Goal: Use online tool/utility: Utilize a website feature to perform a specific function

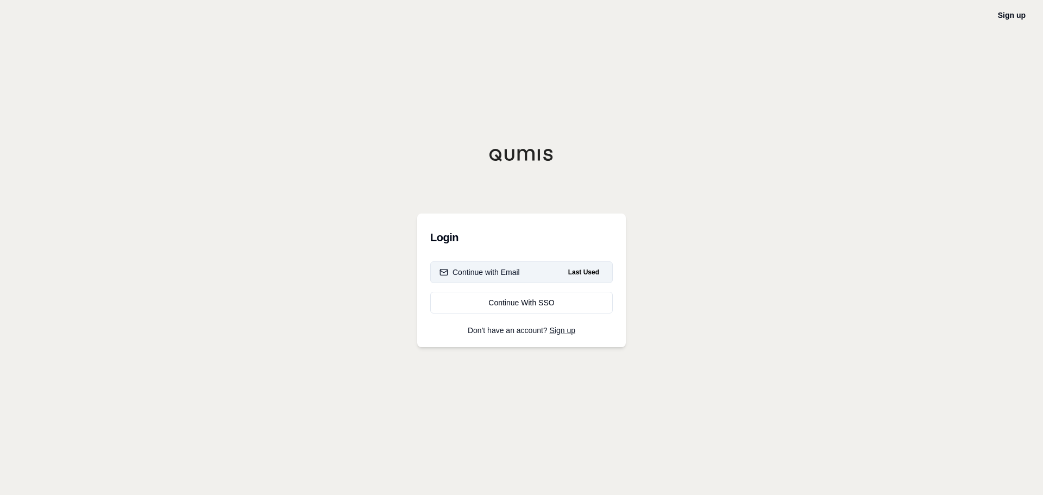
click at [465, 267] on div "Continue with Email" at bounding box center [480, 272] width 80 height 11
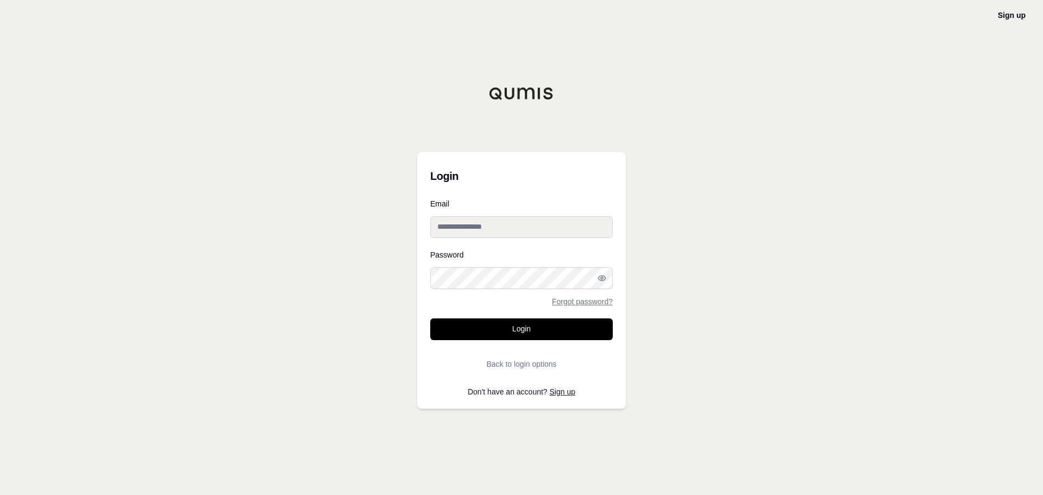
type input "**********"
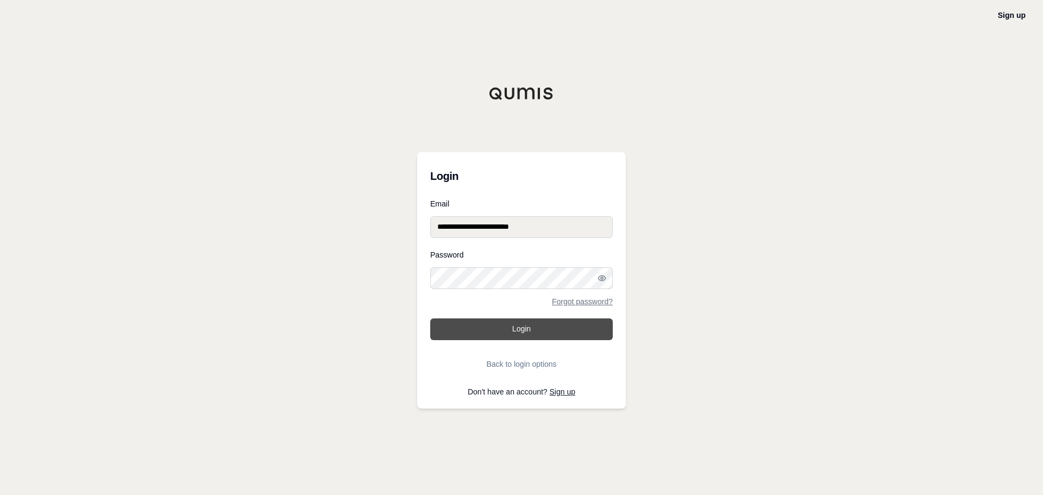
click at [514, 318] on button "Login" at bounding box center [521, 329] width 183 height 22
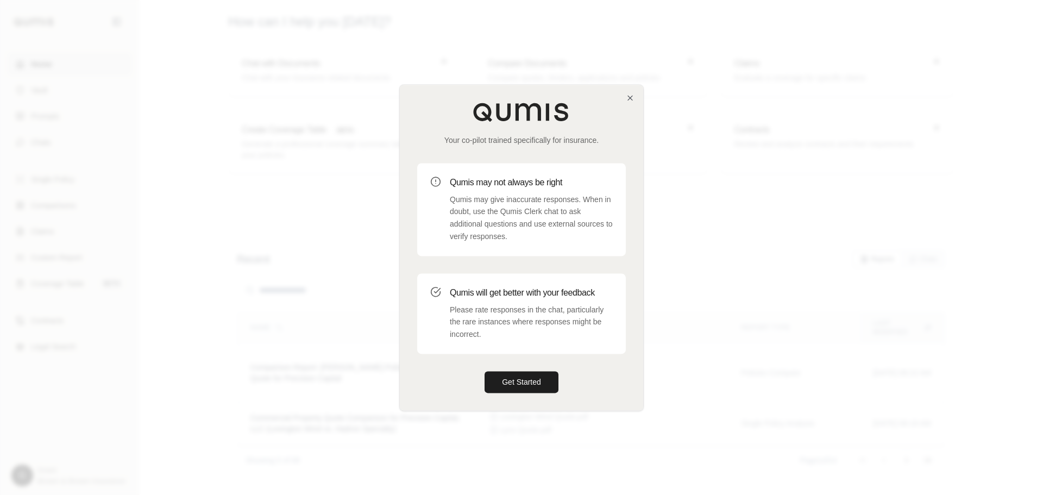
click at [534, 400] on div "Your co-pilot trained specifically for insurance. Qumis may not always be right…" at bounding box center [521, 248] width 243 height 326
click at [534, 377] on button "Get Started" at bounding box center [522, 382] width 74 height 22
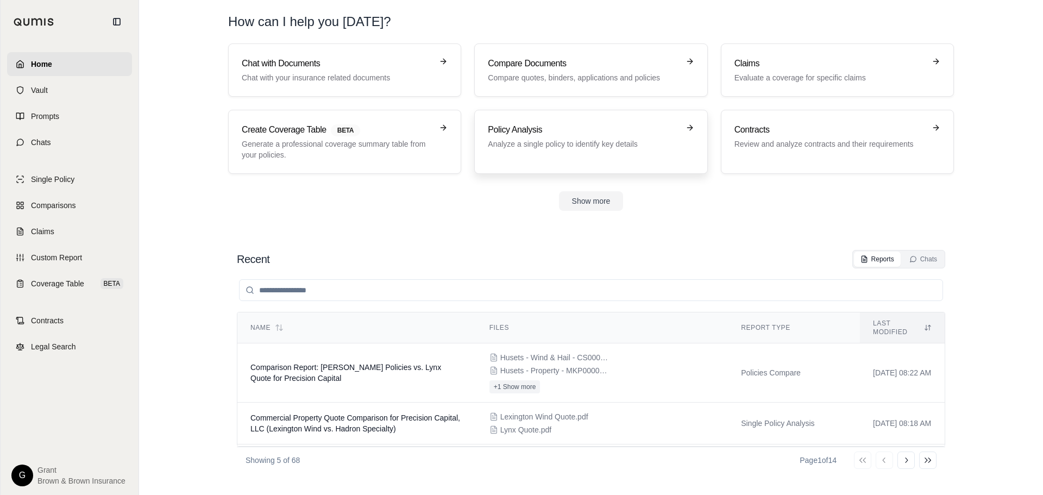
click at [517, 137] on div "Policy Analysis Analyze a single policy to identify key details" at bounding box center [583, 136] width 191 height 26
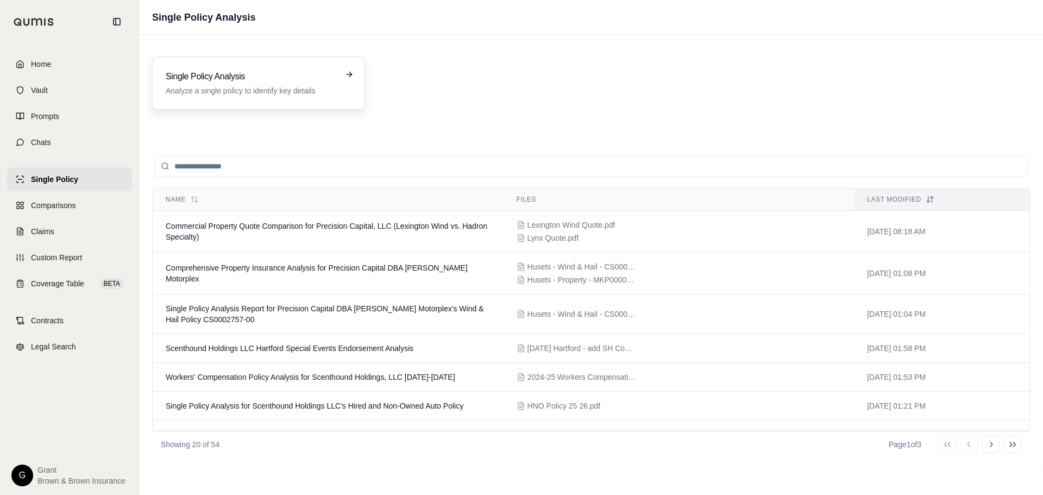
click at [228, 86] on p "Analyze a single policy to identify key details" at bounding box center [251, 90] width 171 height 11
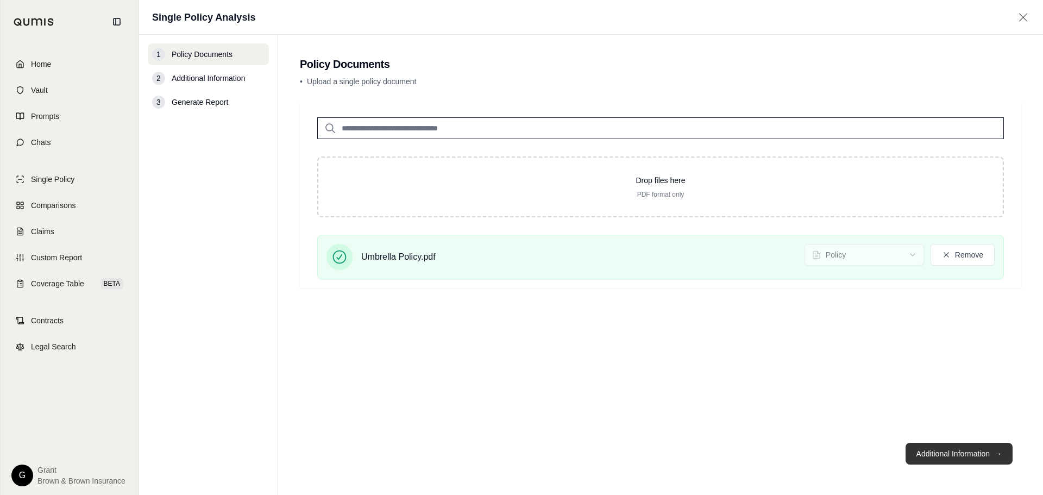
click at [962, 443] on button "Additional Information →" at bounding box center [959, 454] width 107 height 22
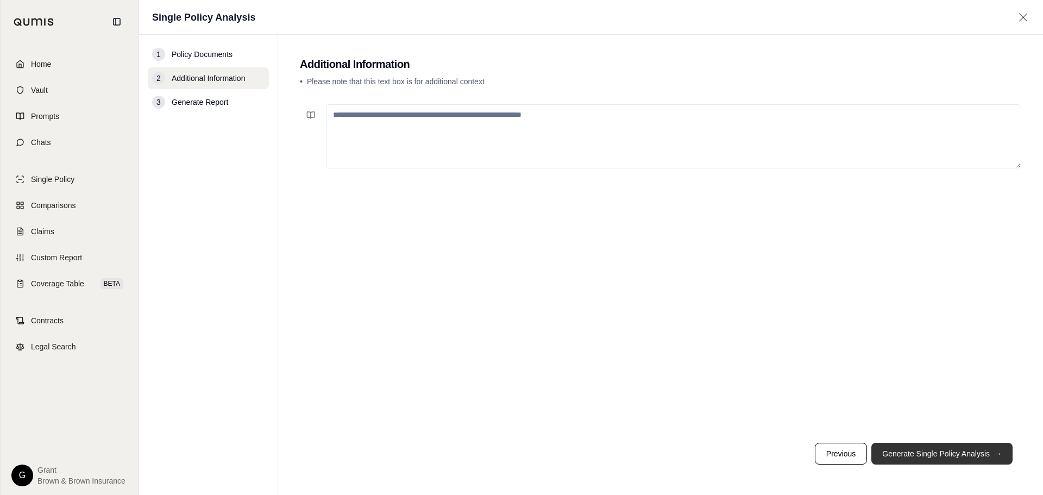
click at [956, 448] on button "Generate Single Policy Analysis →" at bounding box center [942, 454] width 141 height 22
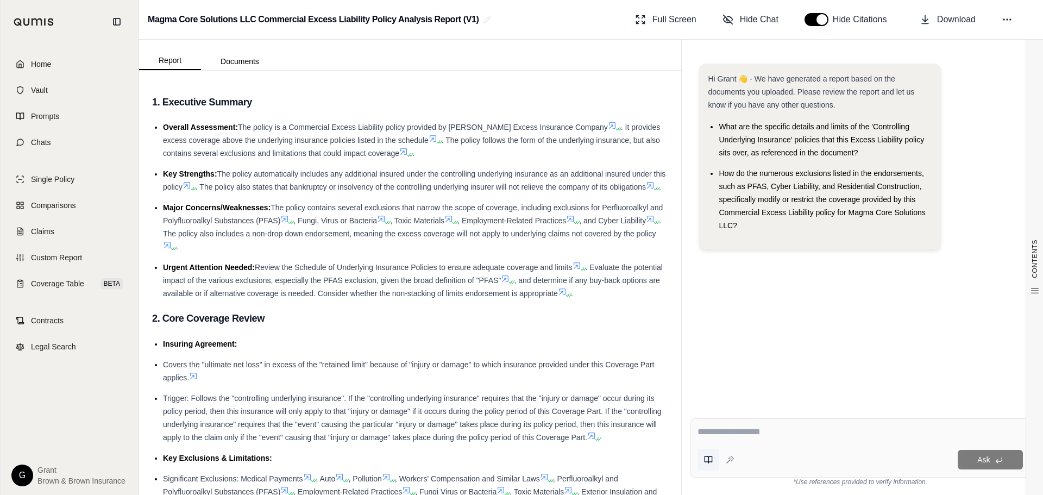
click at [717, 462] on button at bounding box center [709, 460] width 22 height 22
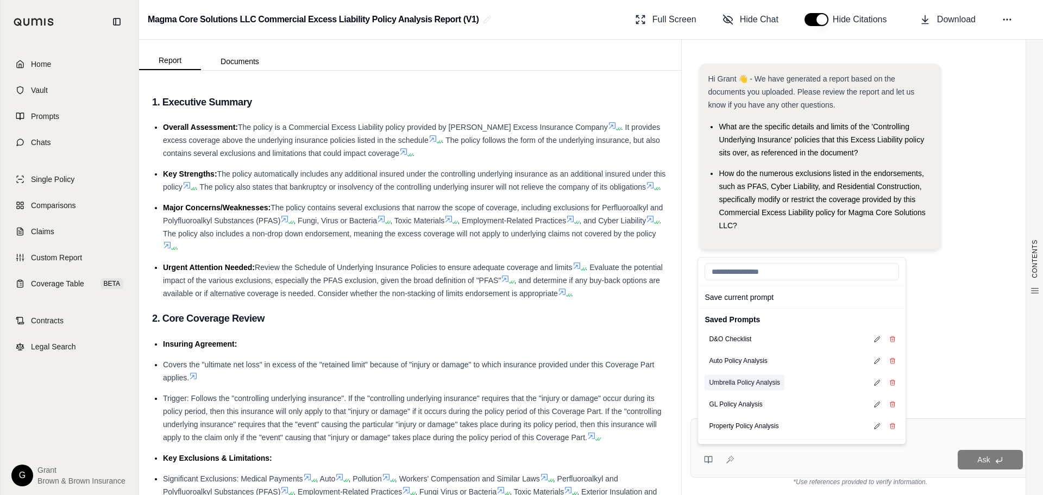
click at [769, 380] on button "Umbrella Policy Analysis" at bounding box center [745, 382] width 80 height 15
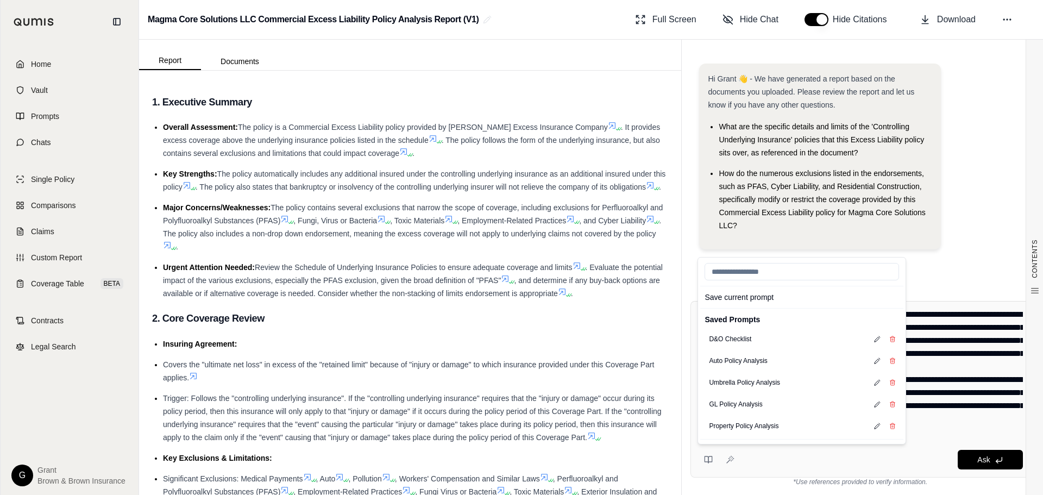
click at [970, 390] on textarea at bounding box center [861, 373] width 326 height 130
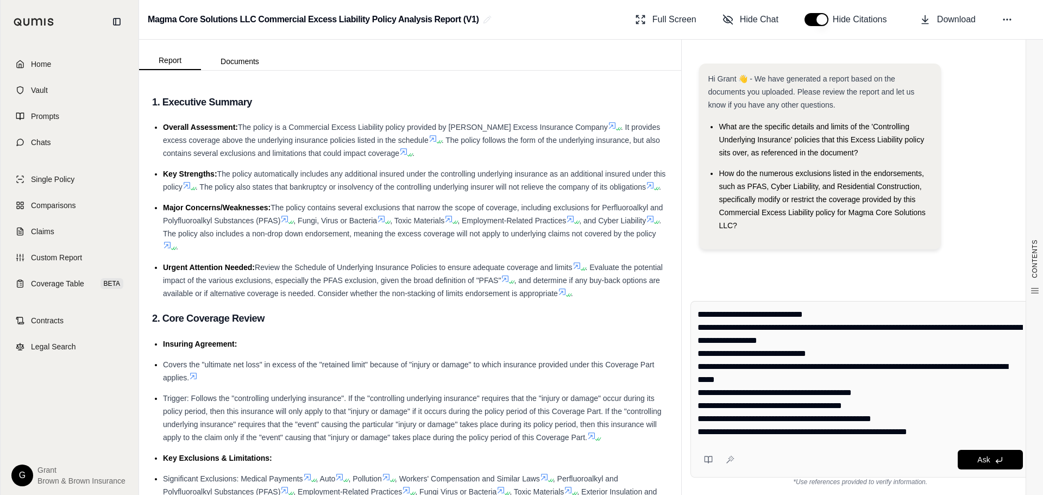
scroll to position [130, 0]
click at [981, 459] on span "Ask" at bounding box center [984, 459] width 12 height 9
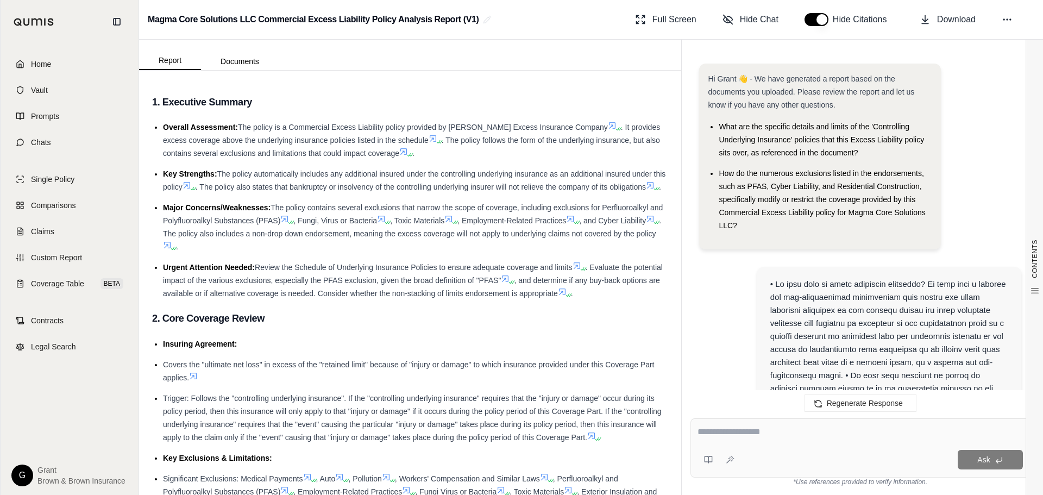
scroll to position [5947, 0]
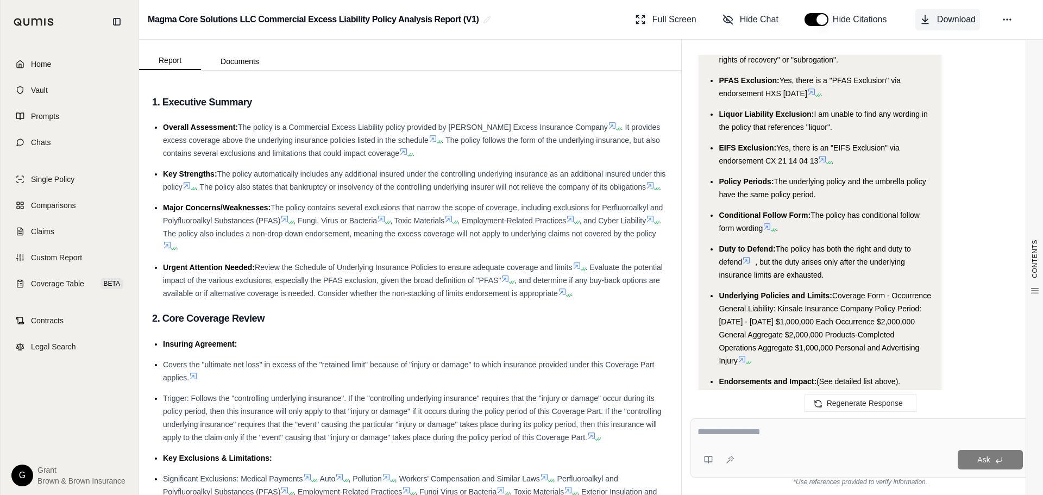
click at [940, 20] on span "Download" at bounding box center [956, 19] width 39 height 13
click at [835, 291] on span "Coverage Form - Occurrence General Liability: Kinsale Insurance Company Policy …" at bounding box center [825, 328] width 212 height 74
click at [898, 377] on span "(See detailed list above)." at bounding box center [859, 381] width 84 height 9
drag, startPoint x: 857, startPoint y: 312, endPoint x: 910, endPoint y: 302, distance: 54.4
click at [910, 302] on li "Underlying Policies and Limits: Coverage Form - Occurrence General Liability: K…" at bounding box center [825, 328] width 213 height 78
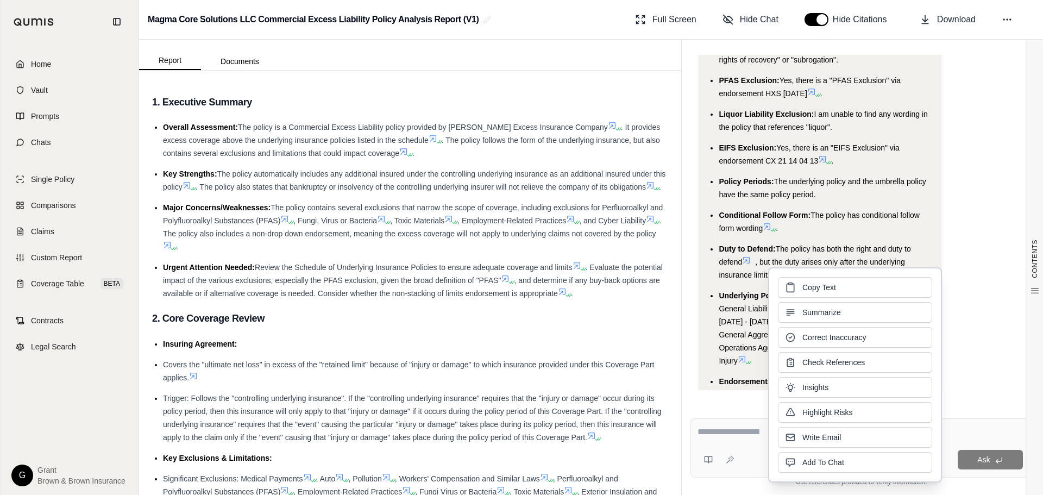
click at [869, 291] on span "Coverage Form - Occurrence General Liability: Kinsale Insurance Company Policy …" at bounding box center [825, 328] width 212 height 74
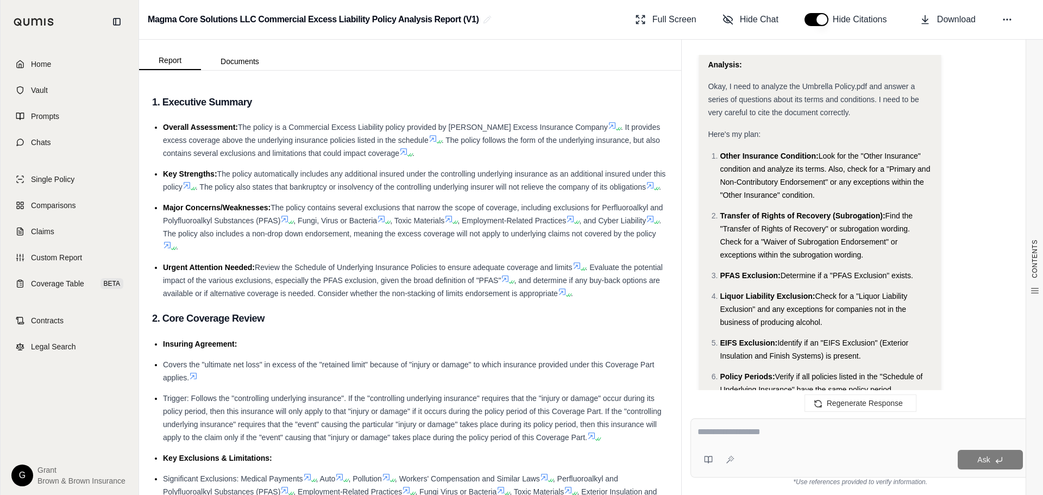
scroll to position [512, 0]
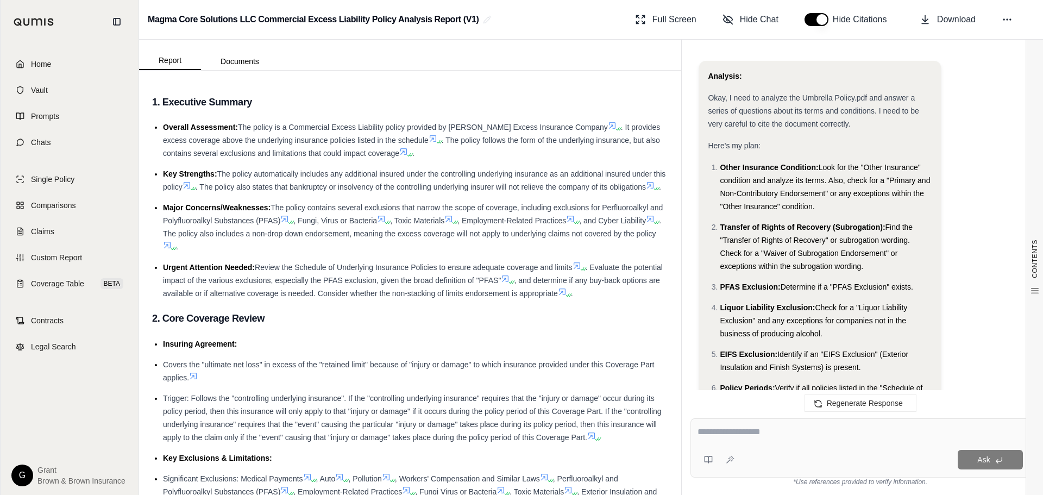
drag, startPoint x: 906, startPoint y: 330, endPoint x: 709, endPoint y: 78, distance: 319.8
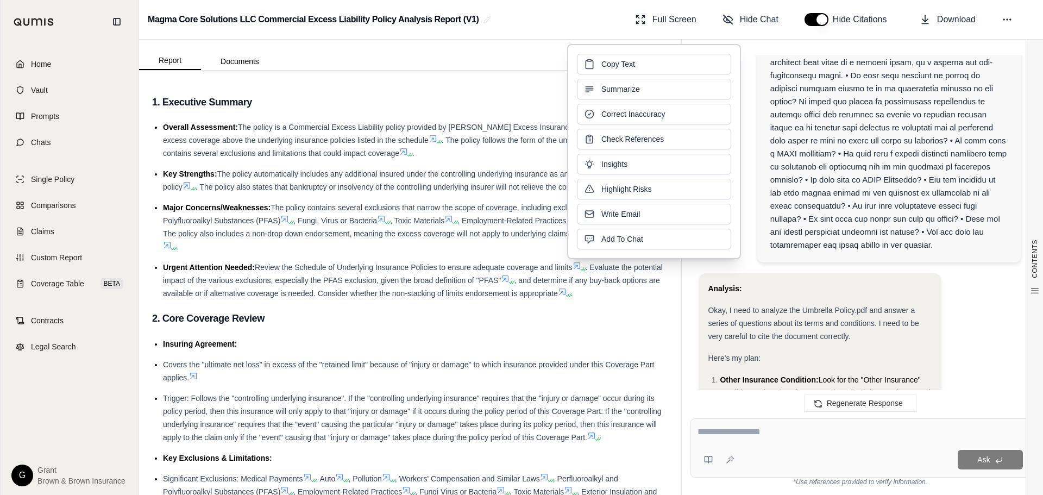
scroll to position [295, 0]
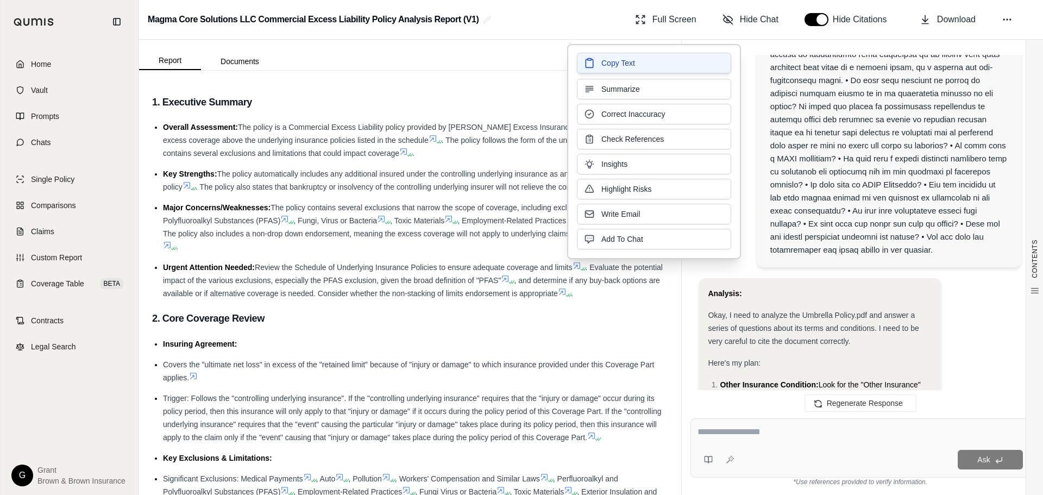
click at [660, 69] on button "Copy Text" at bounding box center [654, 63] width 154 height 21
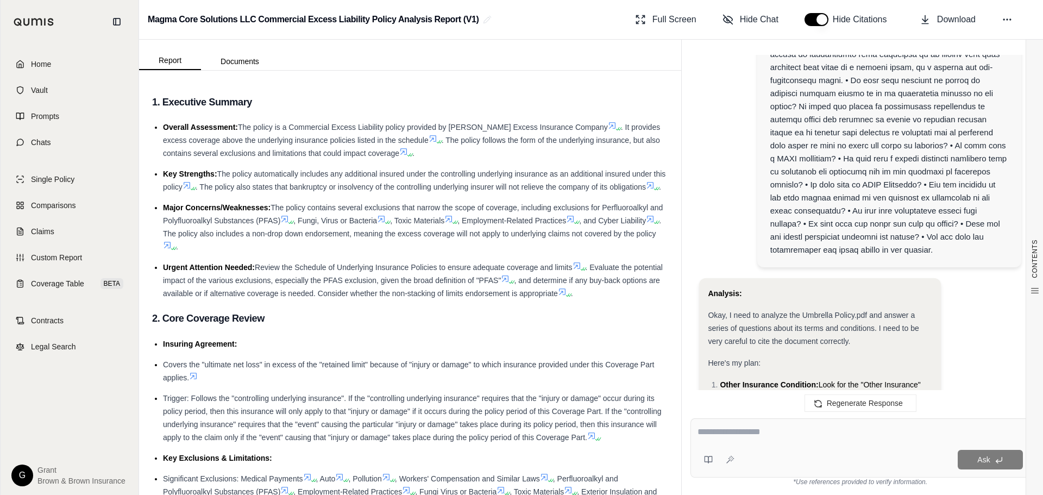
drag, startPoint x: 236, startPoint y: 182, endPoint x: 194, endPoint y: 147, distance: 54.8
click at [236, 182] on li "Key Strengths: The policy automatically includes any additional insured under t…" at bounding box center [415, 180] width 505 height 26
click at [70, 68] on link "Home" at bounding box center [69, 64] width 125 height 24
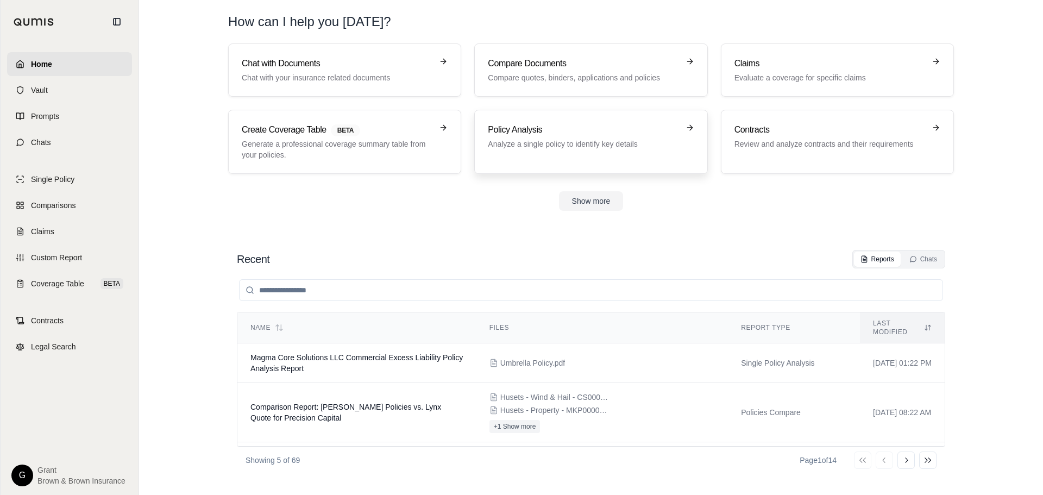
click at [594, 137] on div "Policy Analysis Analyze a single policy to identify key details" at bounding box center [583, 136] width 191 height 26
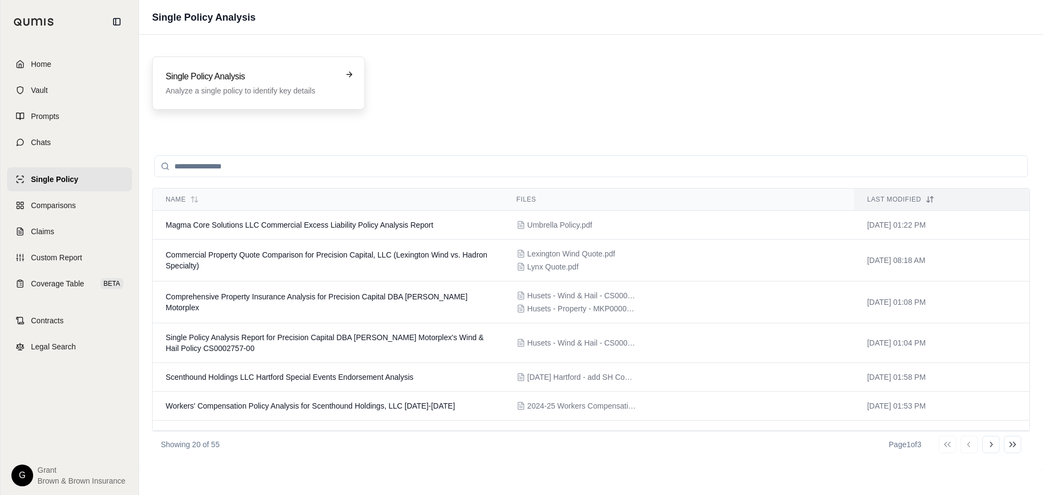
click at [238, 95] on p "Analyze a single policy to identify key details" at bounding box center [251, 90] width 171 height 11
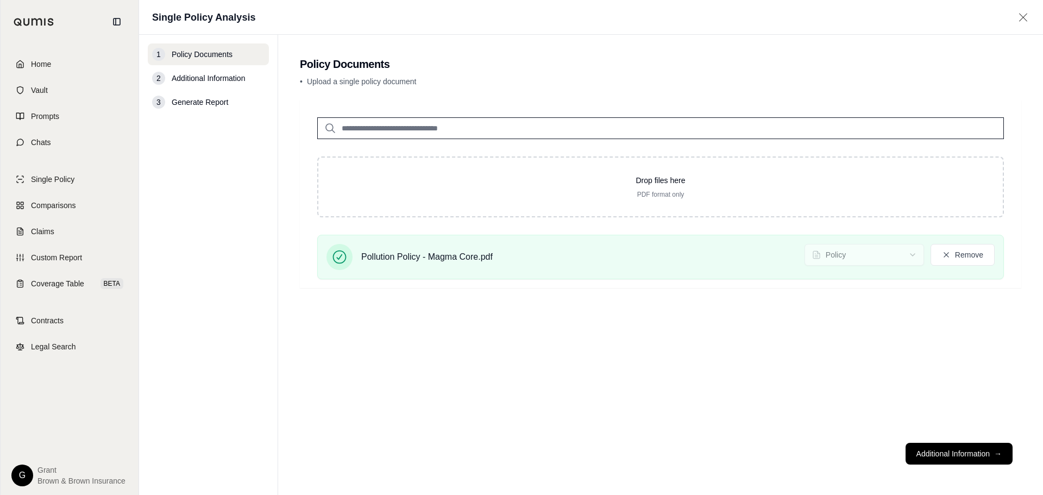
click at [979, 456] on button "Additional Information →" at bounding box center [959, 454] width 107 height 22
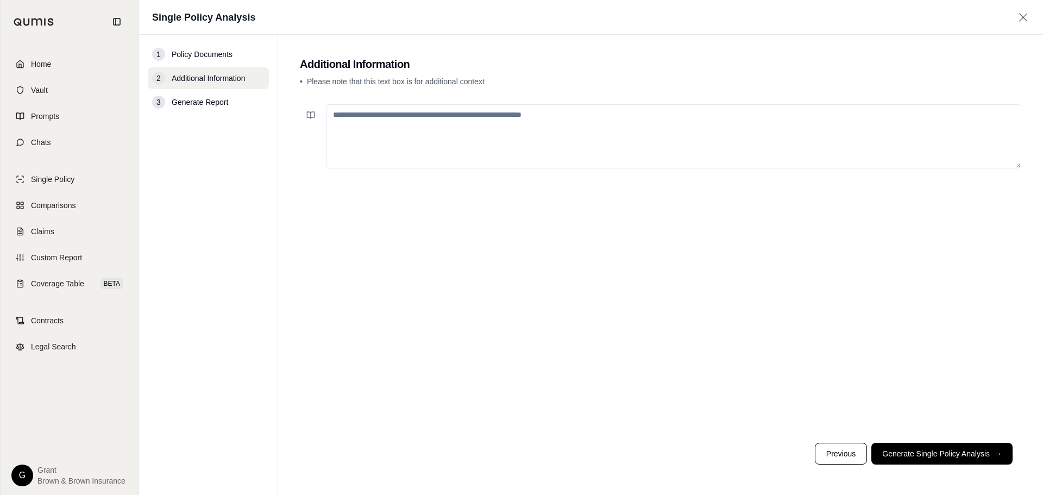
click at [979, 456] on button "Generate Single Policy Analysis →" at bounding box center [942, 454] width 141 height 22
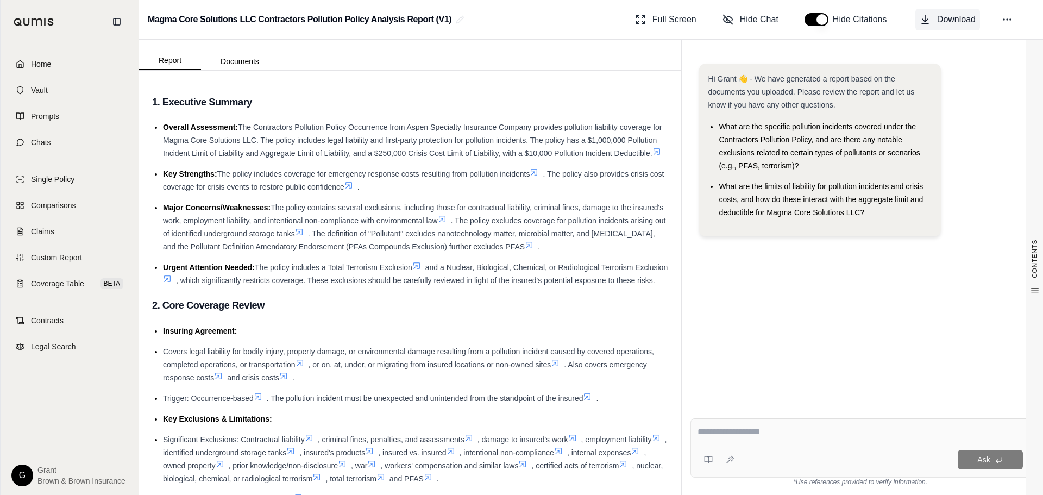
click at [971, 25] on span "Download" at bounding box center [956, 19] width 39 height 13
click at [710, 458] on icon at bounding box center [708, 459] width 9 height 9
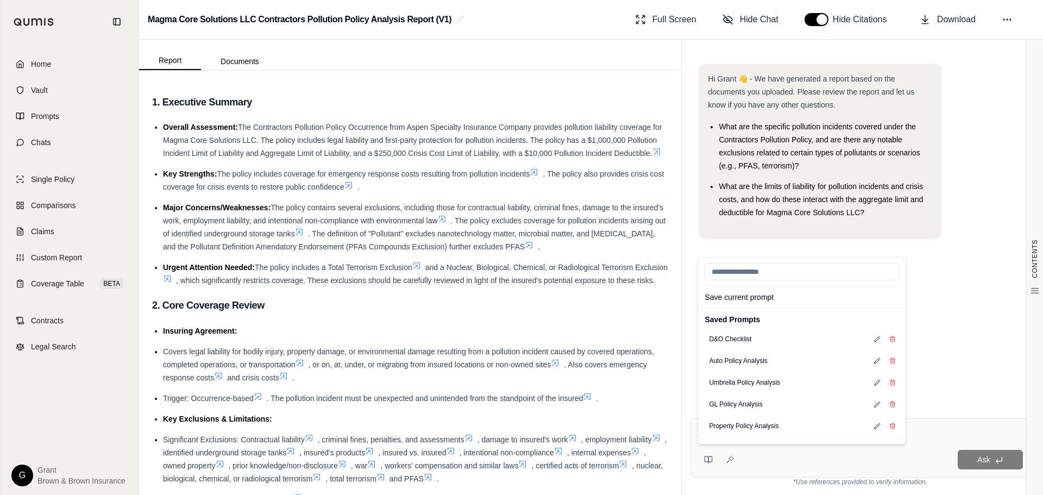
click at [972, 289] on div "Hi Grant 👋 - We have generated a report based on the documents you uploaded. Pl…" at bounding box center [861, 228] width 340 height 346
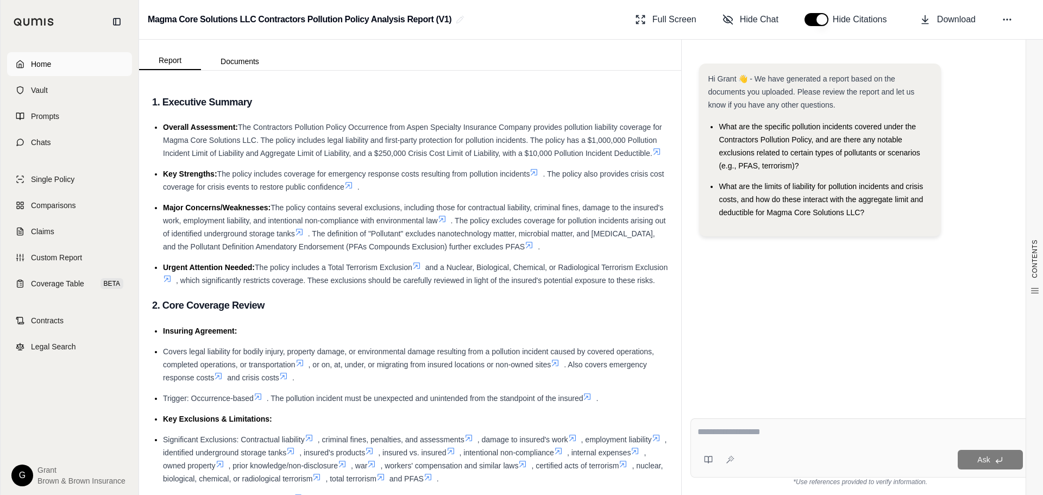
click at [39, 64] on span "Home" at bounding box center [41, 64] width 20 height 11
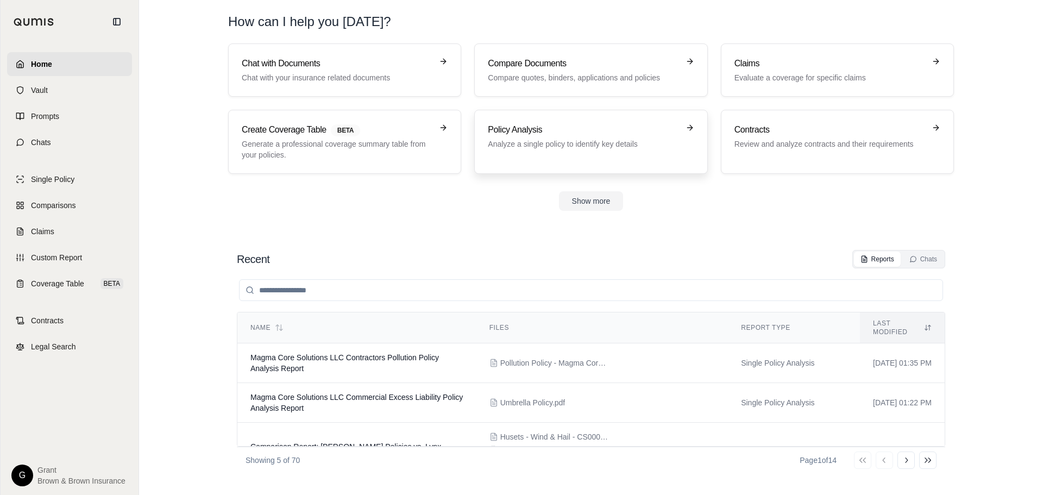
click at [585, 142] on p "Analyze a single policy to identify key details" at bounding box center [583, 144] width 191 height 11
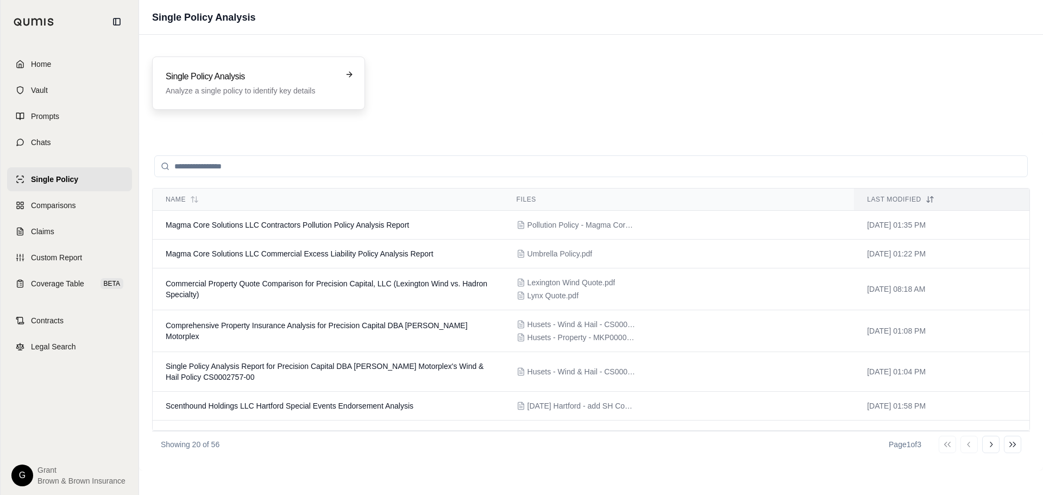
click at [202, 85] on div "Single Policy Analysis Analyze a single policy to identify key details" at bounding box center [251, 83] width 171 height 26
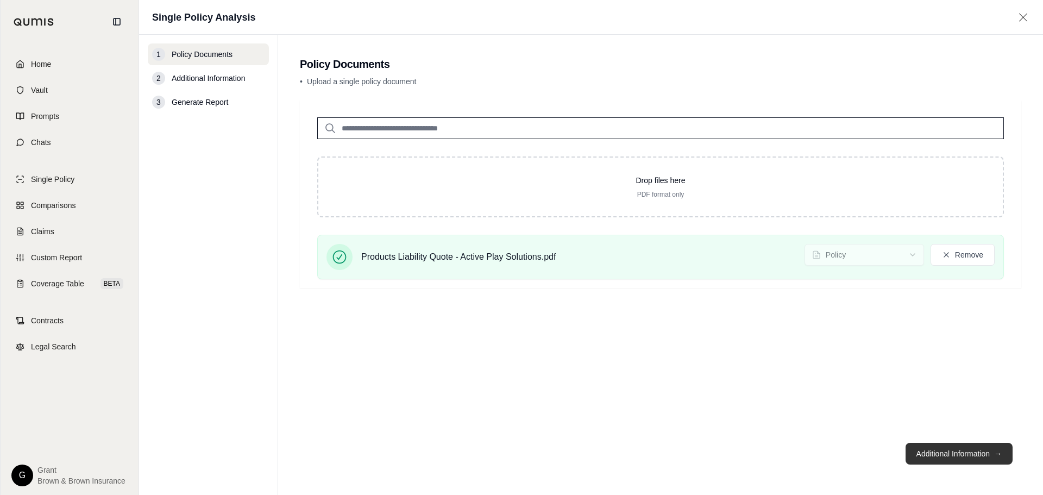
click at [972, 451] on button "Additional Information →" at bounding box center [959, 454] width 107 height 22
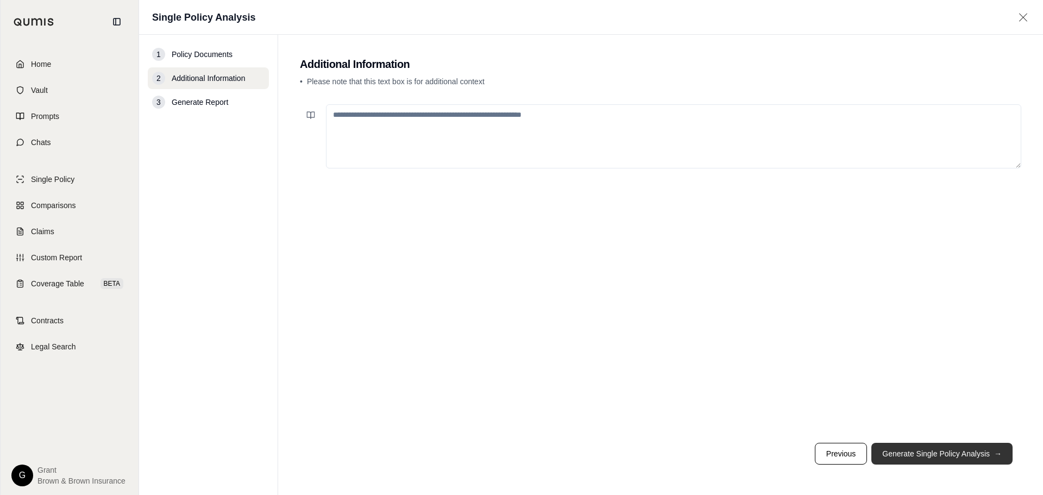
click at [968, 451] on button "Generate Single Policy Analysis →" at bounding box center [942, 454] width 141 height 22
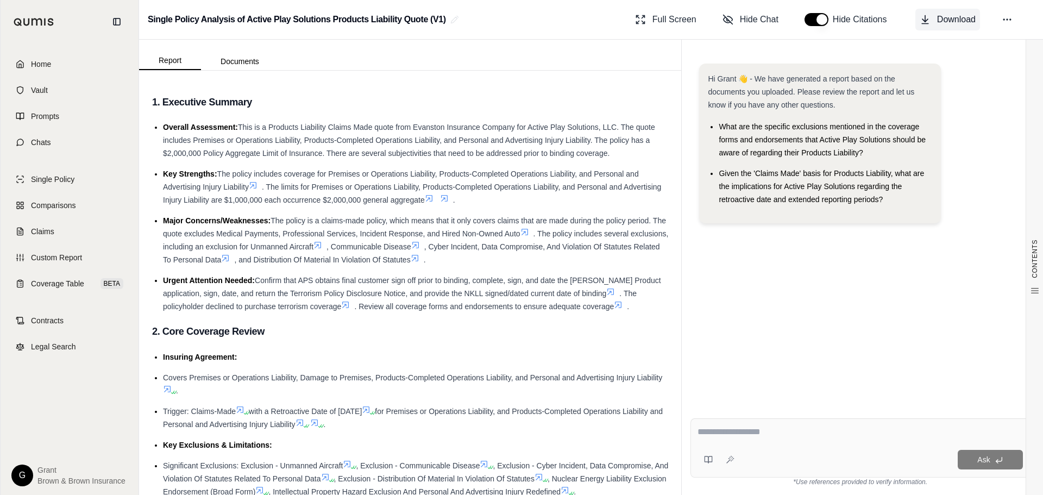
click at [957, 26] on button "Download" at bounding box center [948, 20] width 65 height 22
click at [64, 61] on link "Home" at bounding box center [69, 64] width 125 height 24
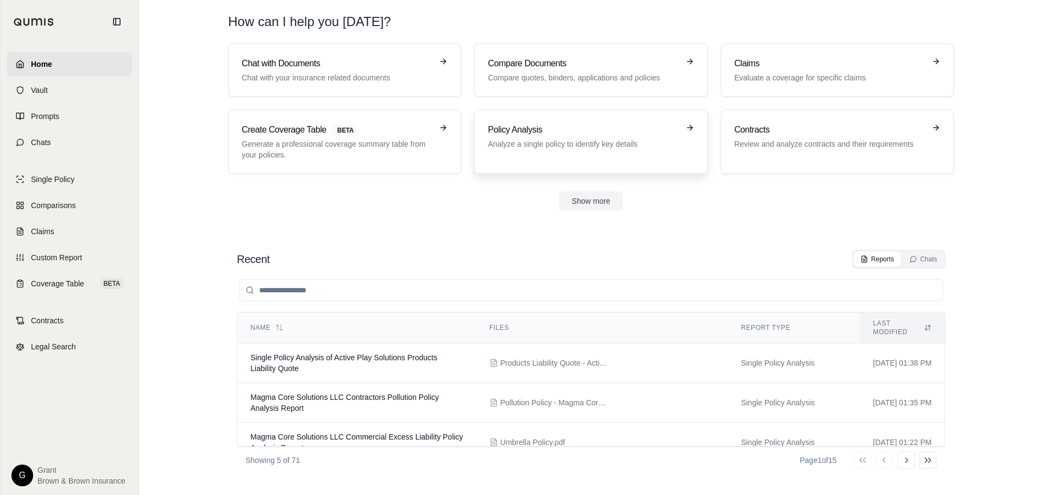
click at [538, 134] on h3 "Policy Analysis" at bounding box center [583, 129] width 191 height 13
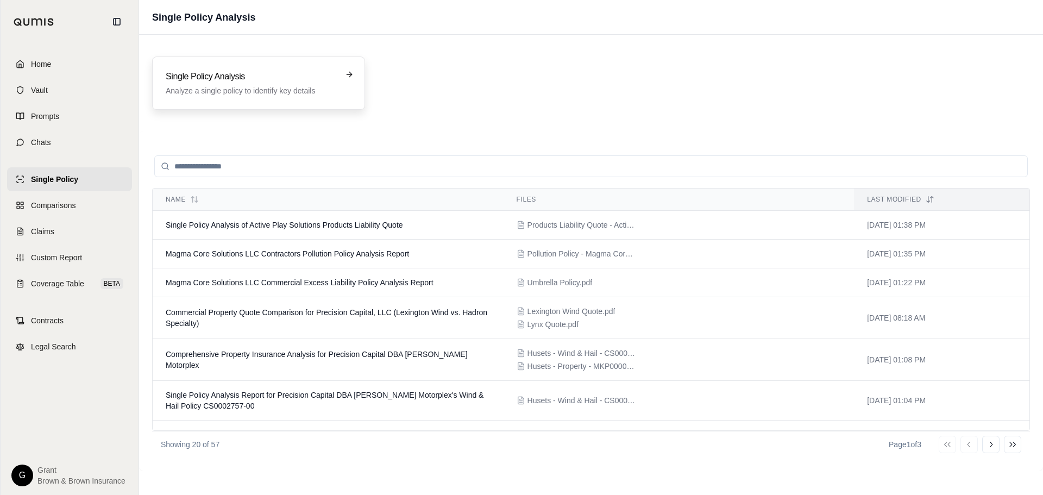
click at [255, 70] on div "Single Policy Analysis Analyze a single policy to identify key details" at bounding box center [258, 83] width 213 height 53
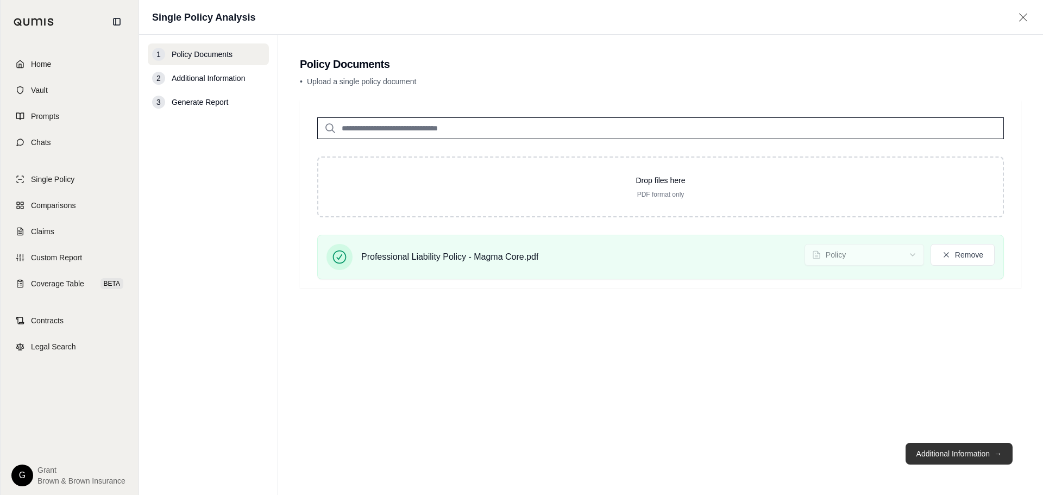
click at [949, 447] on button "Additional Information →" at bounding box center [959, 454] width 107 height 22
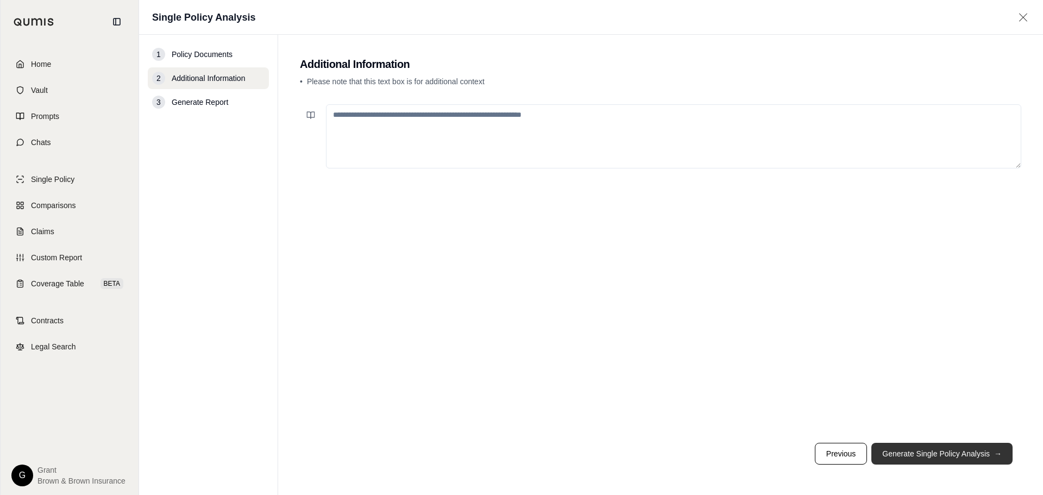
click at [949, 447] on button "Generate Single Policy Analysis →" at bounding box center [942, 454] width 141 height 22
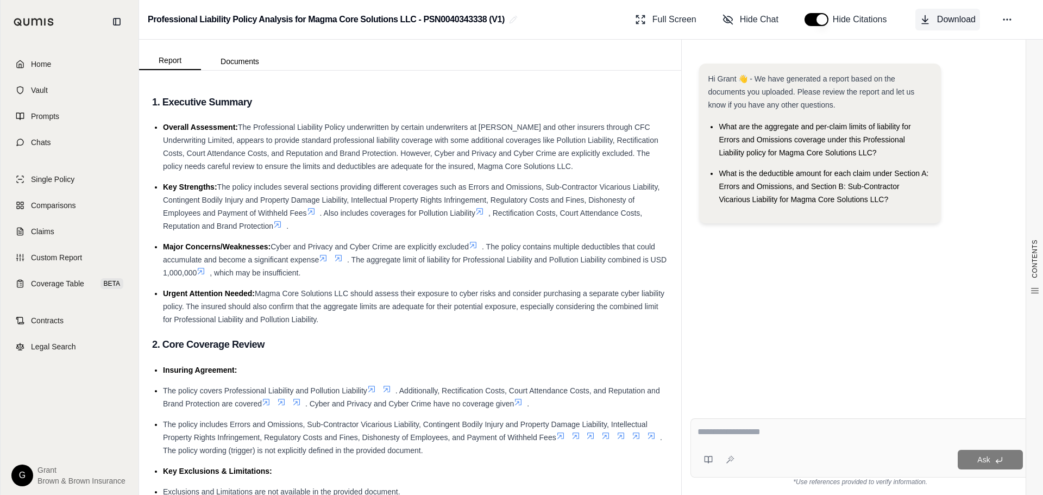
click at [968, 20] on span "Download" at bounding box center [956, 19] width 39 height 13
click at [58, 61] on link "Home" at bounding box center [69, 64] width 125 height 24
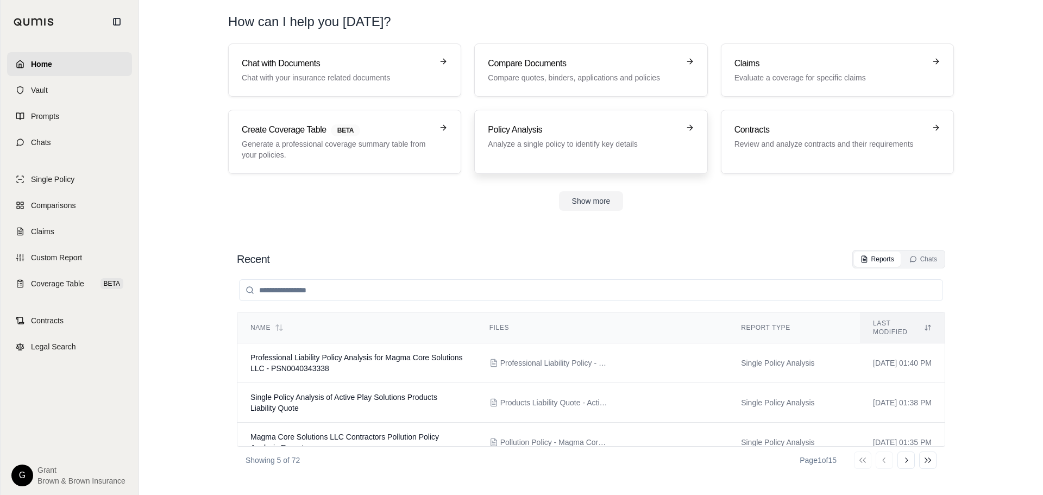
click at [574, 148] on p "Analyze a single policy to identify key details" at bounding box center [583, 144] width 191 height 11
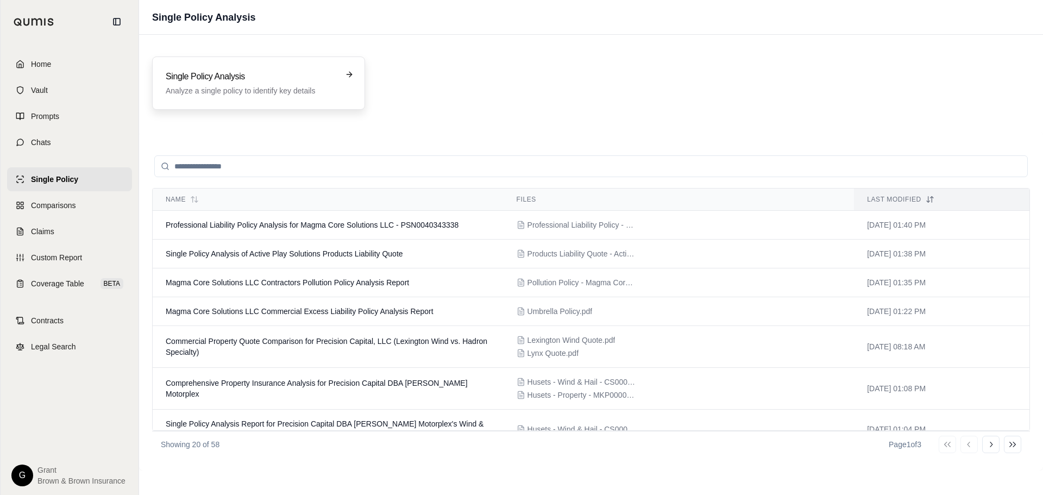
click at [298, 60] on div "Single Policy Analysis Analyze a single policy to identify key details" at bounding box center [258, 83] width 213 height 53
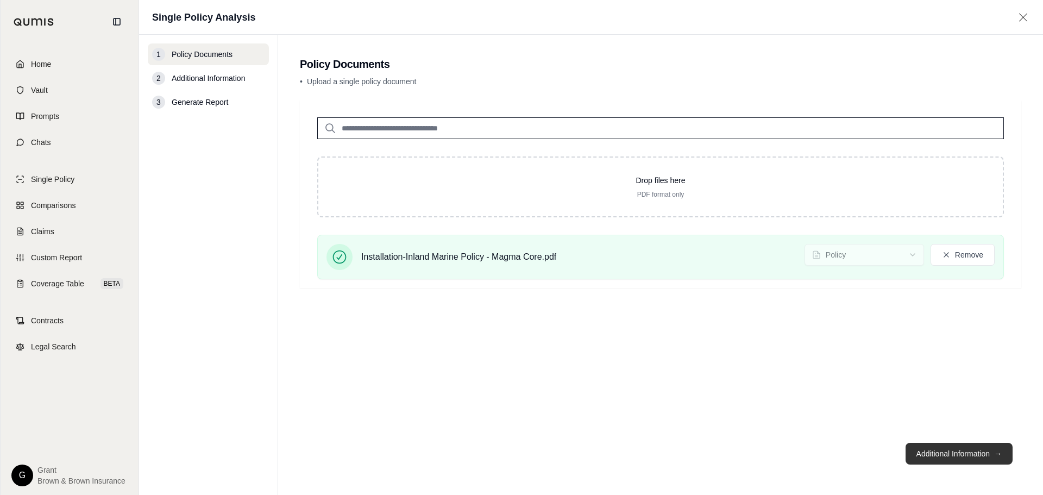
click at [942, 455] on button "Additional Information →" at bounding box center [959, 454] width 107 height 22
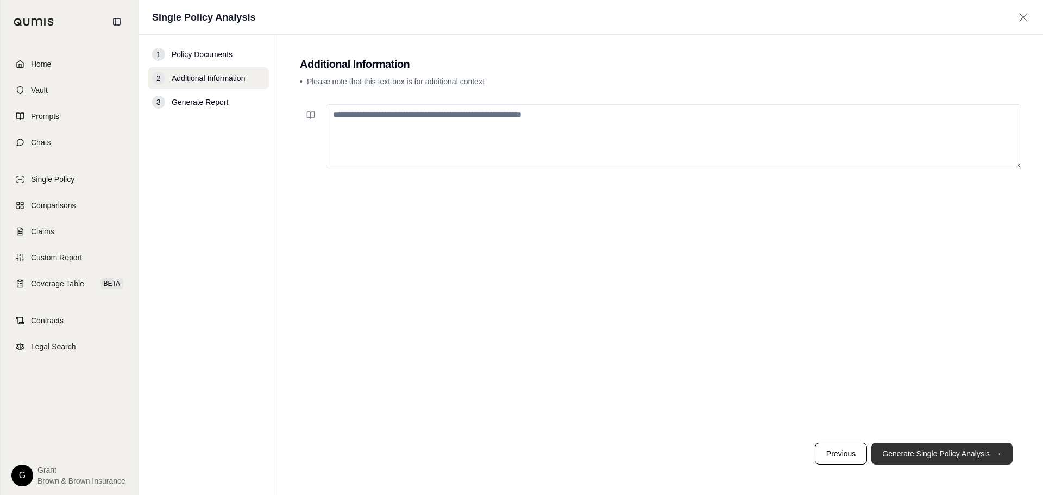
click at [942, 455] on button "Generate Single Policy Analysis →" at bounding box center [942, 454] width 141 height 22
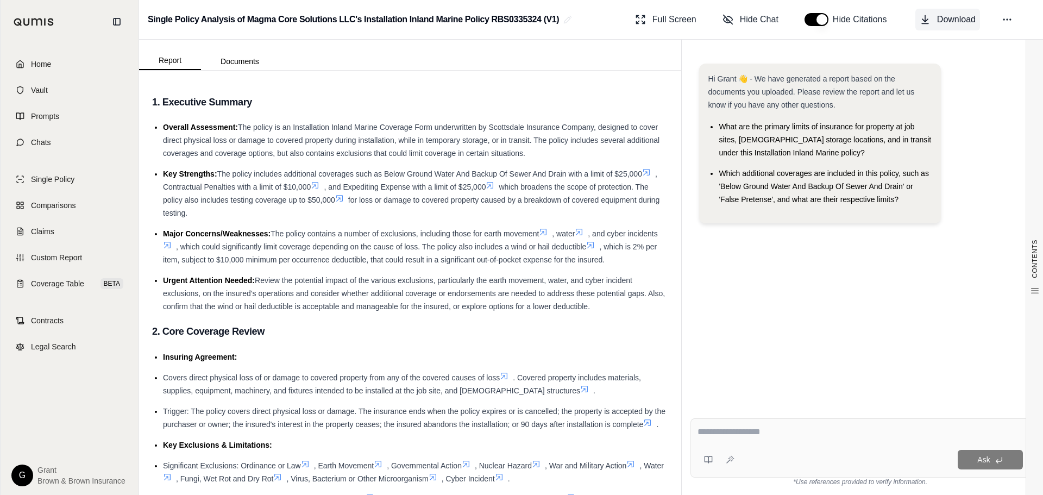
click at [942, 23] on span "Download" at bounding box center [956, 19] width 39 height 13
click at [701, 461] on button at bounding box center [709, 460] width 22 height 22
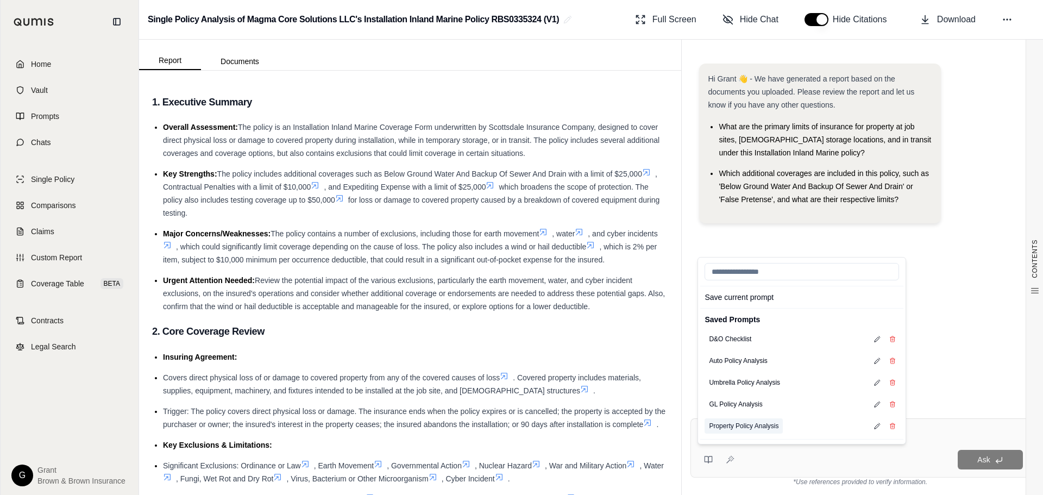
click at [781, 429] on button "Property Policy Analysis" at bounding box center [744, 425] width 78 height 15
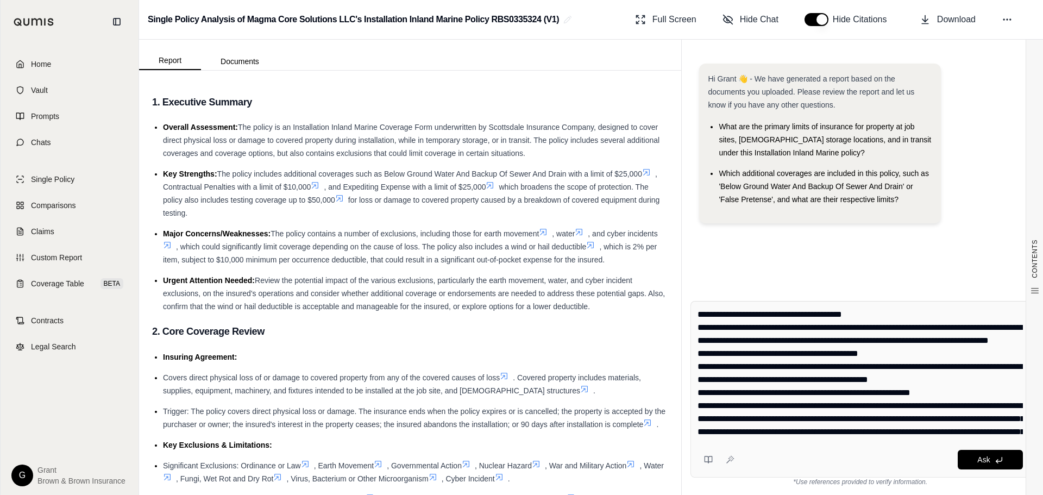
click at [923, 375] on textarea at bounding box center [861, 373] width 326 height 130
drag, startPoint x: 903, startPoint y: 421, endPoint x: 696, endPoint y: 286, distance: 246.9
click at [696, 286] on div "Hi Grant 👋 - We have generated a report based on the documents you uploaded. Pl…" at bounding box center [860, 270] width 357 height 449
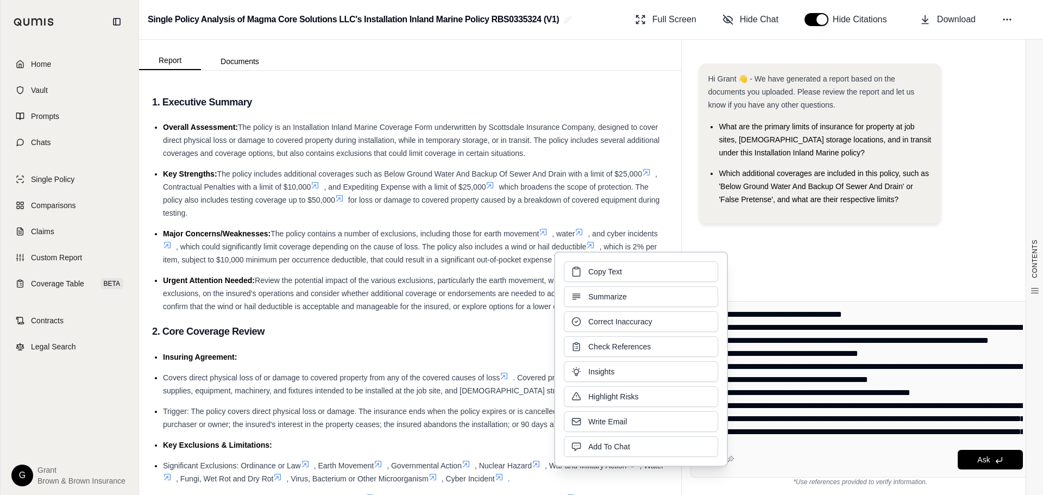
click at [915, 333] on textarea at bounding box center [861, 373] width 326 height 130
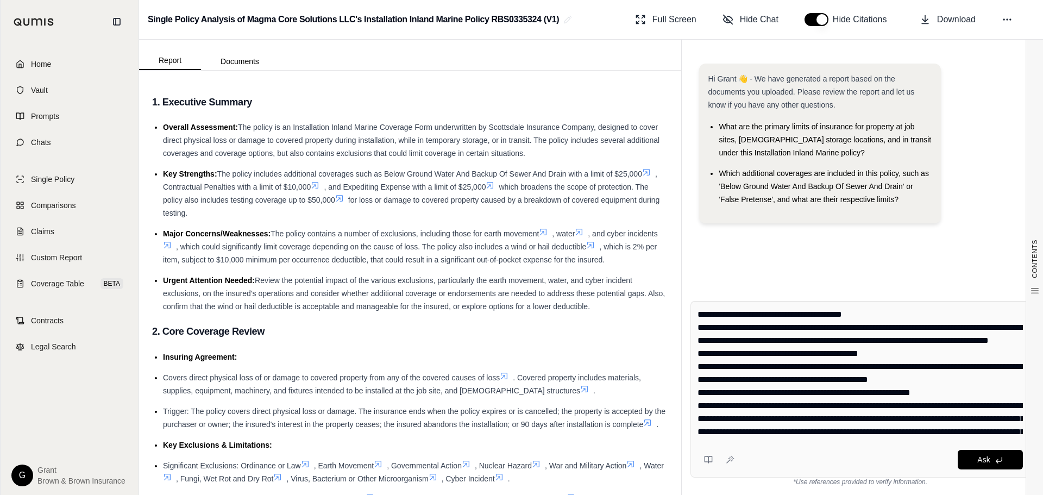
type textarea "**********"
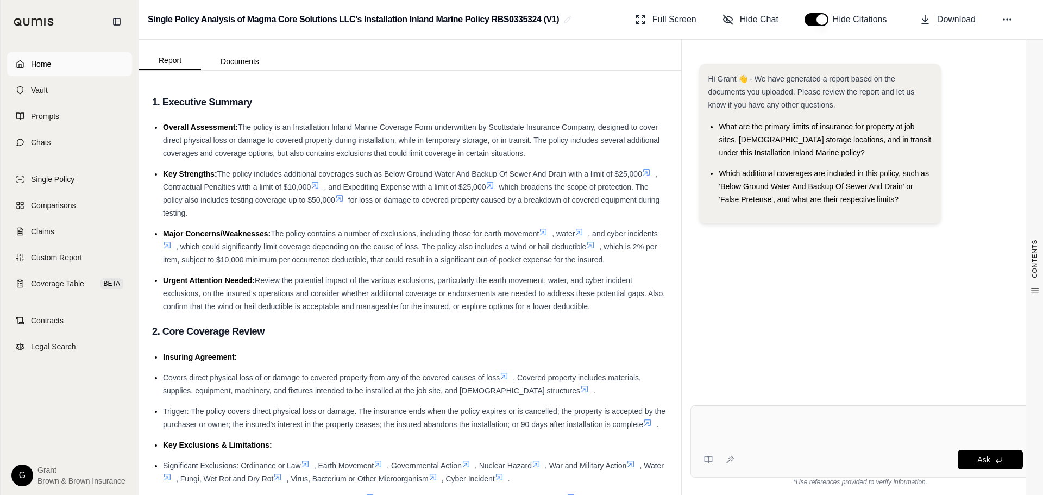
click at [40, 61] on span "Home" at bounding box center [41, 64] width 20 height 11
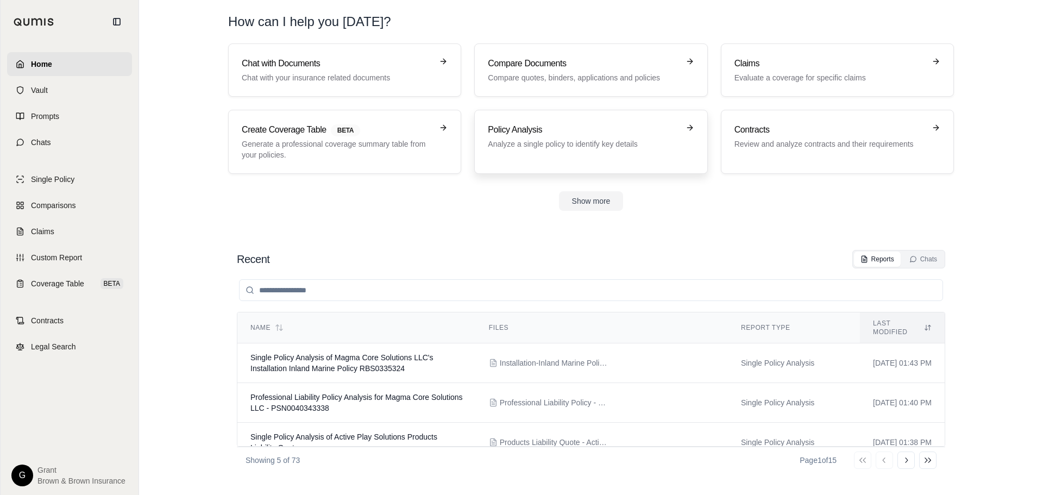
click at [558, 141] on p "Analyze a single policy to identify key details" at bounding box center [583, 144] width 191 height 11
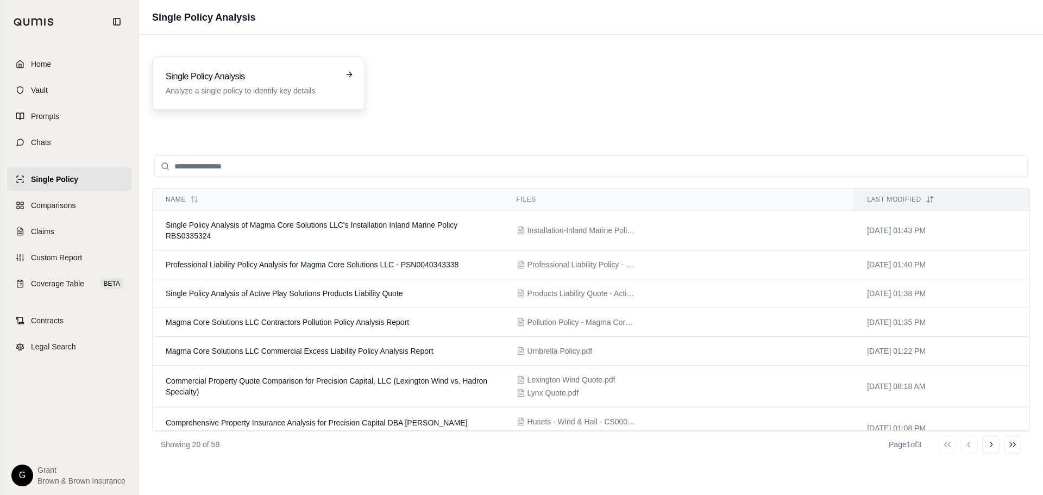
click at [256, 73] on h3 "Single Policy Analysis" at bounding box center [251, 76] width 171 height 13
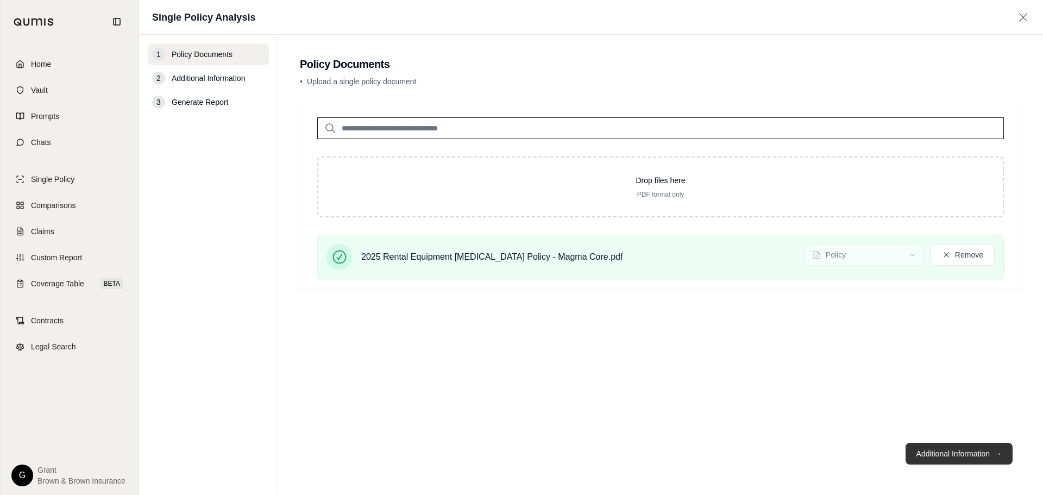
click at [930, 446] on button "Additional Information →" at bounding box center [959, 454] width 107 height 22
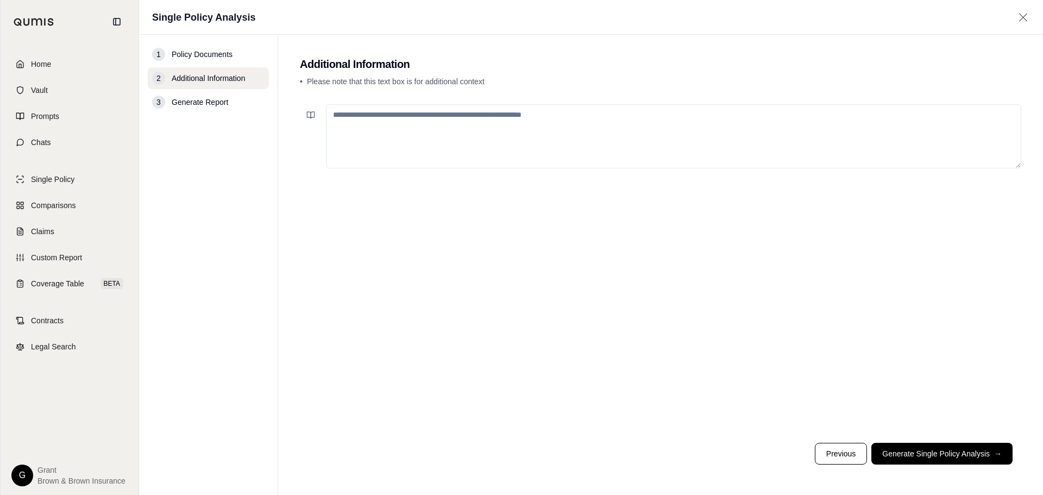
click at [931, 446] on button "Generate Single Policy Analysis →" at bounding box center [942, 454] width 141 height 22
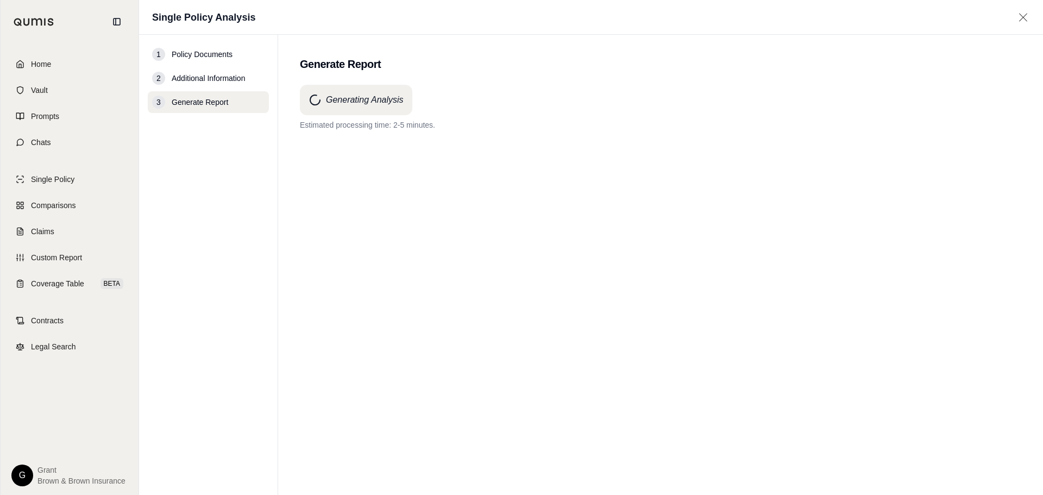
click at [808, 92] on div "Generating Analysis Estimated processing time: 2-5 minutes." at bounding box center [661, 108] width 722 height 46
drag, startPoint x: 436, startPoint y: 126, endPoint x: 296, endPoint y: 126, distance: 139.7
click at [296, 126] on main "Generate Report Generating Analysis Estimated processing time: 2-5 minutes." at bounding box center [660, 265] width 765 height 460
click at [332, 120] on p "Estimated processing time: 2-5 minutes." at bounding box center [661, 125] width 722 height 11
drag, startPoint x: 396, startPoint y: 63, endPoint x: 301, endPoint y: 77, distance: 95.5
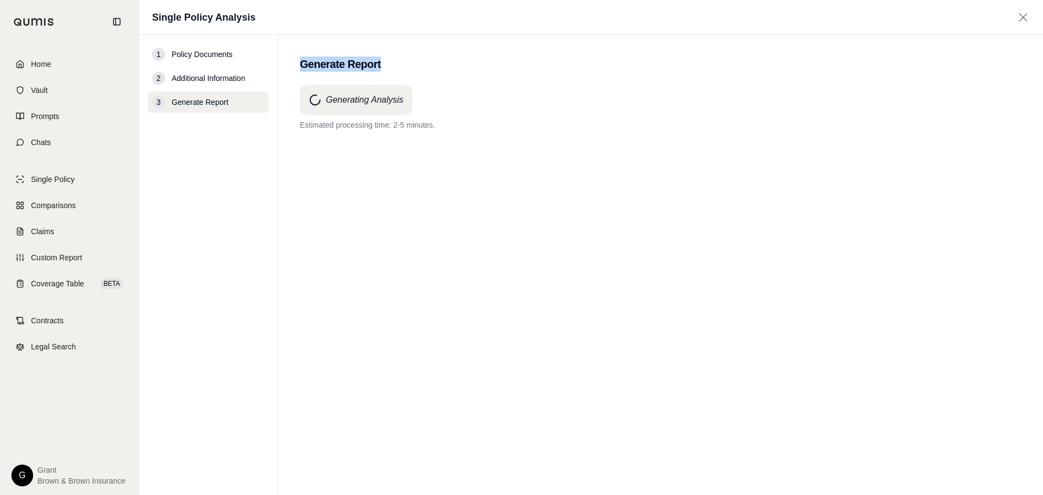
click at [301, 77] on main "Generate Report Generating Analysis Estimated processing time: 2-5 minutes." at bounding box center [660, 265] width 765 height 460
click at [332, 70] on h2 "Generate Report" at bounding box center [661, 64] width 722 height 15
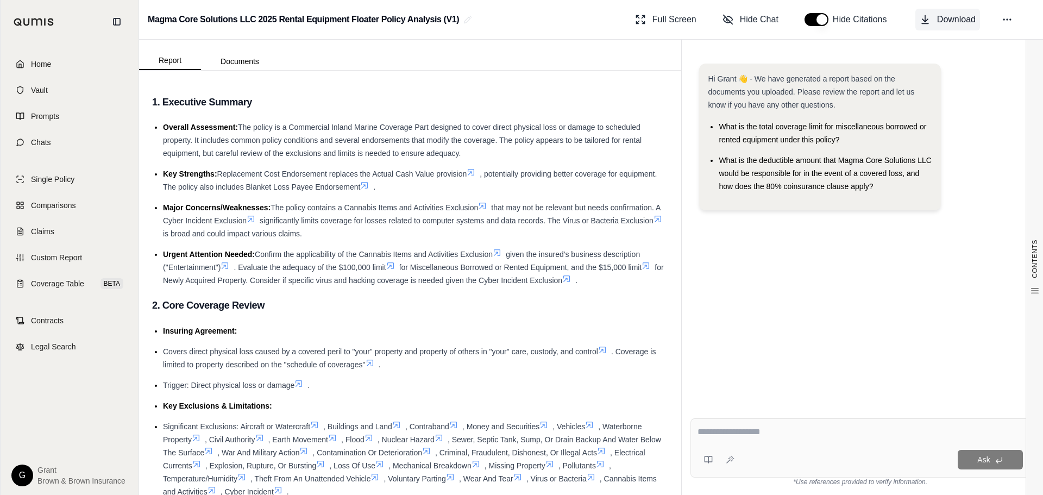
click at [925, 21] on icon at bounding box center [925, 20] width 5 height 3
click at [51, 74] on link "Home" at bounding box center [69, 64] width 125 height 24
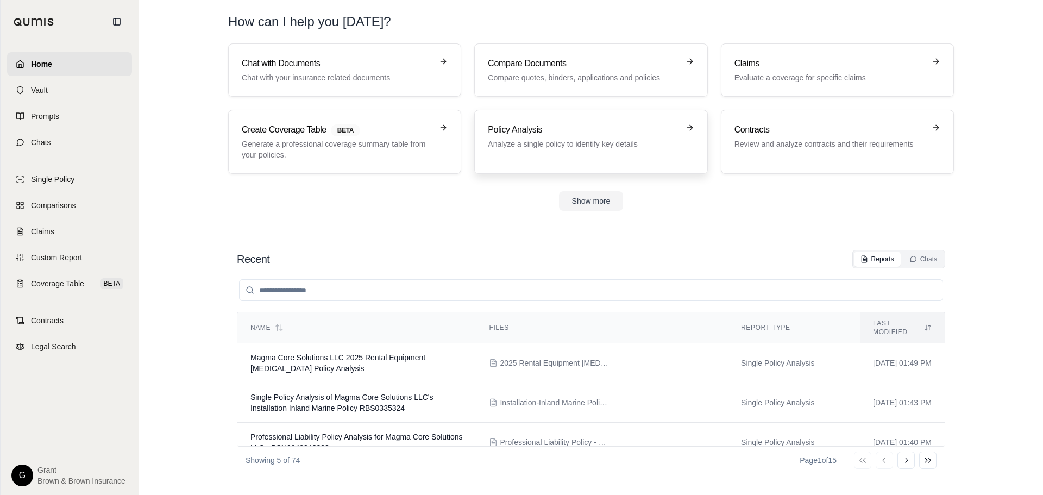
click at [516, 127] on h3 "Policy Analysis" at bounding box center [583, 129] width 191 height 13
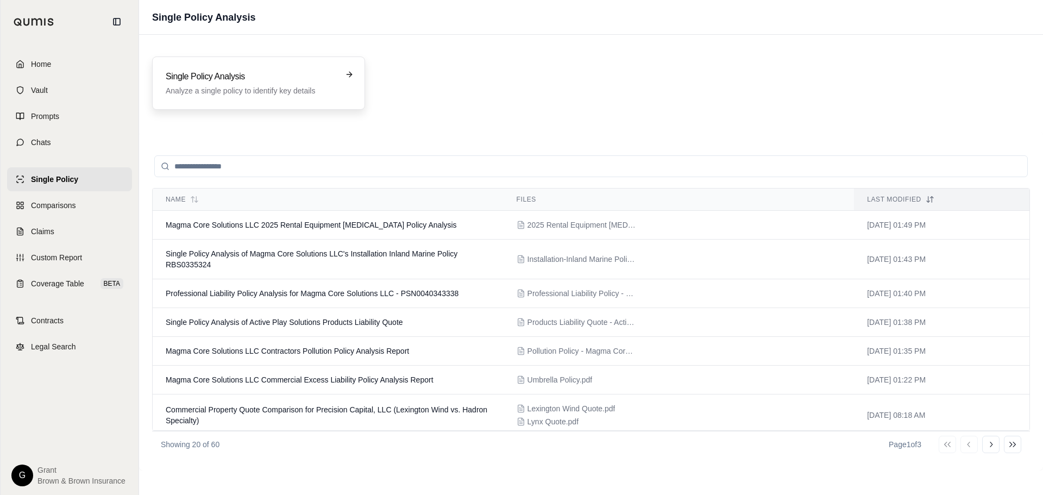
click at [247, 89] on p "Analyze a single policy to identify key details" at bounding box center [251, 90] width 171 height 11
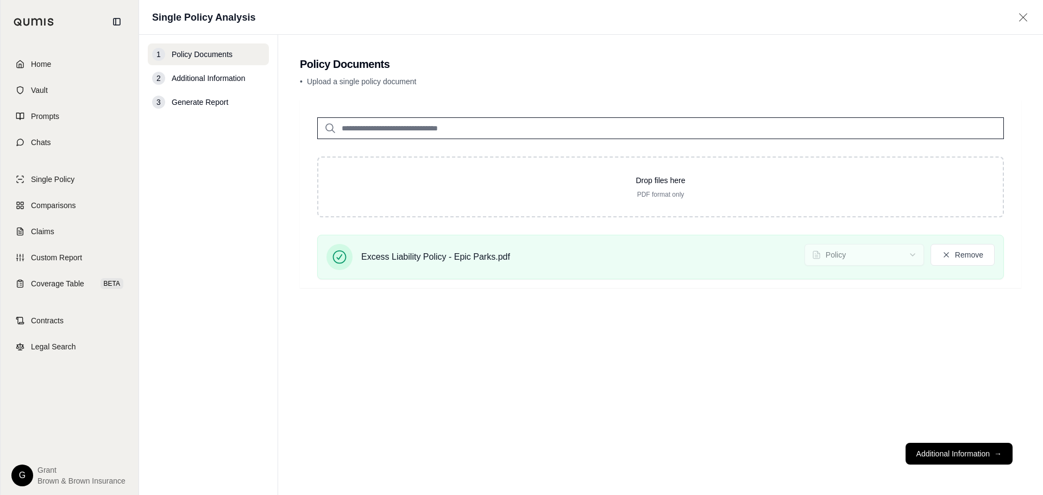
click at [964, 451] on button "Additional Information →" at bounding box center [959, 454] width 107 height 22
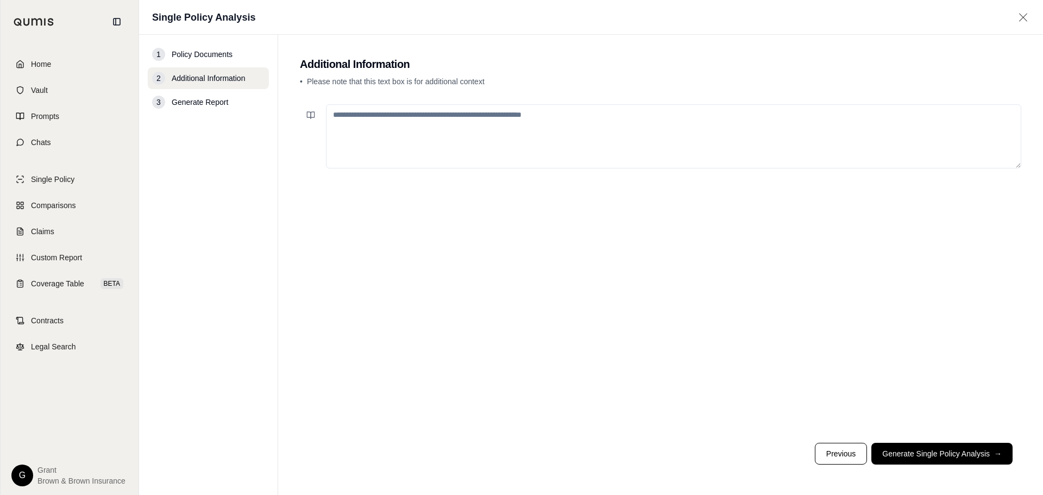
click at [540, 146] on textarea at bounding box center [674, 136] width 696 height 64
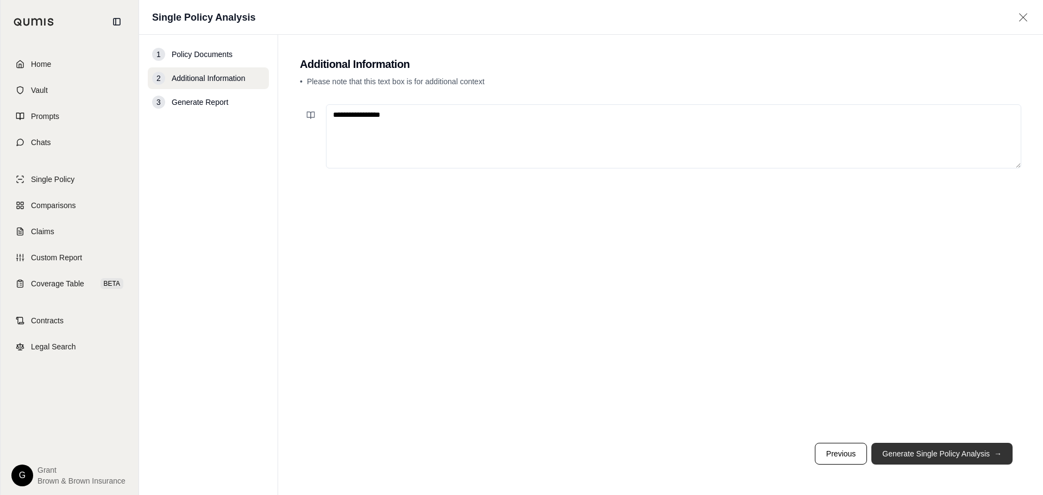
type textarea "**********"
click at [940, 446] on button "Generate Single Policy Analysis →" at bounding box center [942, 454] width 141 height 22
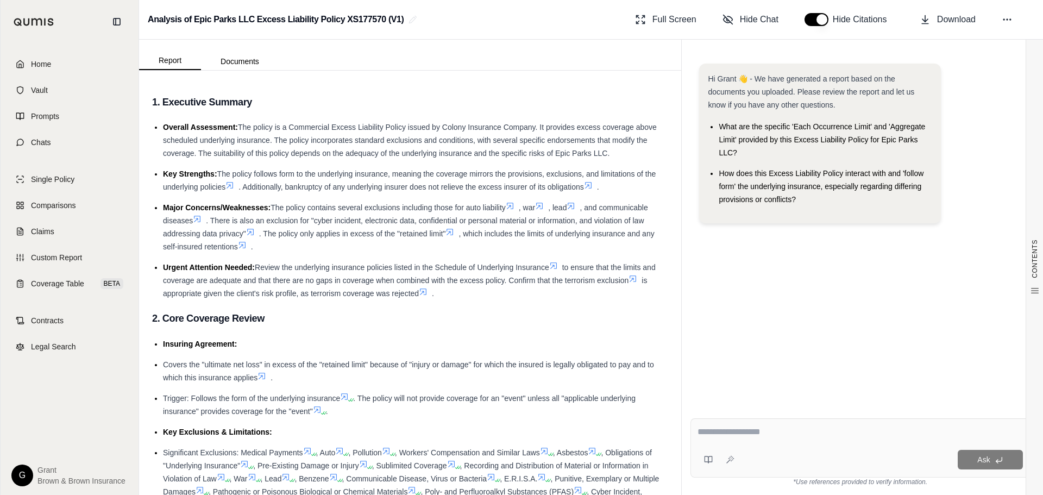
click at [765, 434] on textarea at bounding box center [861, 432] width 326 height 13
click at [962, 18] on span "Download" at bounding box center [956, 19] width 39 height 13
drag, startPoint x: 821, startPoint y: 368, endPoint x: 773, endPoint y: 421, distance: 70.8
click at [821, 369] on div "Hi Grant 👋 - We have generated a report based on the documents you uploaded. Pl…" at bounding box center [861, 228] width 340 height 346
click at [708, 454] on button at bounding box center [709, 460] width 22 height 22
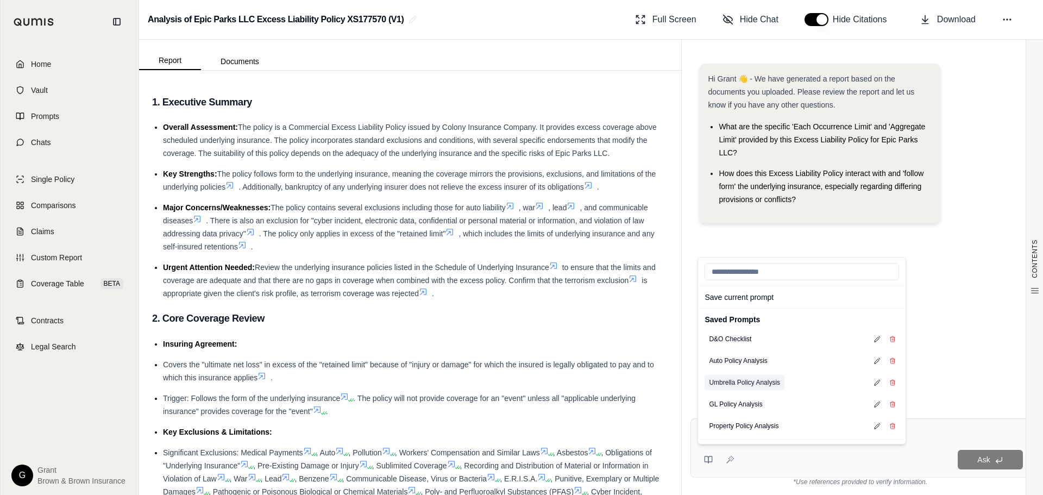
click at [747, 384] on button "Umbrella Policy Analysis" at bounding box center [745, 382] width 80 height 15
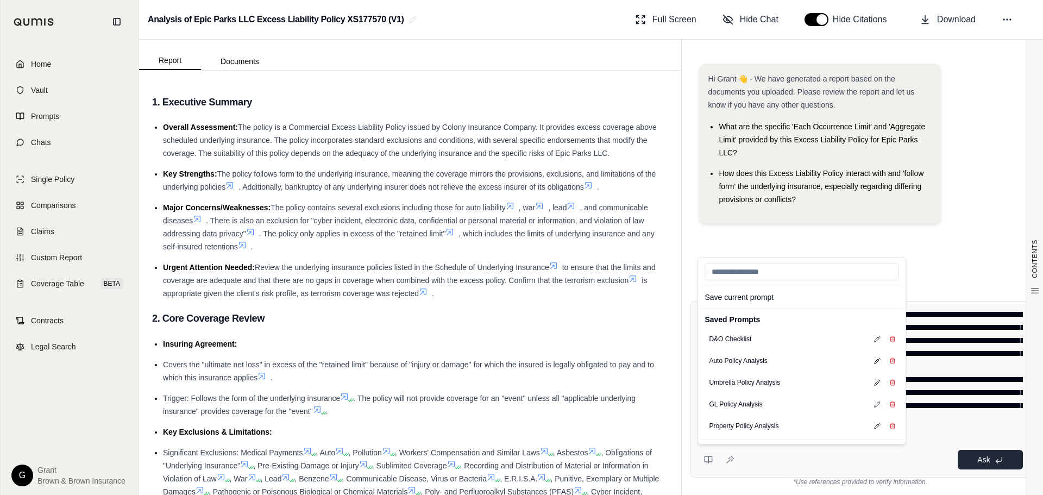
click at [964, 454] on button "Ask" at bounding box center [990, 460] width 65 height 20
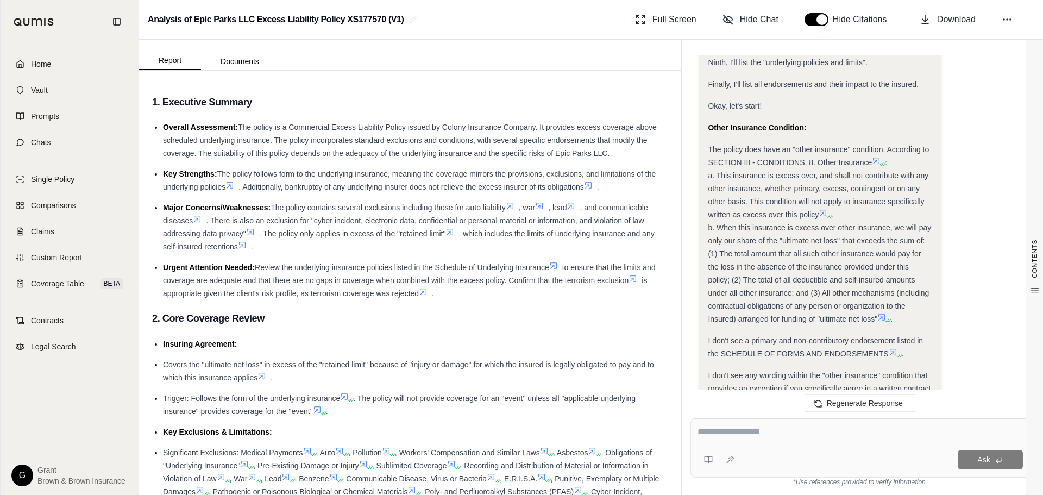
scroll to position [852, 0]
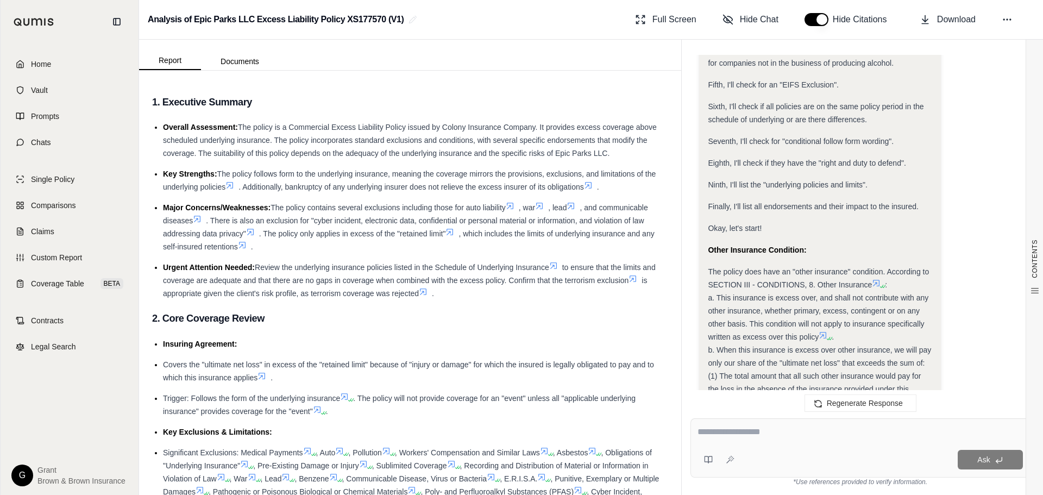
drag, startPoint x: 824, startPoint y: 329, endPoint x: 710, endPoint y: 251, distance: 138.5
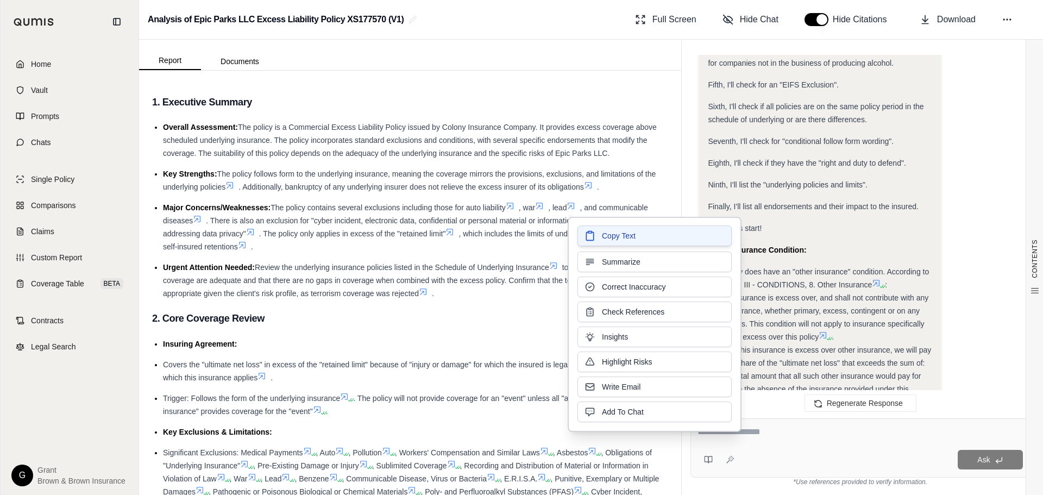
click at [697, 240] on button "Copy Text" at bounding box center [655, 236] width 154 height 21
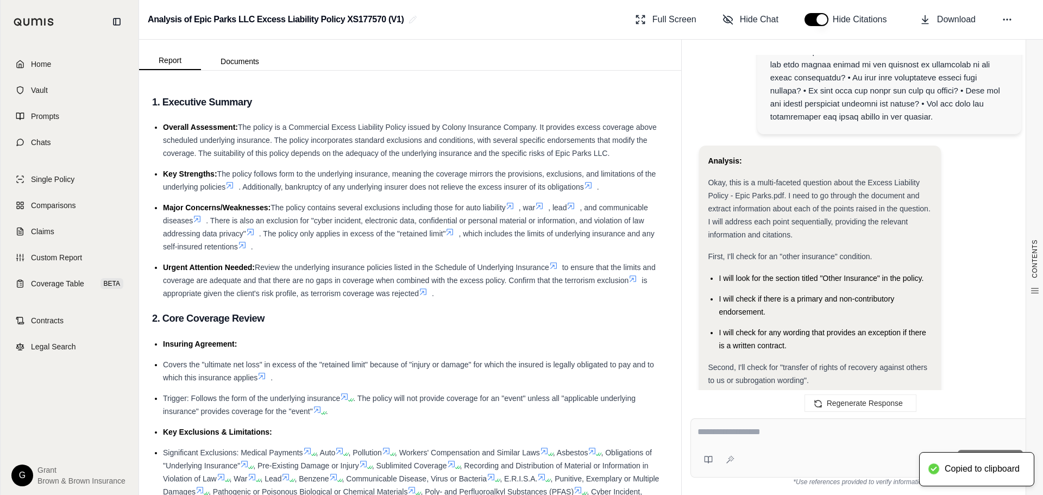
scroll to position [435, 0]
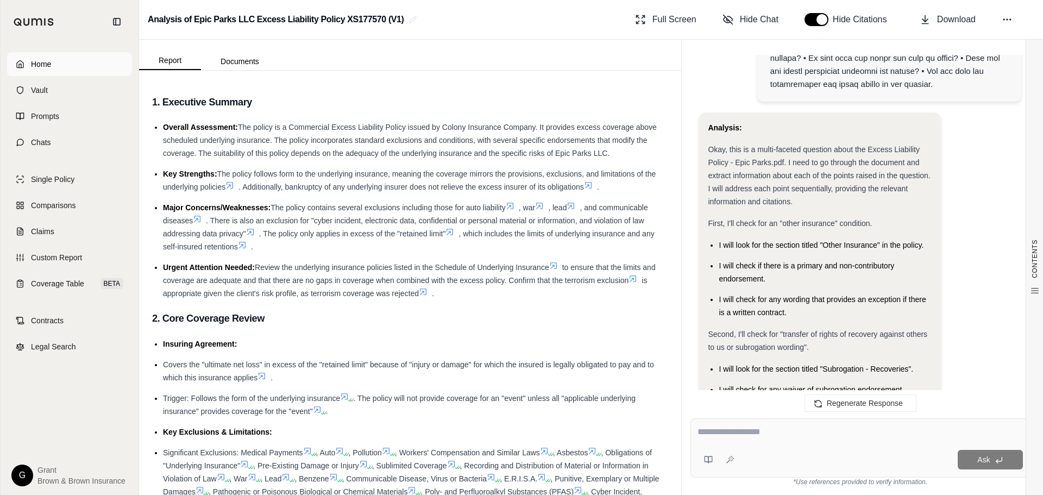
click at [46, 65] on span "Home" at bounding box center [41, 64] width 20 height 11
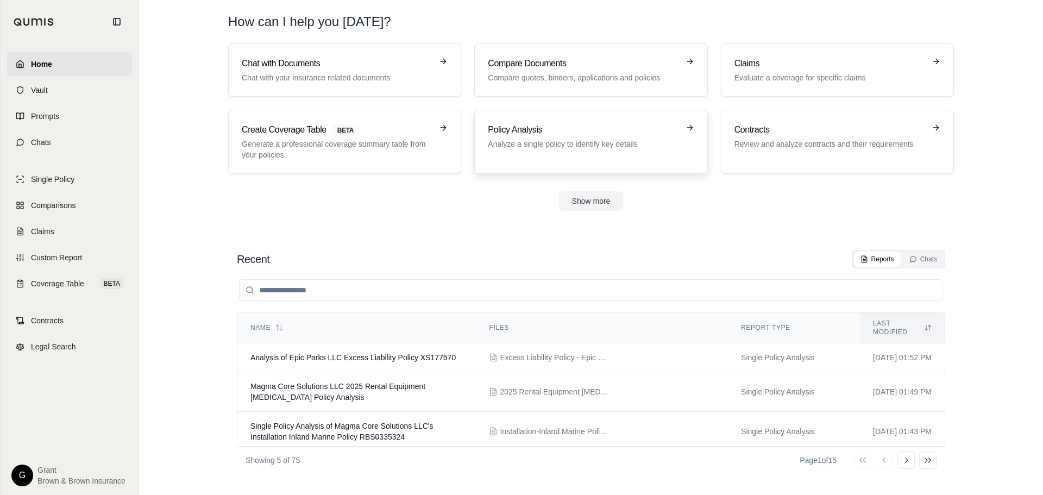
click at [568, 151] on div "Policy Analysis Analyze a single policy to identify key details" at bounding box center [591, 141] width 206 height 37
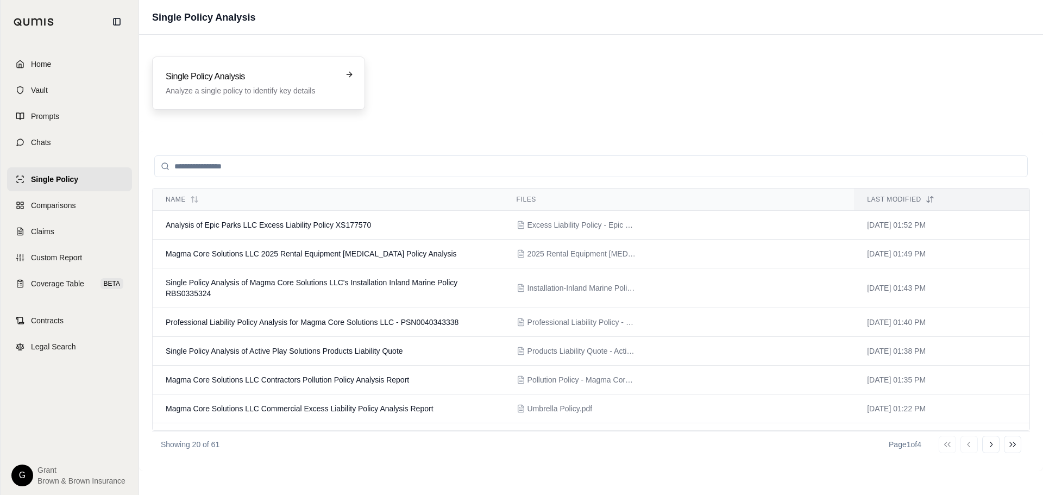
click at [309, 68] on div "Single Policy Analysis Analyze a single policy to identify key details" at bounding box center [258, 83] width 213 height 53
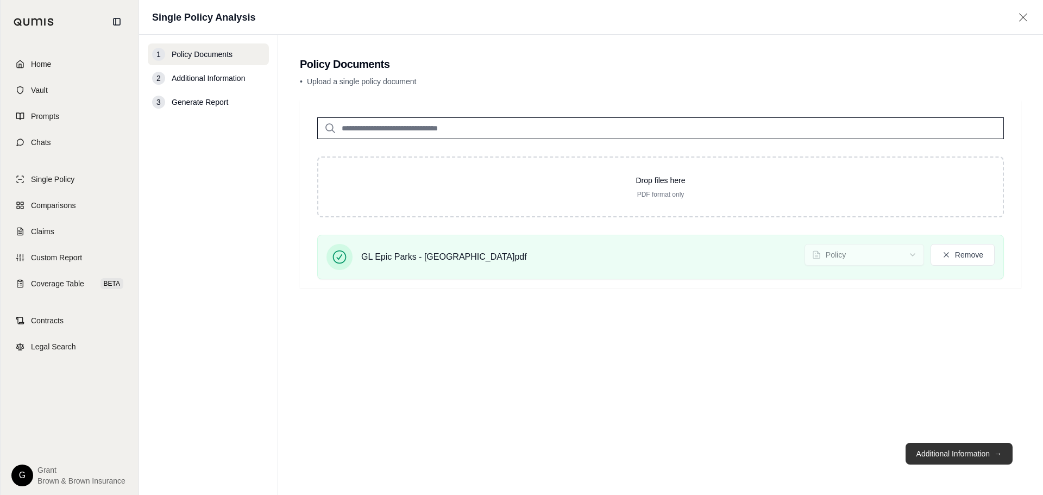
click at [960, 462] on button "Additional Information →" at bounding box center [959, 454] width 107 height 22
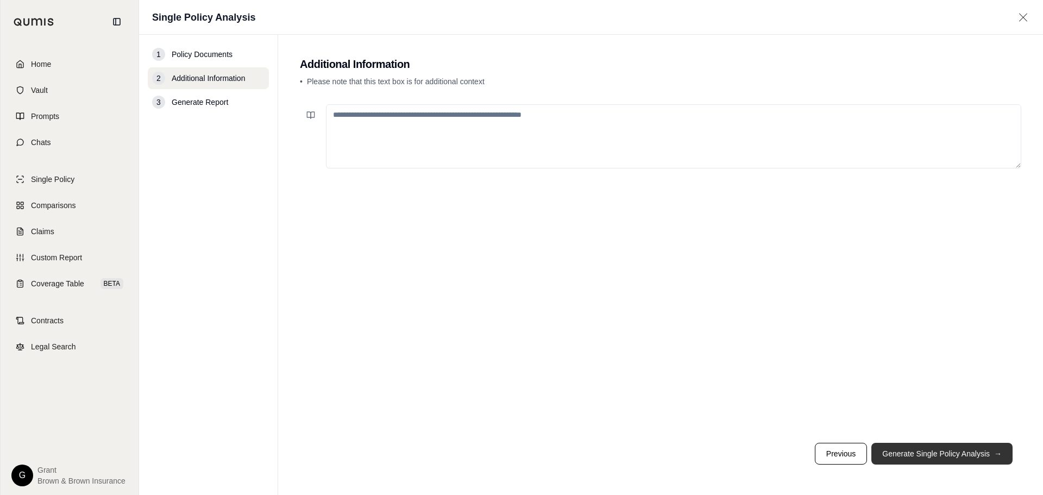
click at [976, 453] on button "Generate Single Policy Analysis →" at bounding box center [942, 454] width 141 height 22
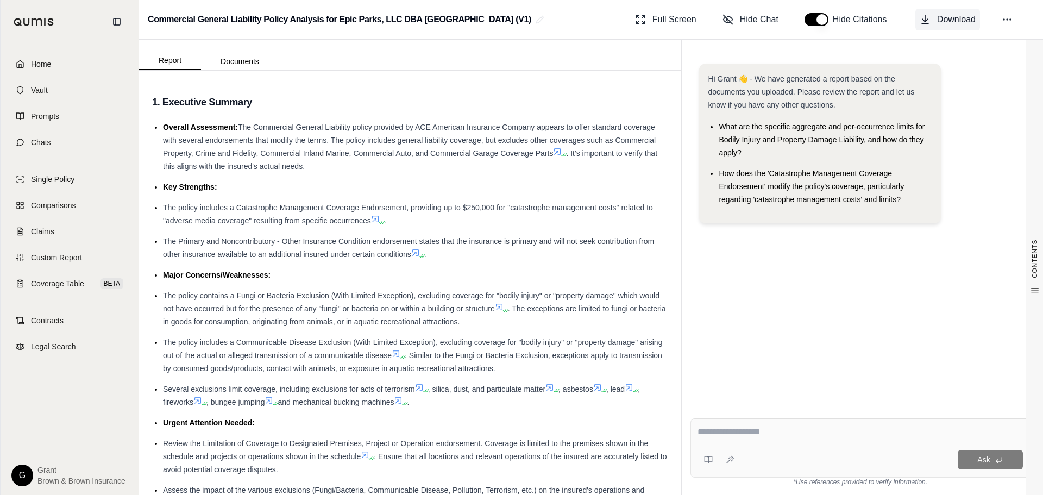
click at [940, 11] on button "Download" at bounding box center [948, 20] width 65 height 22
click at [711, 454] on button at bounding box center [709, 460] width 22 height 22
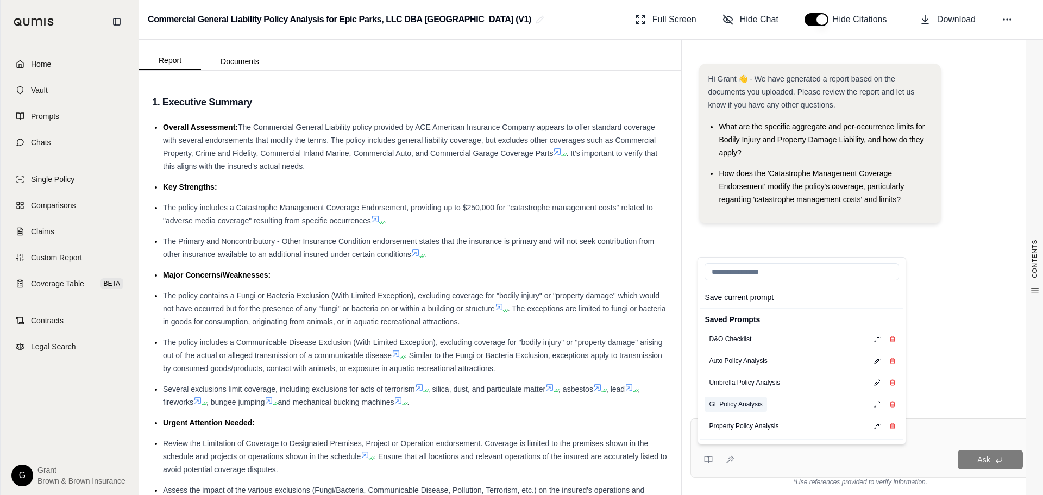
click at [751, 401] on button "GL Policy Analysis" at bounding box center [736, 404] width 62 height 15
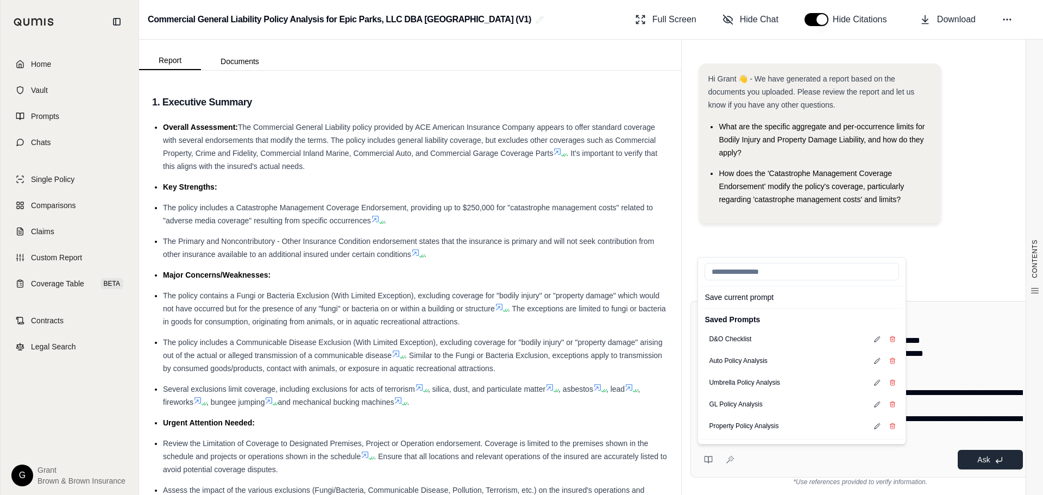
click at [968, 457] on button "Ask" at bounding box center [990, 460] width 65 height 20
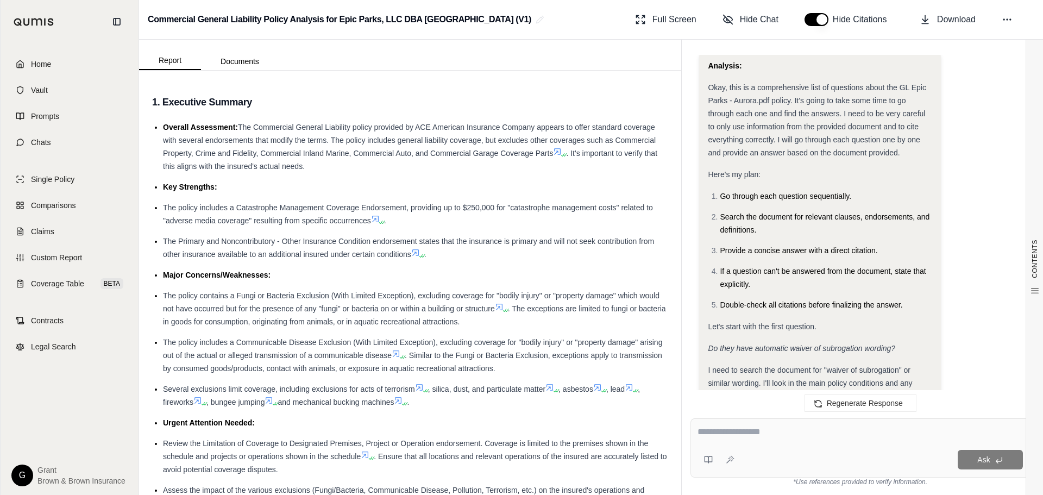
scroll to position [662, 0]
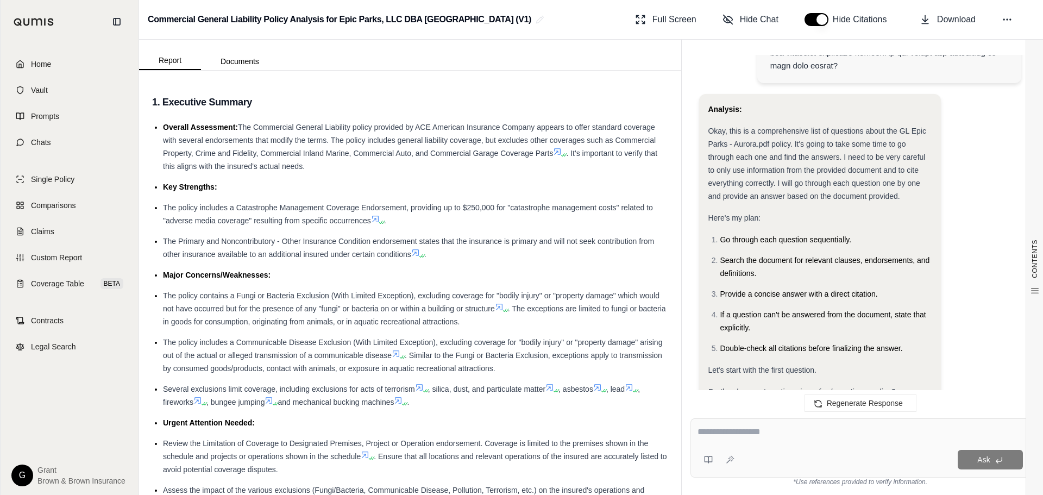
drag, startPoint x: 774, startPoint y: 327, endPoint x: 706, endPoint y: 96, distance: 241.1
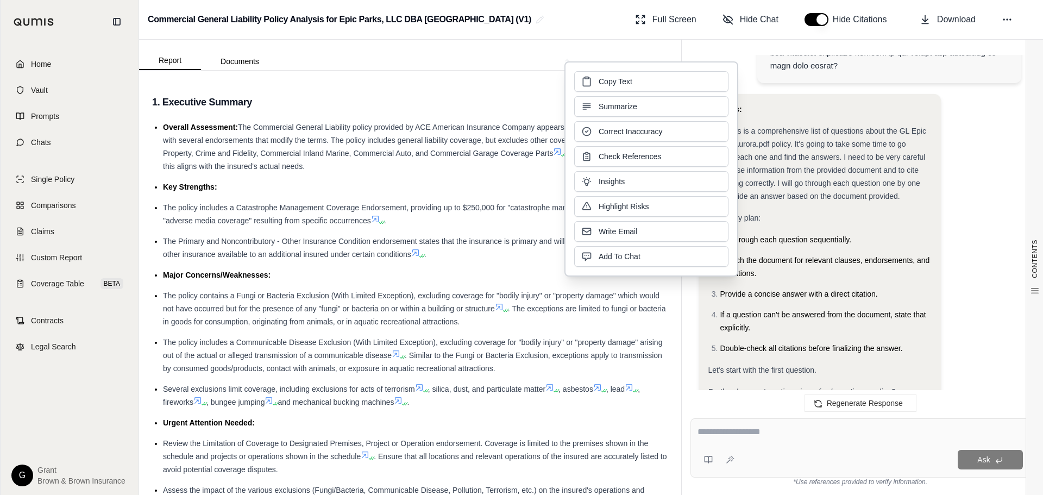
copy div "Analysis: Okay, this is a comprehensive list of questions about the GL Epic Par…"
click at [49, 59] on span "Home" at bounding box center [41, 64] width 20 height 11
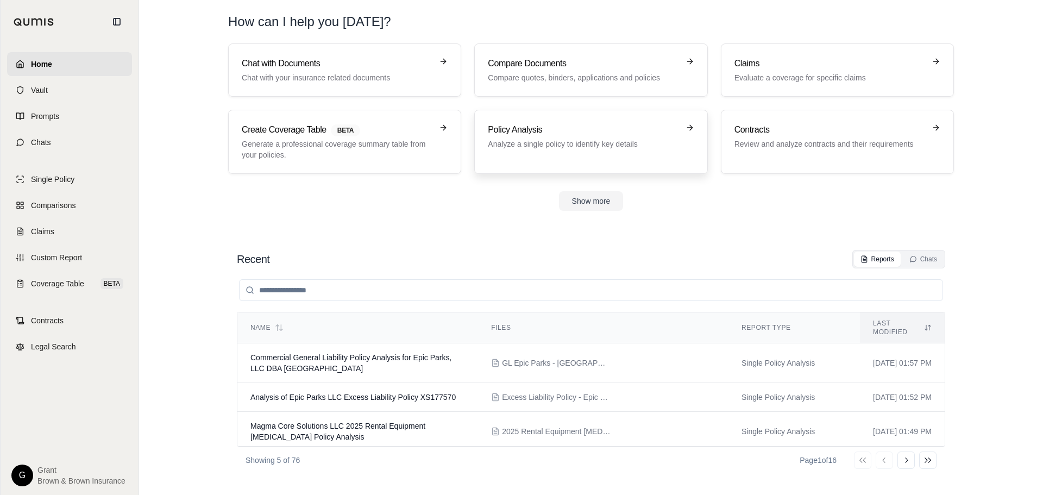
click at [641, 134] on h3 "Policy Analysis" at bounding box center [583, 129] width 191 height 13
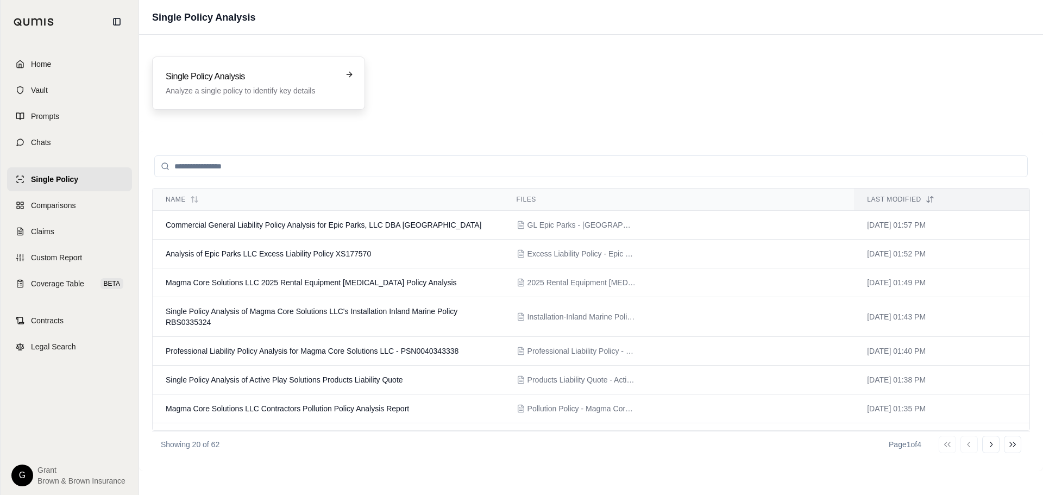
click at [247, 76] on h3 "Single Policy Analysis" at bounding box center [251, 76] width 171 height 13
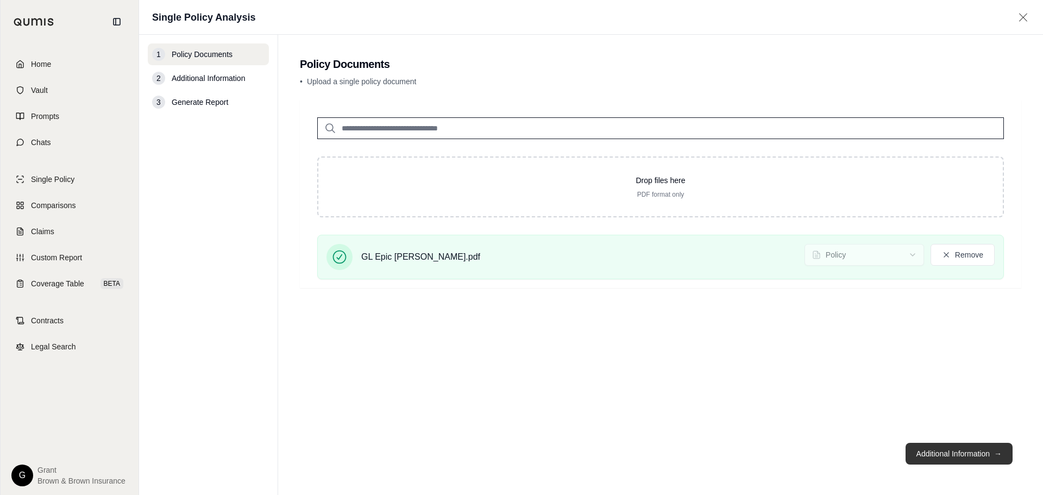
click at [945, 449] on button "Additional Information →" at bounding box center [959, 454] width 107 height 22
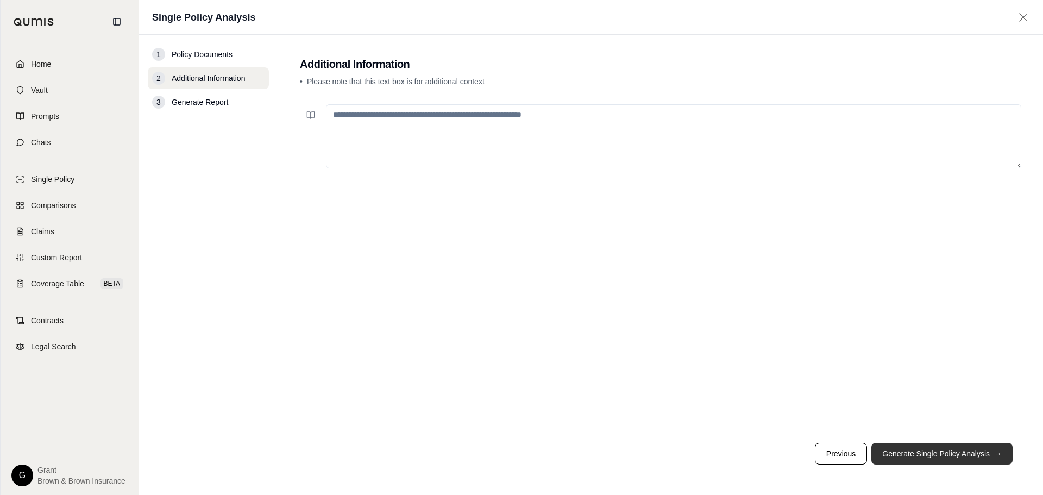
click at [945, 449] on button "Generate Single Policy Analysis →" at bounding box center [942, 454] width 141 height 22
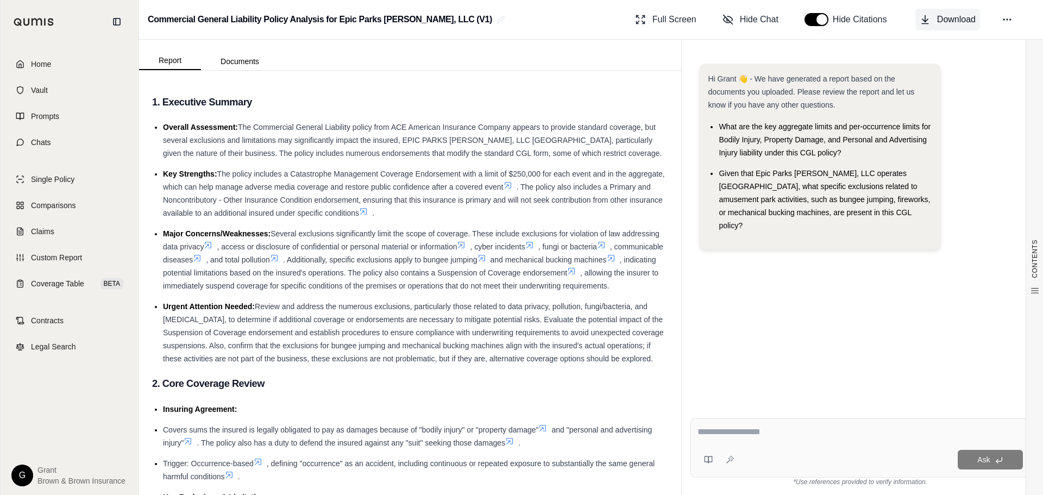
click at [937, 19] on span "Download" at bounding box center [956, 19] width 39 height 13
click at [561, 206] on li "Key Strengths: The policy includes a Catastrophe Management Coverage Endorsemen…" at bounding box center [415, 193] width 505 height 52
click at [712, 462] on icon at bounding box center [711, 460] width 4 height 7
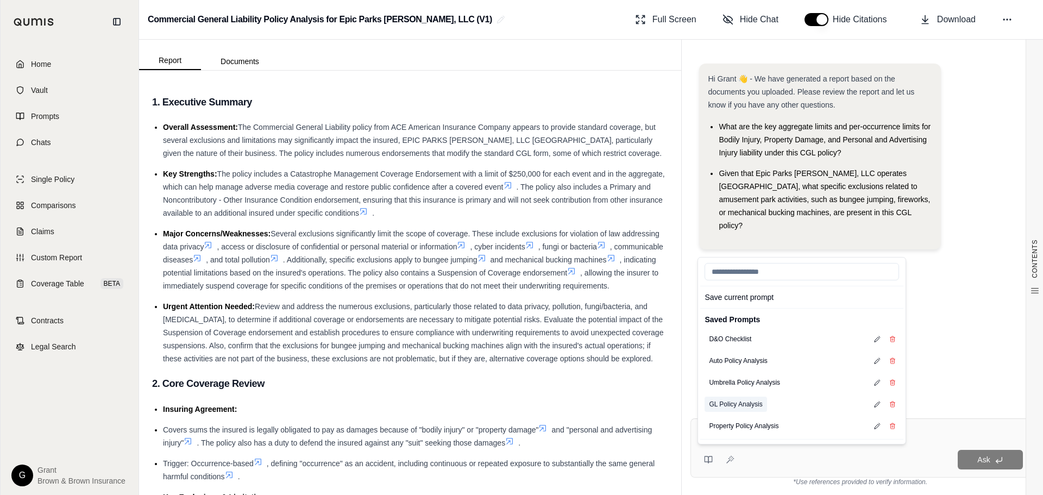
click at [755, 403] on button "GL Policy Analysis" at bounding box center [736, 404] width 62 height 15
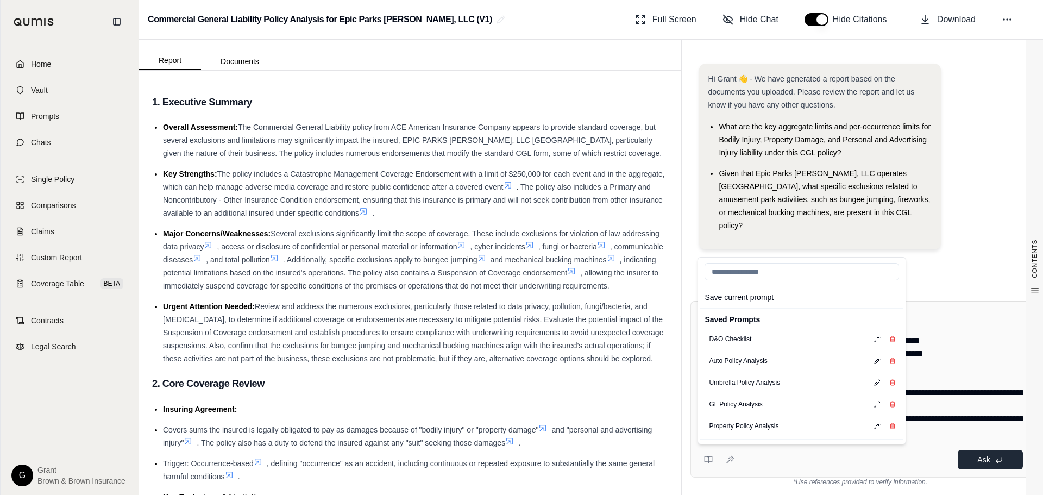
click at [981, 461] on span "Ask" at bounding box center [984, 459] width 12 height 9
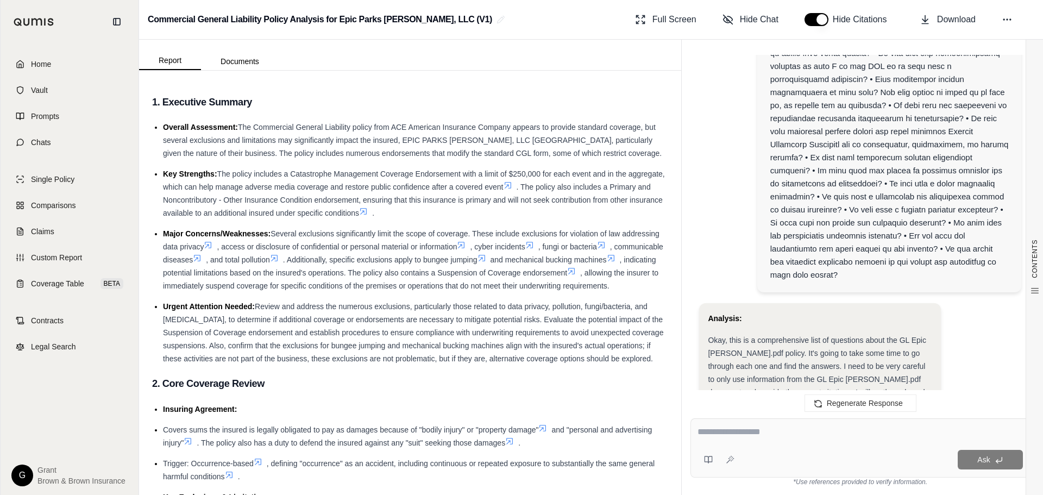
scroll to position [706, 0]
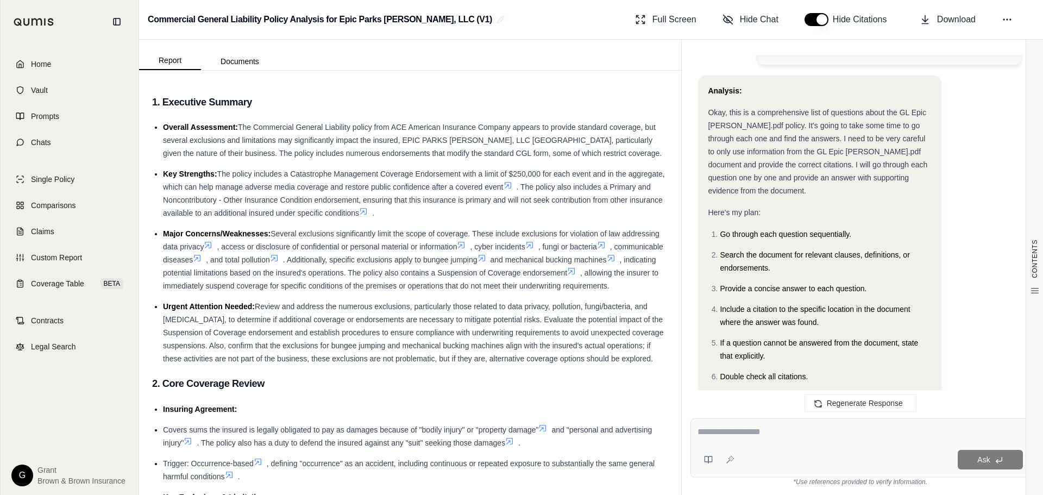
click at [864, 108] on span "Okay, this is a comprehensive list of questions about the GL Epic [PERSON_NAME]…" at bounding box center [818, 151] width 220 height 87
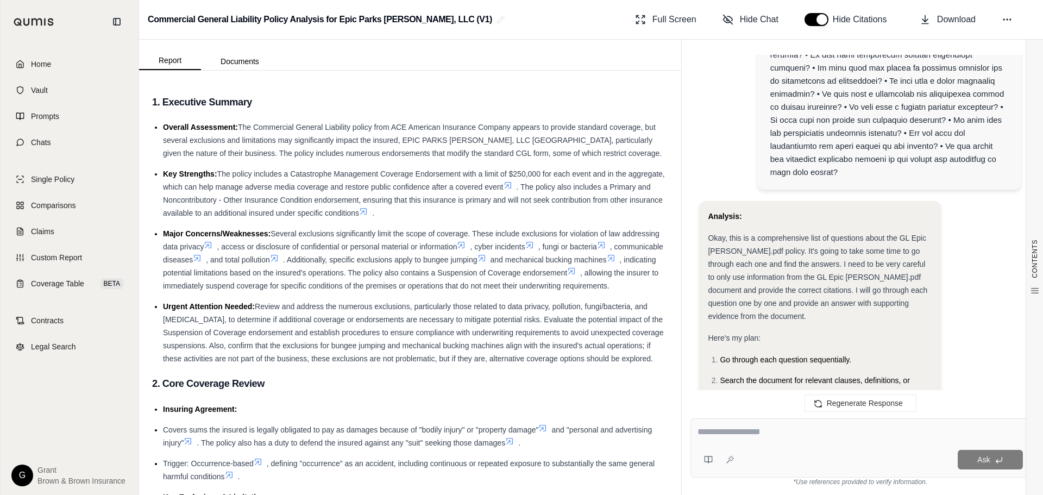
scroll to position [543, 0]
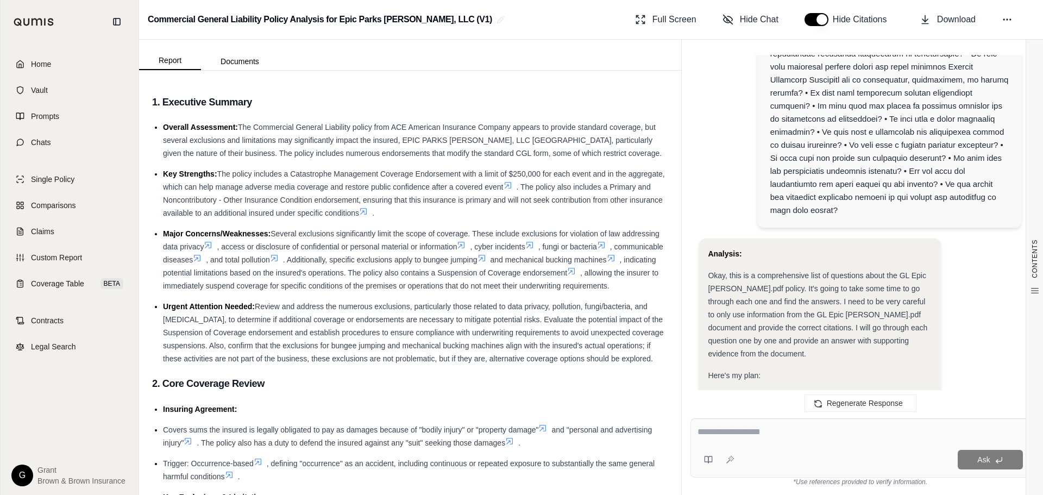
click at [837, 247] on div "Analysis:" at bounding box center [820, 253] width 224 height 13
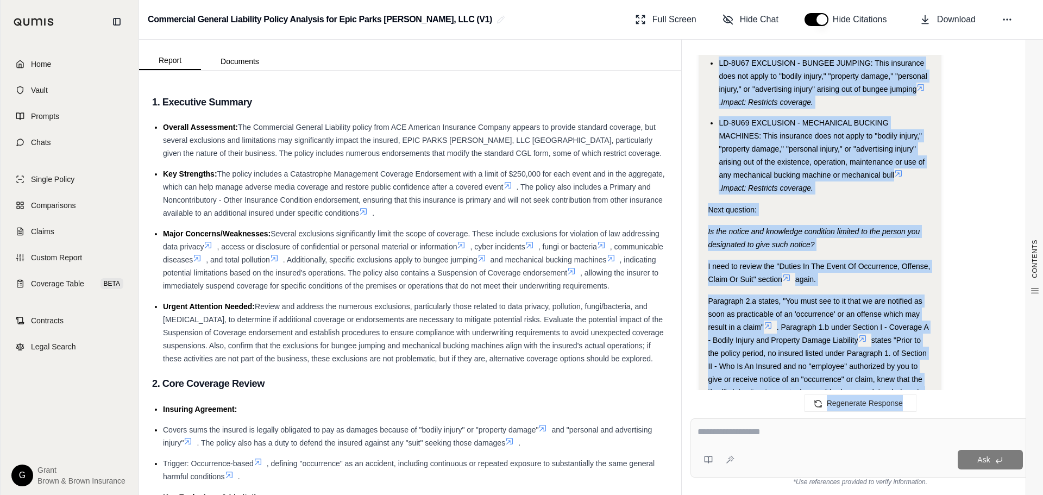
scroll to position [9059, 0]
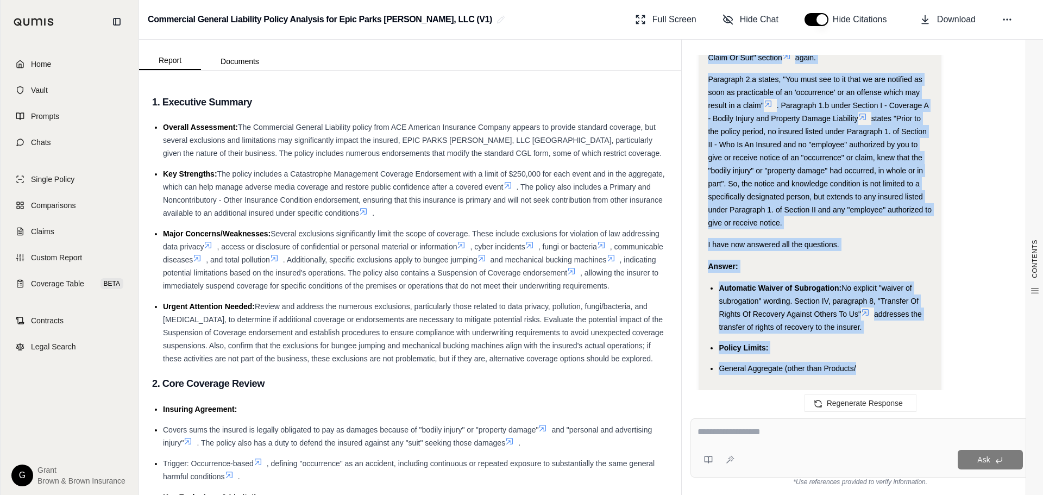
drag, startPoint x: 708, startPoint y: 228, endPoint x: 859, endPoint y: 326, distance: 179.5
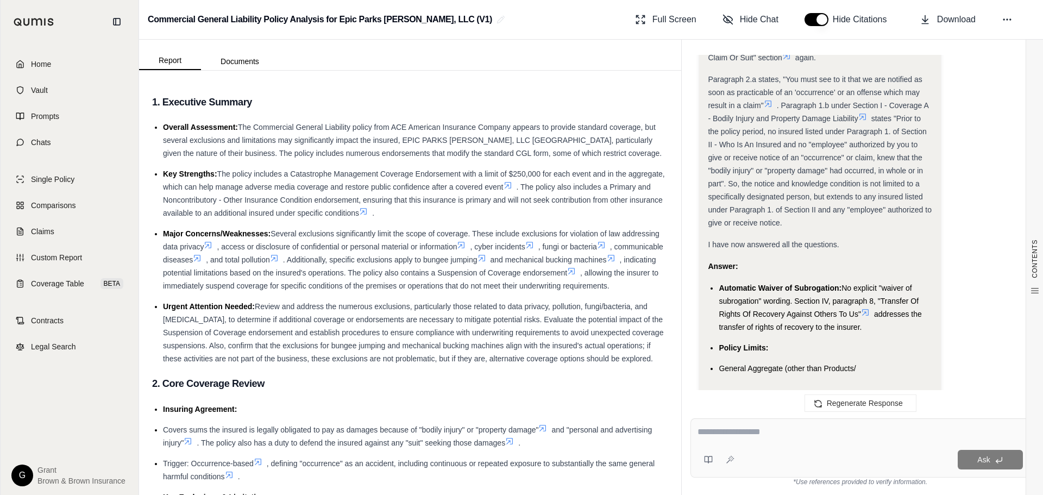
click at [715, 399] on icon at bounding box center [716, 403] width 9 height 9
click at [105, 64] on link "Home" at bounding box center [69, 64] width 125 height 24
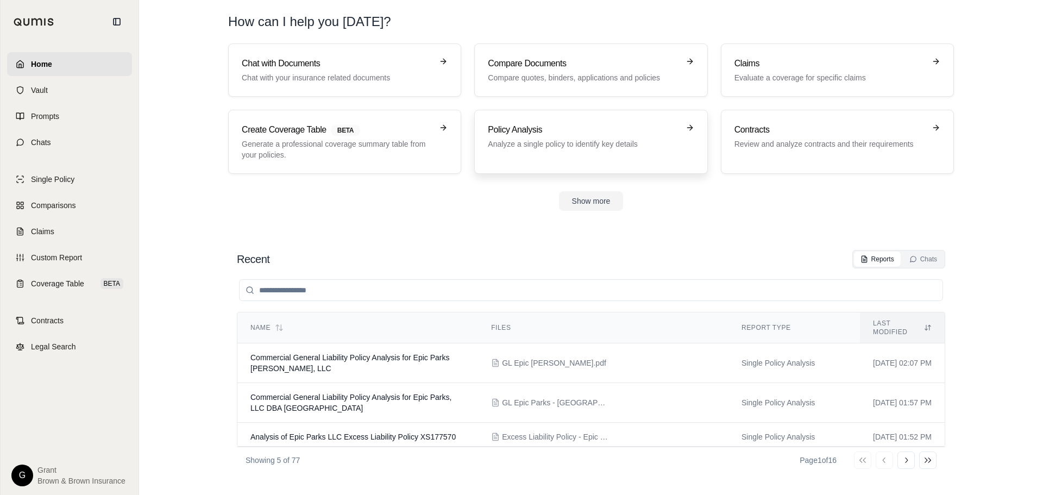
click at [610, 134] on h3 "Policy Analysis" at bounding box center [583, 129] width 191 height 13
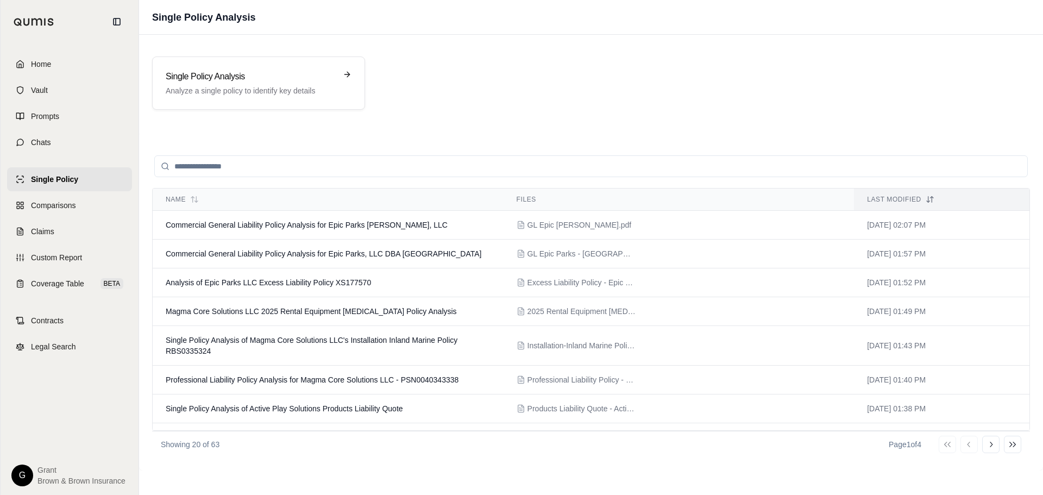
click at [236, 40] on div "Single Policy Analysis Analyze a single policy to identify key details Name Fil…" at bounding box center [591, 253] width 904 height 436
click at [248, 85] on div "Single Policy Analysis Analyze a single policy to identify key details" at bounding box center [251, 83] width 171 height 26
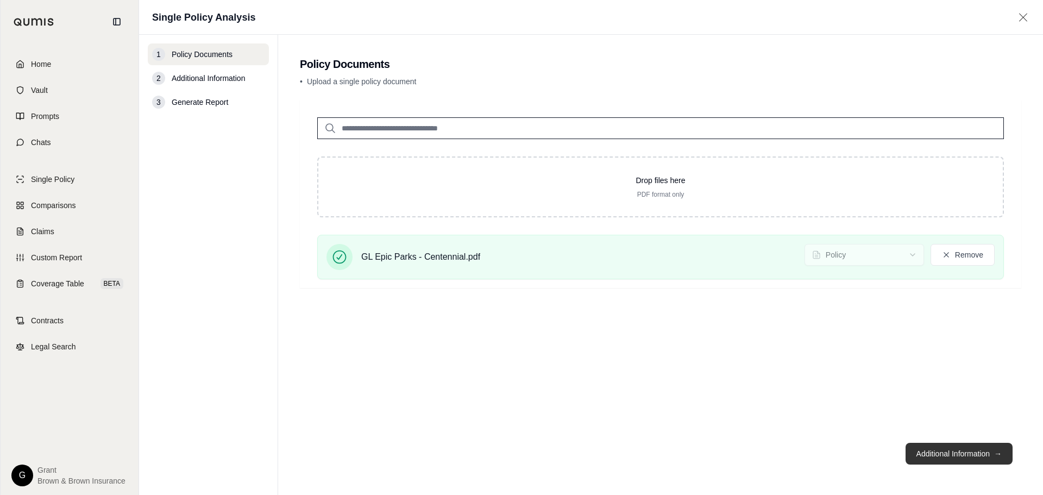
click at [944, 446] on button "Additional Information →" at bounding box center [959, 454] width 107 height 22
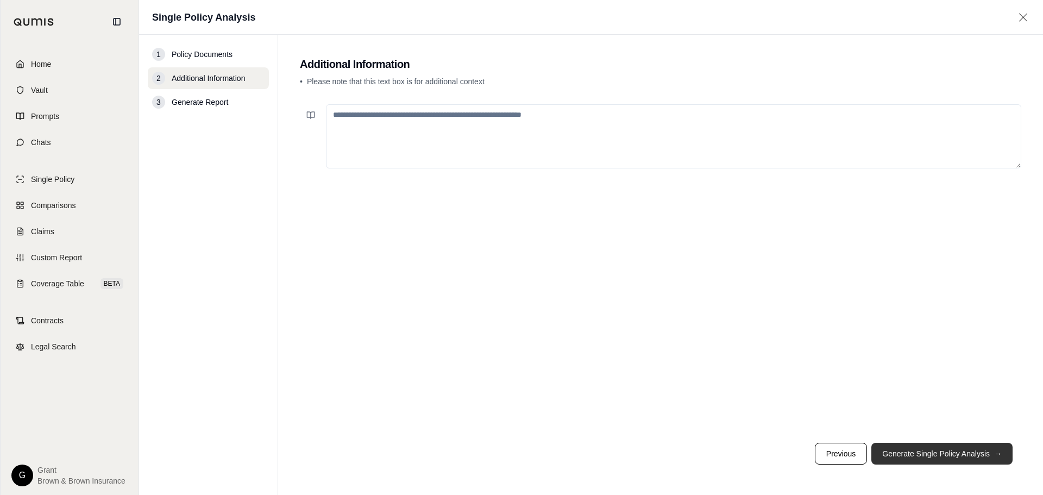
click at [946, 448] on button "Generate Single Policy Analysis →" at bounding box center [942, 454] width 141 height 22
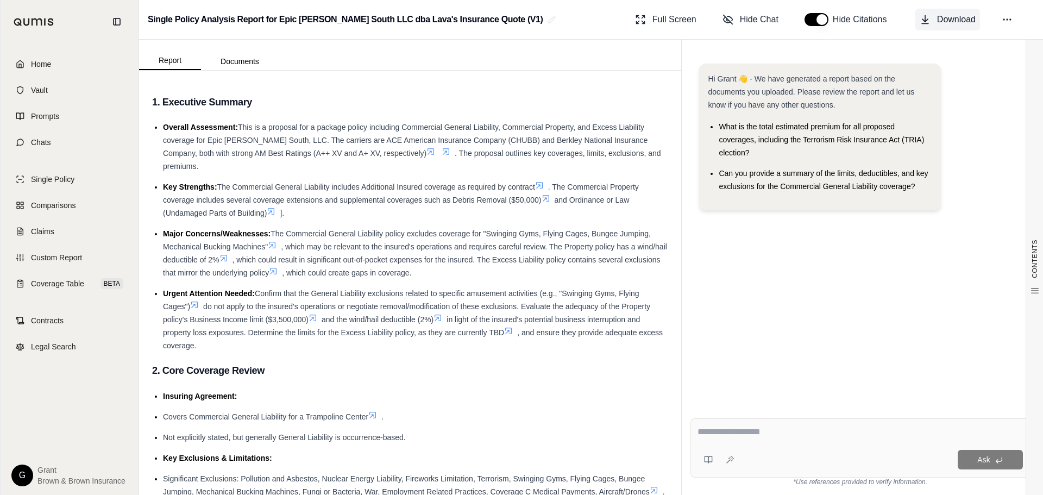
click at [942, 21] on span "Download" at bounding box center [956, 19] width 39 height 13
click at [399, 143] on span "This is a proposal for a package policy including Commercial General Liability,…" at bounding box center [405, 140] width 485 height 35
click at [711, 459] on icon at bounding box center [708, 459] width 9 height 9
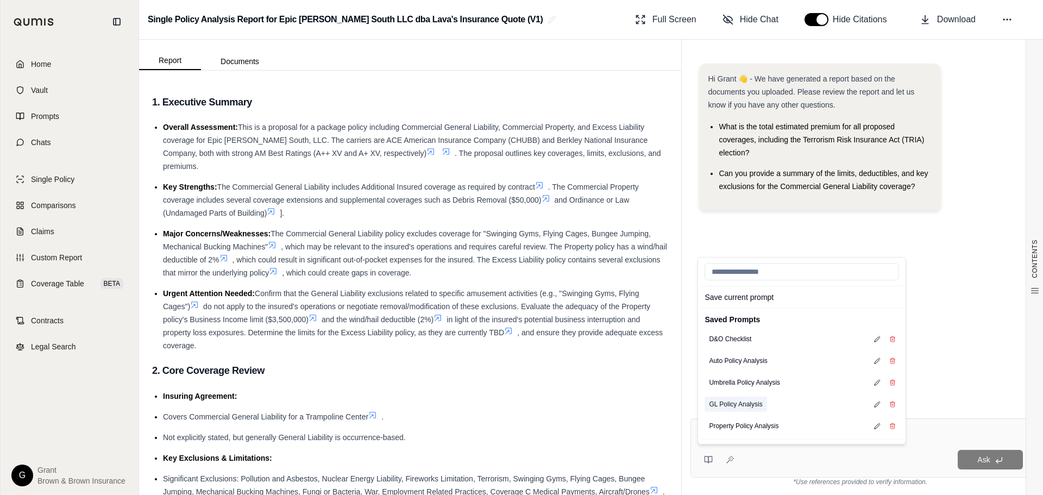
click at [746, 407] on button "GL Policy Analysis" at bounding box center [736, 404] width 62 height 15
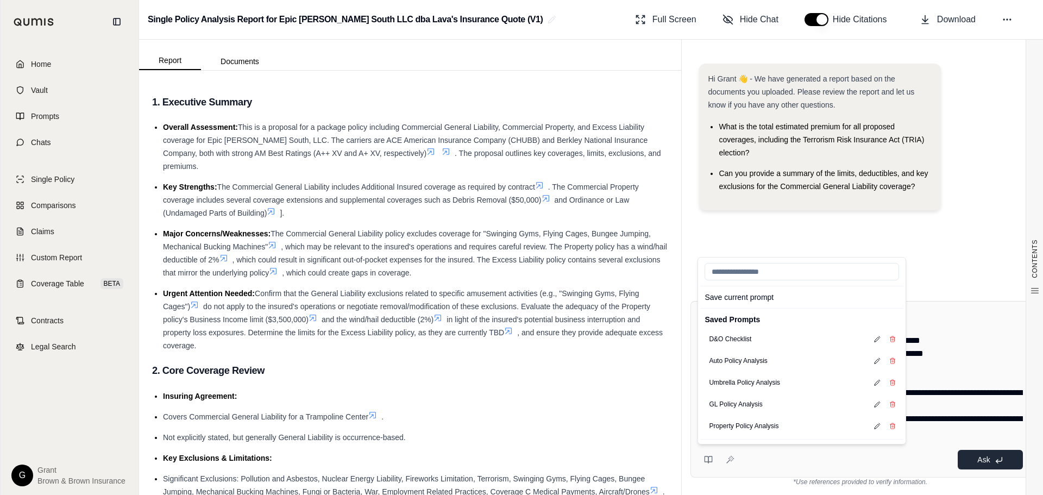
click at [976, 459] on button "Ask" at bounding box center [990, 460] width 65 height 20
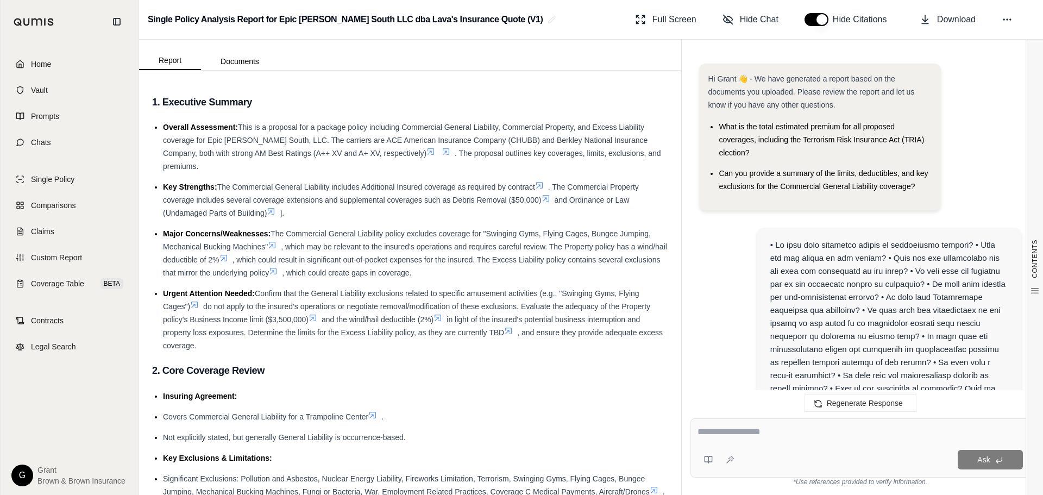
scroll to position [5038, 0]
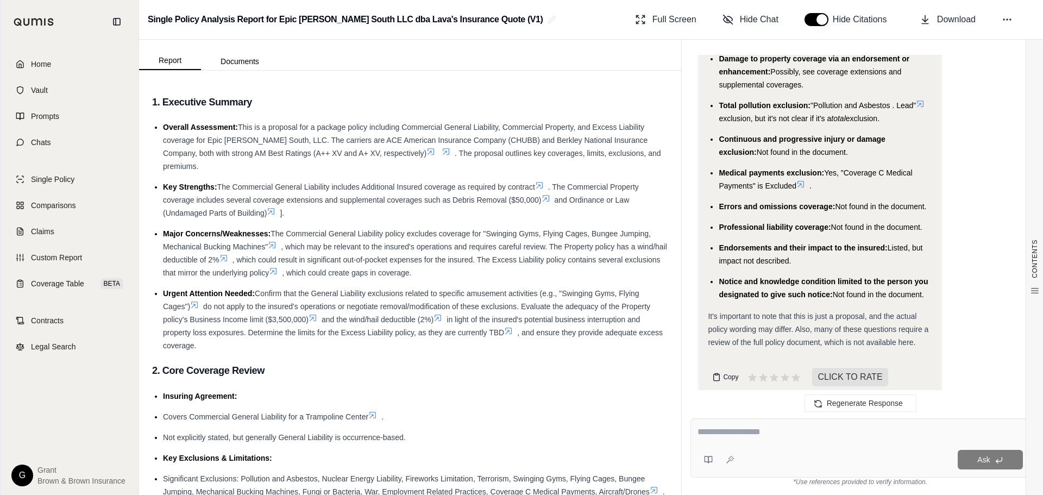
click at [718, 366] on button "Copy" at bounding box center [725, 377] width 35 height 22
click at [60, 64] on link "Home" at bounding box center [69, 64] width 125 height 24
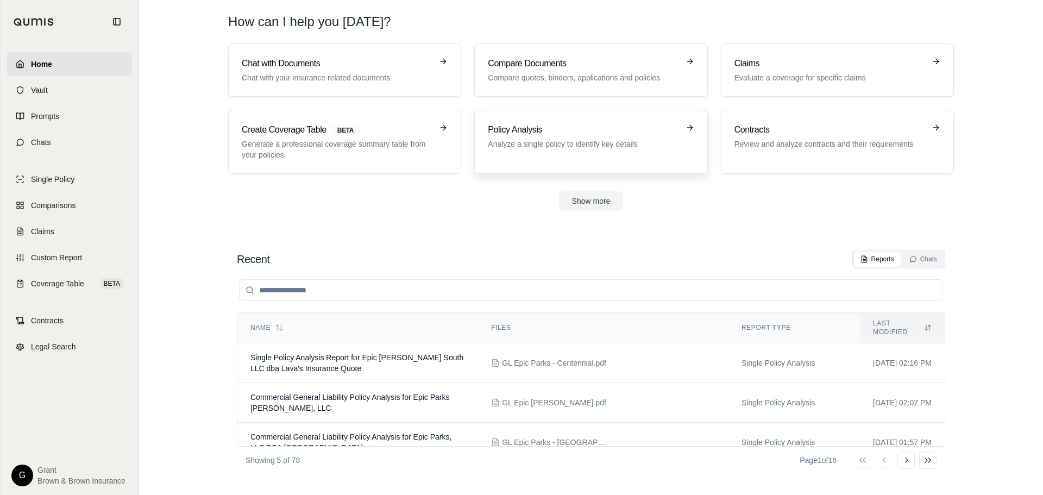
click at [612, 158] on div "Policy Analysis Analyze a single policy to identify key details" at bounding box center [591, 141] width 206 height 37
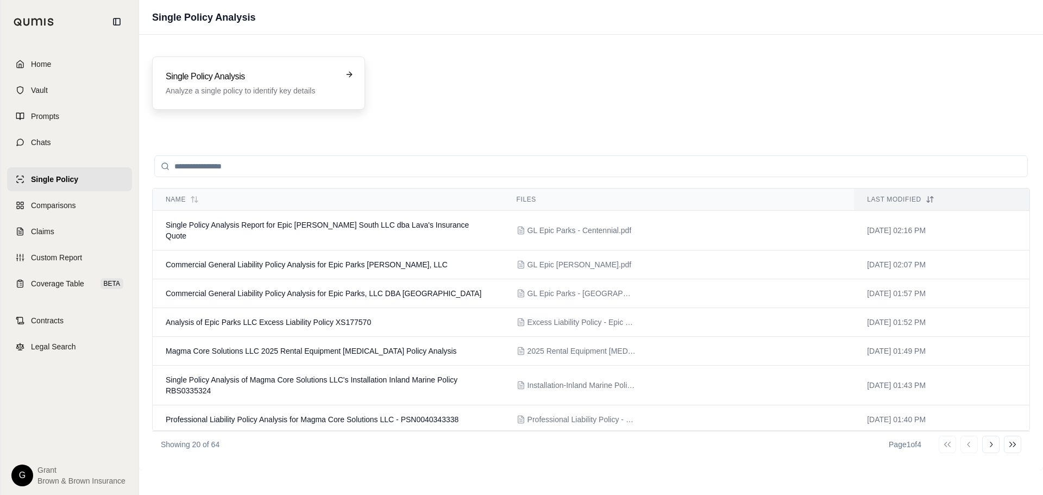
click at [298, 66] on div "Single Policy Analysis Analyze a single policy to identify key details" at bounding box center [258, 83] width 213 height 53
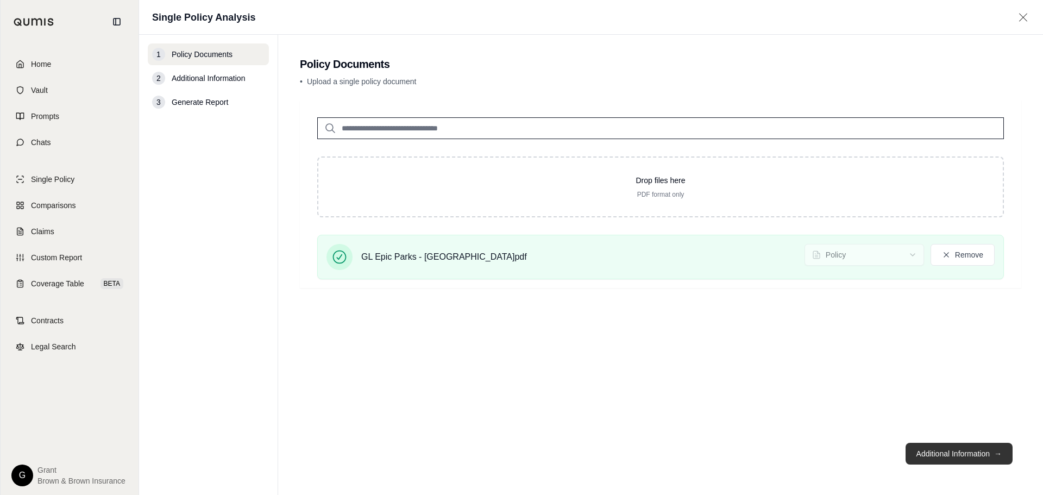
click at [972, 450] on button "Additional Information →" at bounding box center [959, 454] width 107 height 22
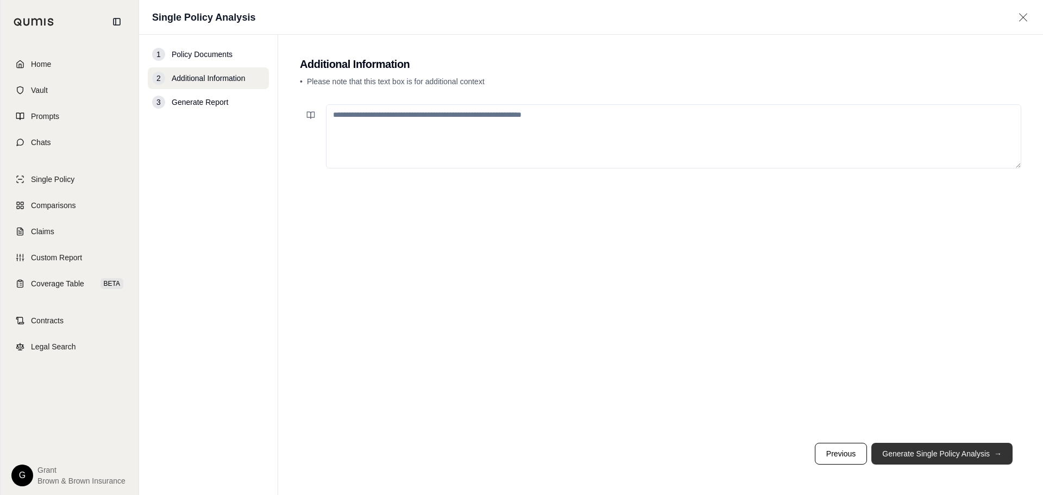
click at [972, 450] on button "Generate Single Policy Analysis →" at bounding box center [942, 454] width 141 height 22
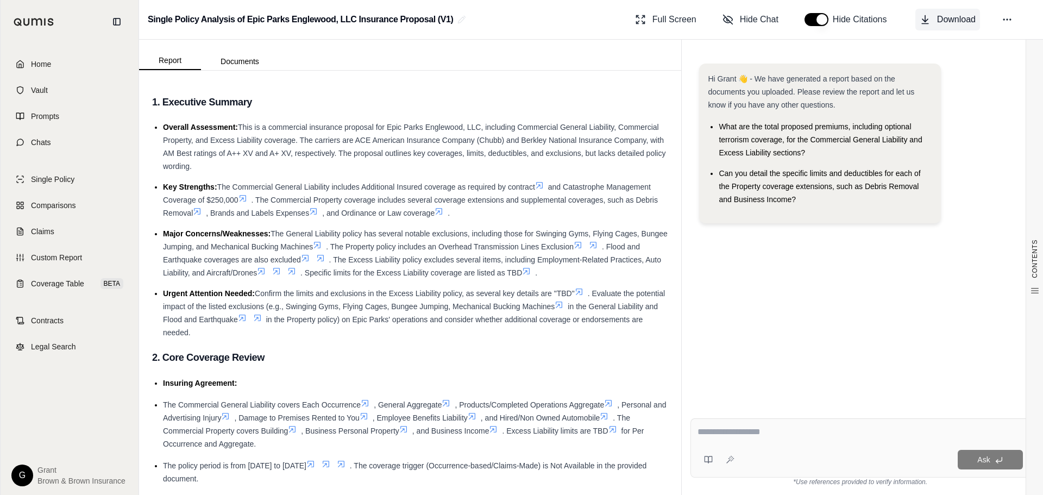
click at [940, 21] on span "Download" at bounding box center [956, 19] width 39 height 13
drag, startPoint x: 760, startPoint y: 427, endPoint x: 720, endPoint y: 448, distance: 45.5
click at [761, 427] on textarea at bounding box center [861, 432] width 326 height 13
click at [706, 454] on button at bounding box center [709, 460] width 22 height 22
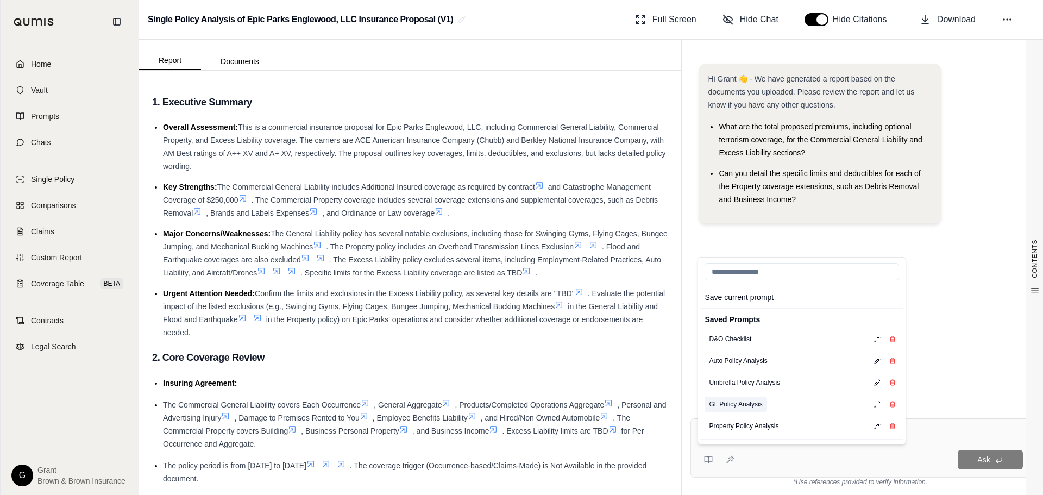
click at [745, 401] on button "GL Policy Analysis" at bounding box center [736, 404] width 62 height 15
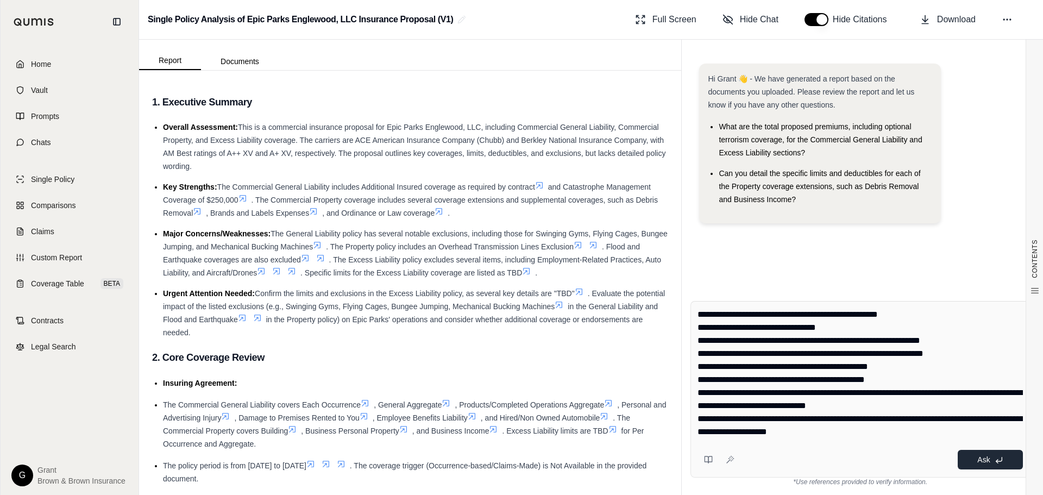
click at [960, 459] on button "Ask" at bounding box center [990, 460] width 65 height 20
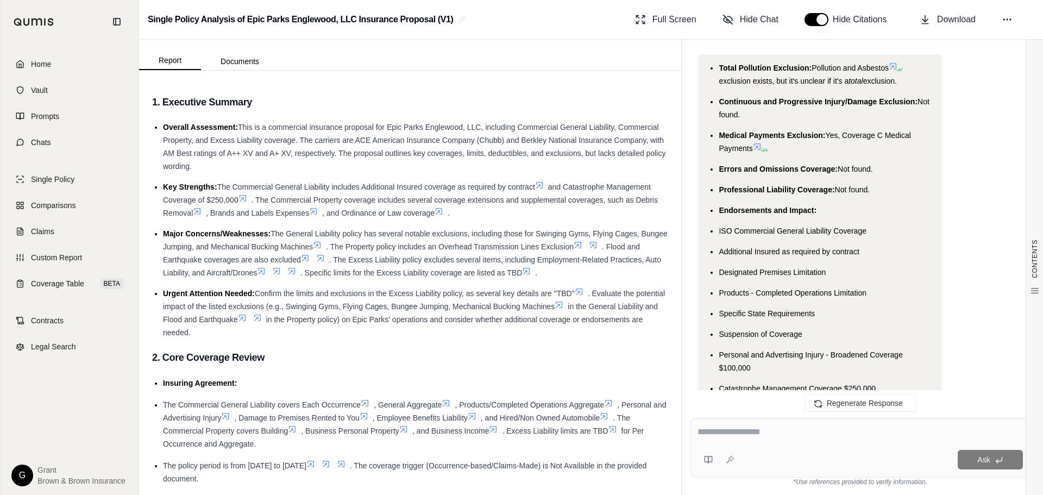
scroll to position [6537, 0]
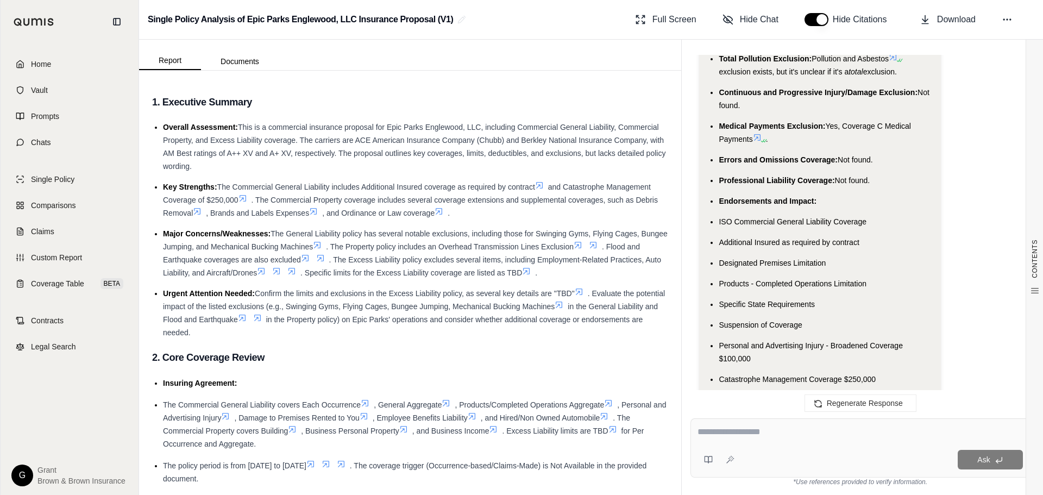
click at [731, 464] on span "Copy" at bounding box center [730, 468] width 15 height 9
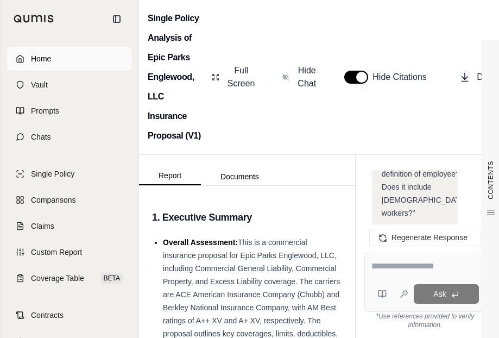
click at [52, 55] on link "Home" at bounding box center [69, 59] width 125 height 24
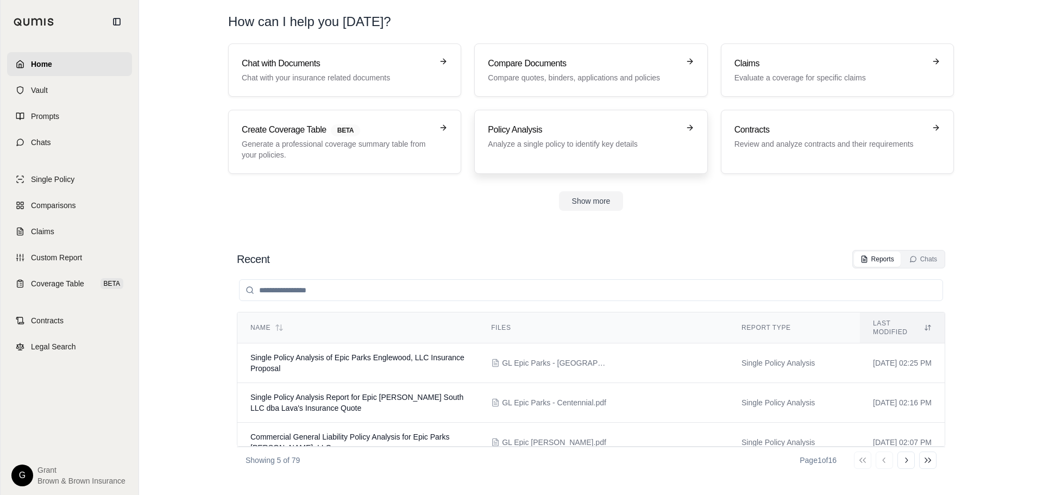
click at [568, 138] on div "Policy Analysis Analyze a single policy to identify key details" at bounding box center [583, 136] width 191 height 26
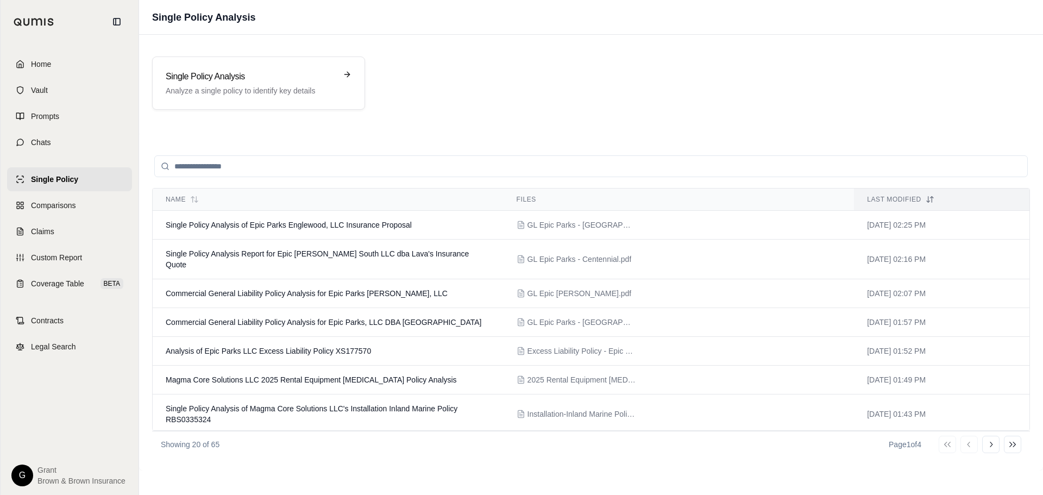
click at [145, 65] on div "Single Policy Analysis Analyze a single policy to identify key details" at bounding box center [591, 82] width 904 height 79
click at [160, 64] on div "Single Policy Analysis Analyze a single policy to identify key details" at bounding box center [258, 83] width 213 height 53
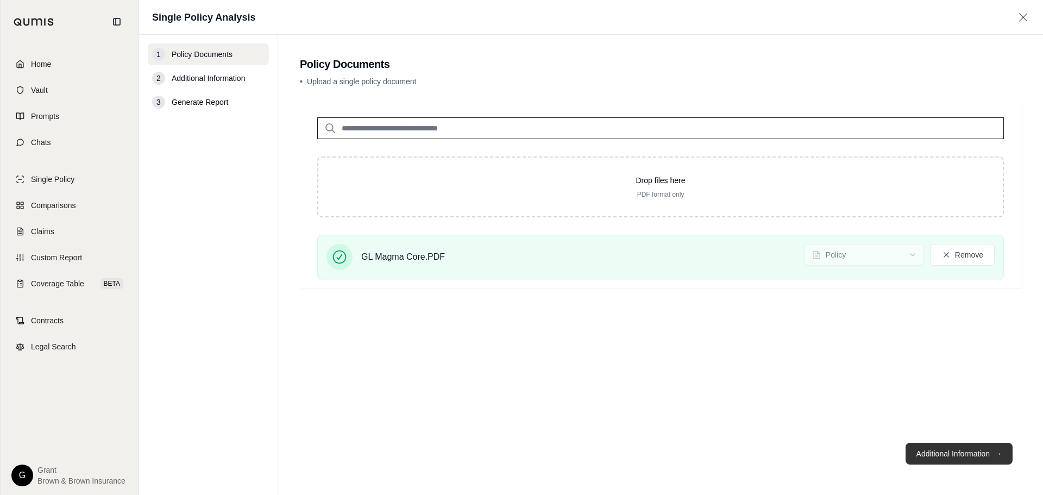
click at [990, 446] on button "Additional Information →" at bounding box center [959, 454] width 107 height 22
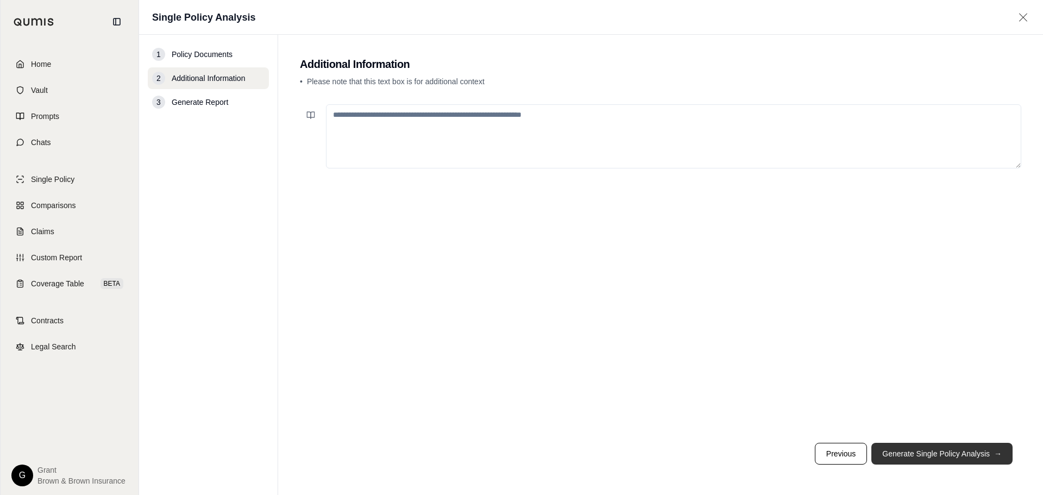
click at [984, 450] on button "Generate Single Policy Analysis →" at bounding box center [942, 454] width 141 height 22
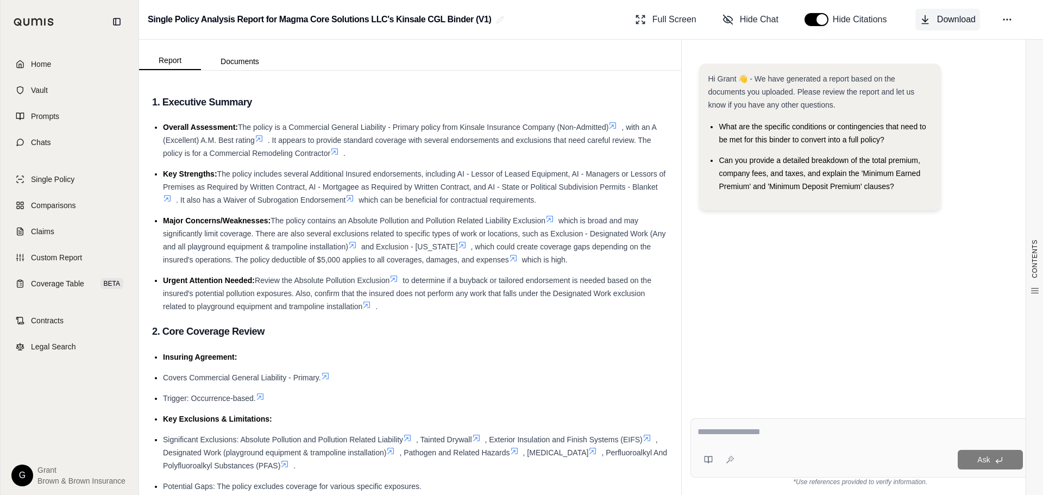
click at [962, 18] on span "Download" at bounding box center [956, 19] width 39 height 13
click at [717, 460] on button at bounding box center [709, 460] width 22 height 22
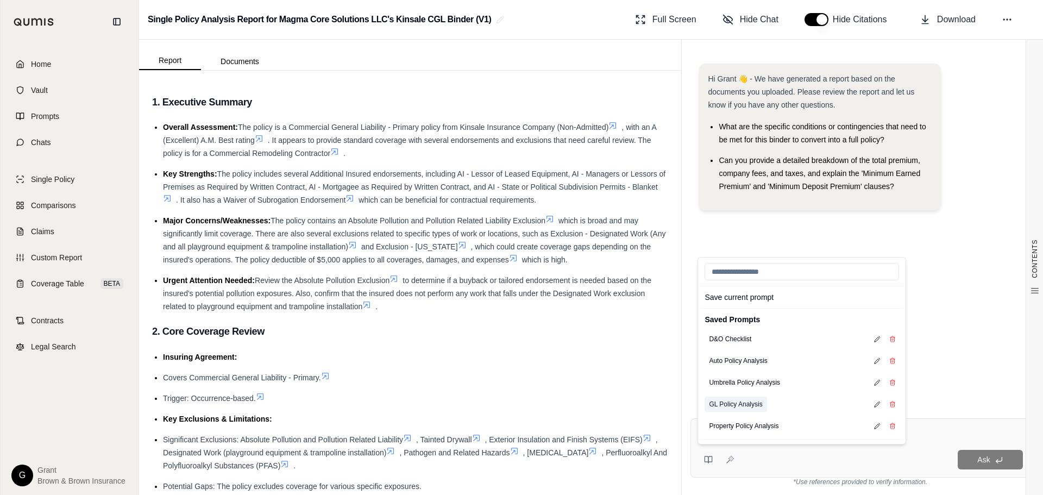
click at [747, 403] on button "GL Policy Analysis" at bounding box center [736, 404] width 62 height 15
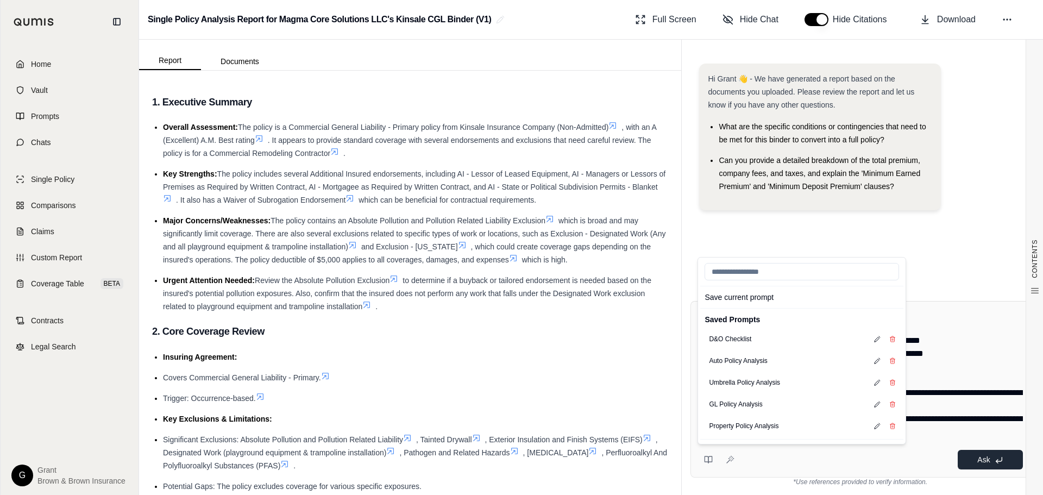
click at [990, 455] on span "Ask" at bounding box center [984, 459] width 12 height 9
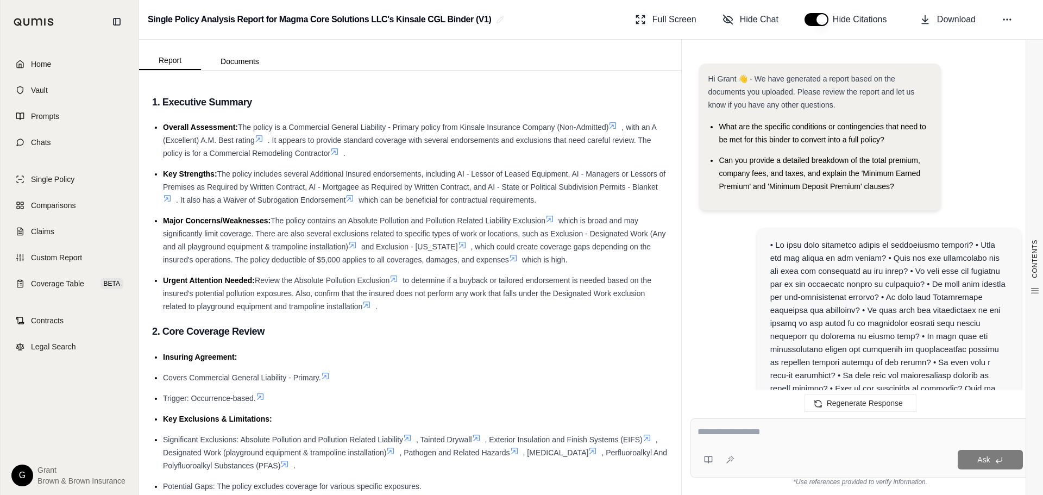
scroll to position [7575, 0]
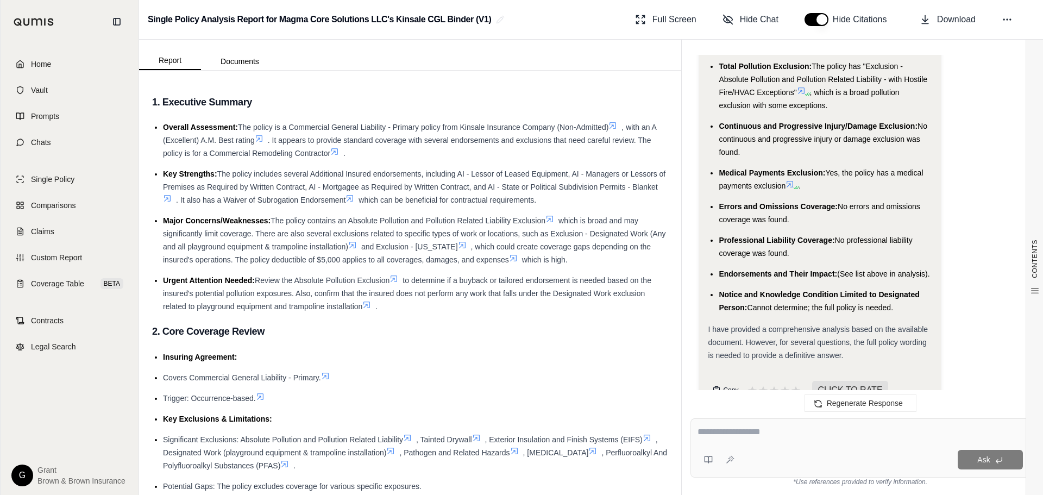
click at [726, 379] on button "Copy" at bounding box center [725, 390] width 35 height 22
click at [914, 50] on div "Hi Grant 👋 - We have generated a report based on the documents you uploaded. Pl…" at bounding box center [860, 228] width 357 height 364
click at [82, 60] on link "Home" at bounding box center [69, 64] width 125 height 24
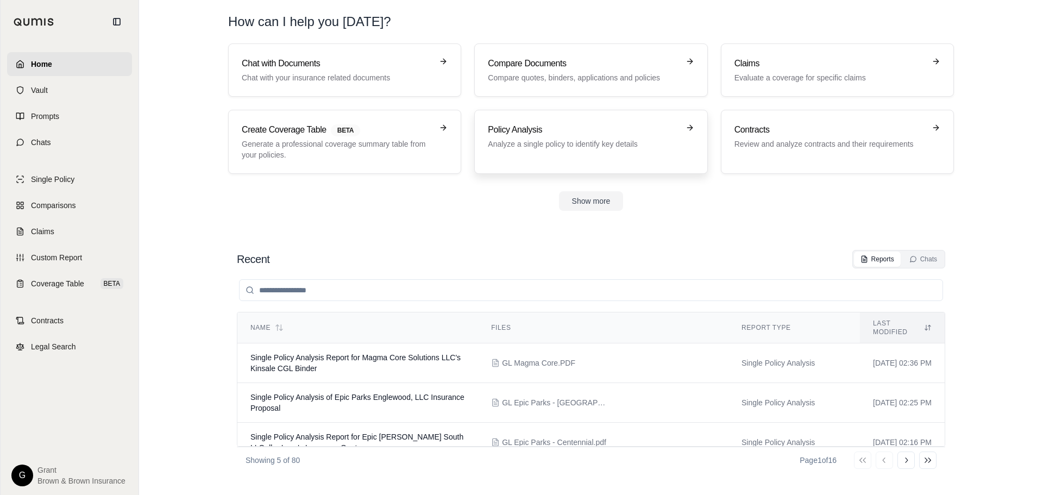
click at [634, 165] on link "Policy Analysis Analyze a single policy to identify key details" at bounding box center [590, 142] width 233 height 64
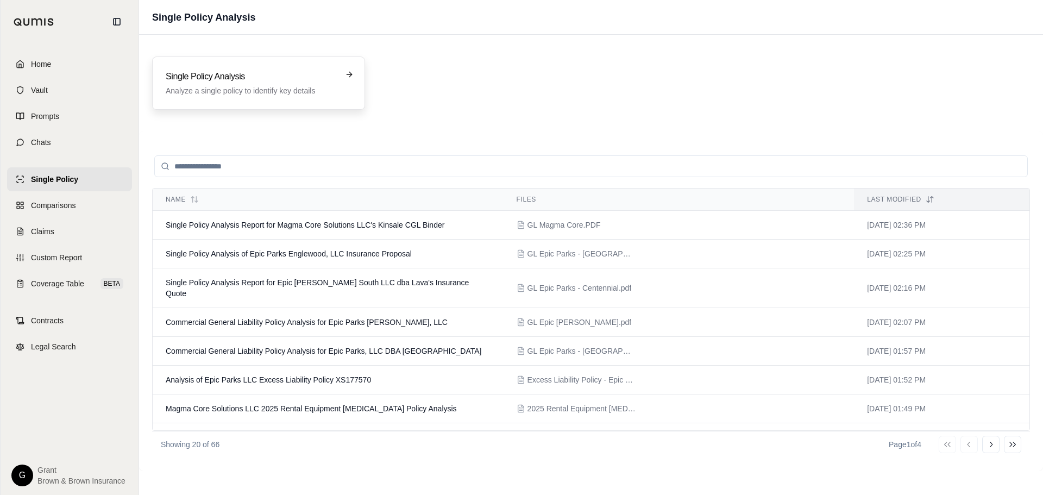
click at [183, 68] on div "Single Policy Analysis Analyze a single policy to identify key details" at bounding box center [258, 83] width 213 height 53
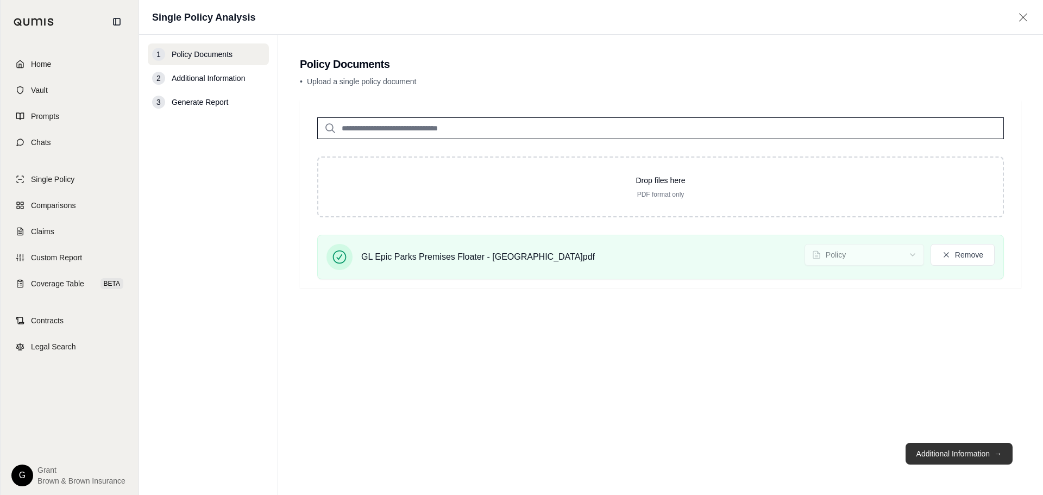
click at [961, 445] on button "Additional Information →" at bounding box center [959, 454] width 107 height 22
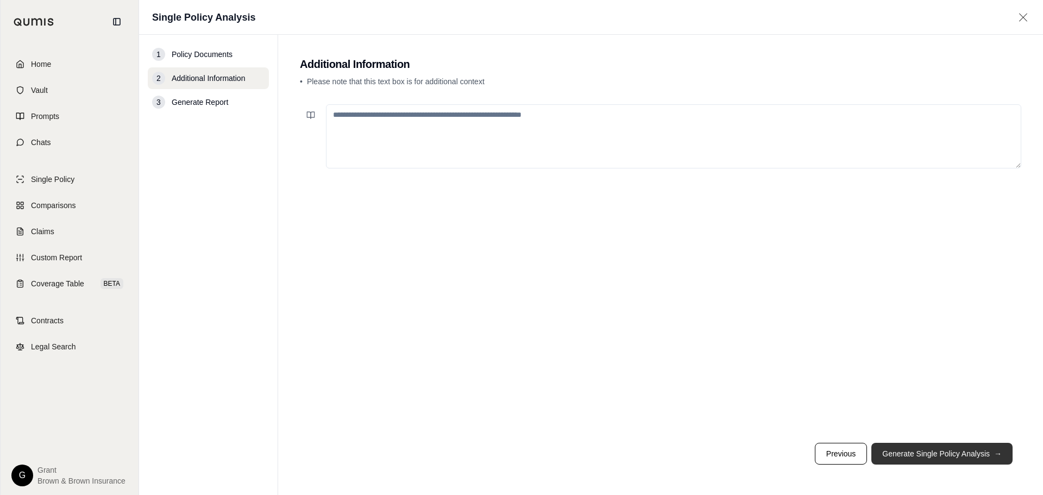
click at [961, 453] on button "Generate Single Policy Analysis →" at bounding box center [942, 454] width 141 height 22
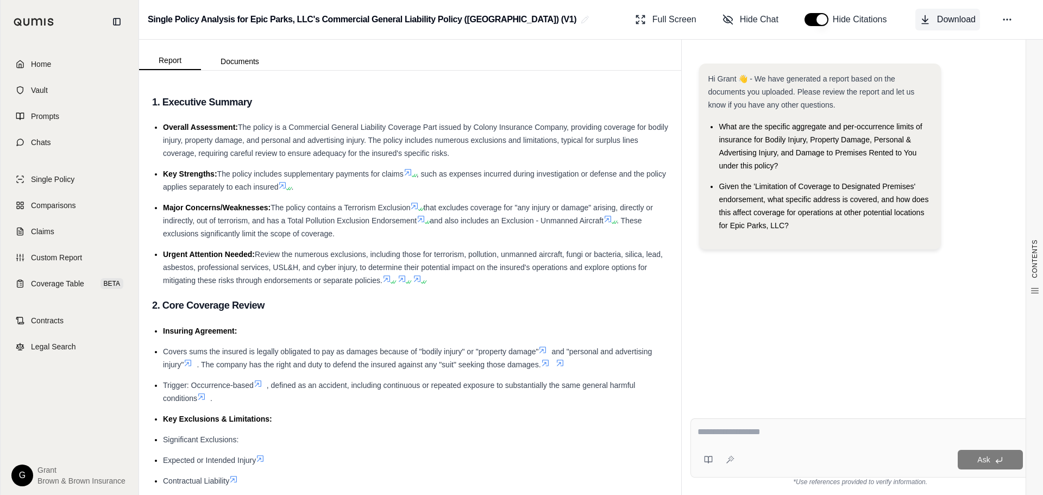
click at [965, 25] on span "Download" at bounding box center [956, 19] width 39 height 13
drag, startPoint x: 809, startPoint y: 355, endPoint x: 804, endPoint y: 387, distance: 31.9
click at [808, 356] on div "Hi Grant 👋 - We have generated a report based on the documents you uploaded. Pl…" at bounding box center [861, 228] width 340 height 346
click at [697, 470] on div "Ask" at bounding box center [861, 447] width 340 height 59
click at [704, 467] on button at bounding box center [709, 460] width 22 height 22
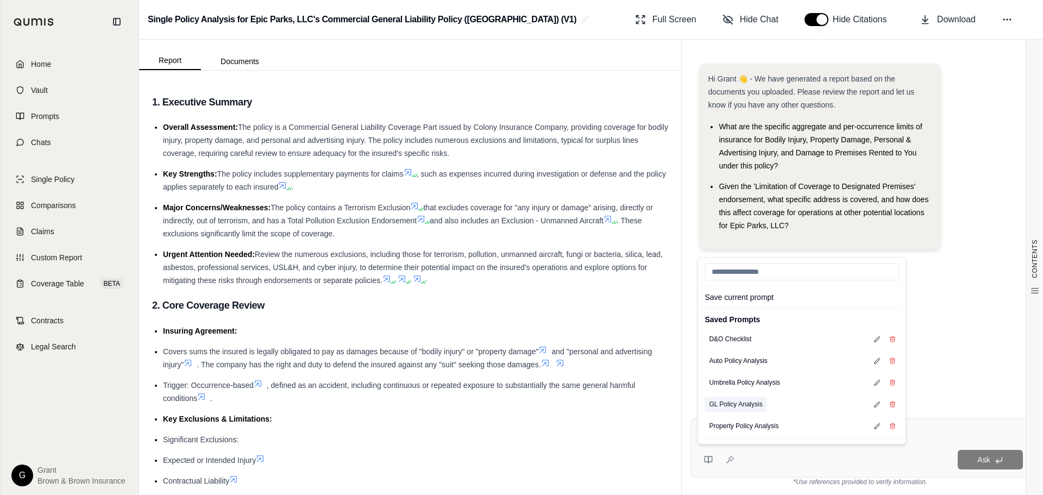
click at [755, 407] on button "GL Policy Analysis" at bounding box center [736, 404] width 62 height 15
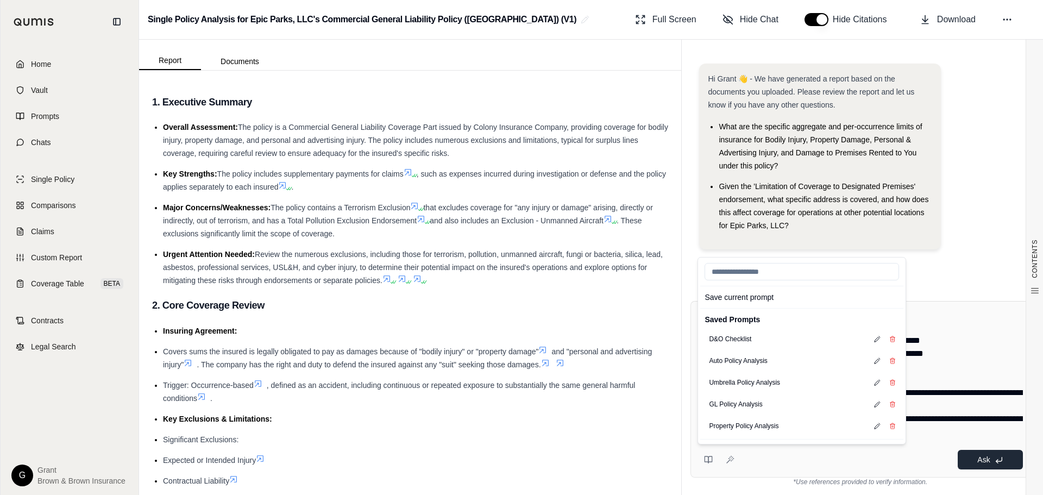
click at [1000, 467] on button "Ask" at bounding box center [990, 460] width 65 height 20
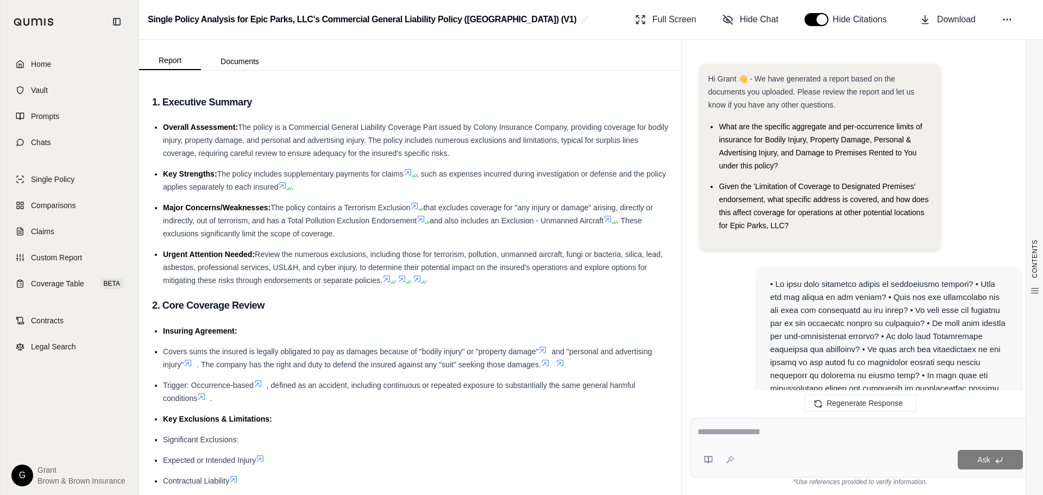
scroll to position [9430, 0]
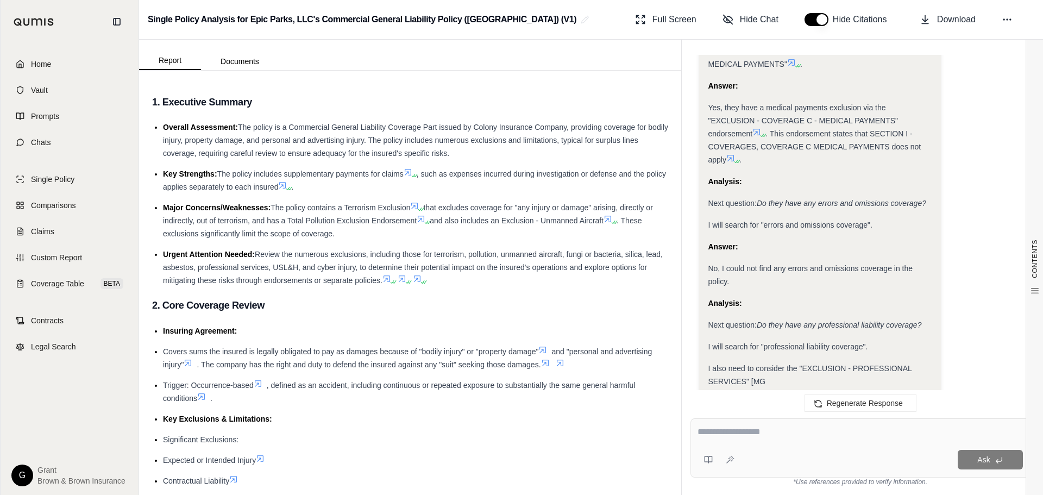
click at [711, 405] on button "Copy" at bounding box center [725, 416] width 35 height 22
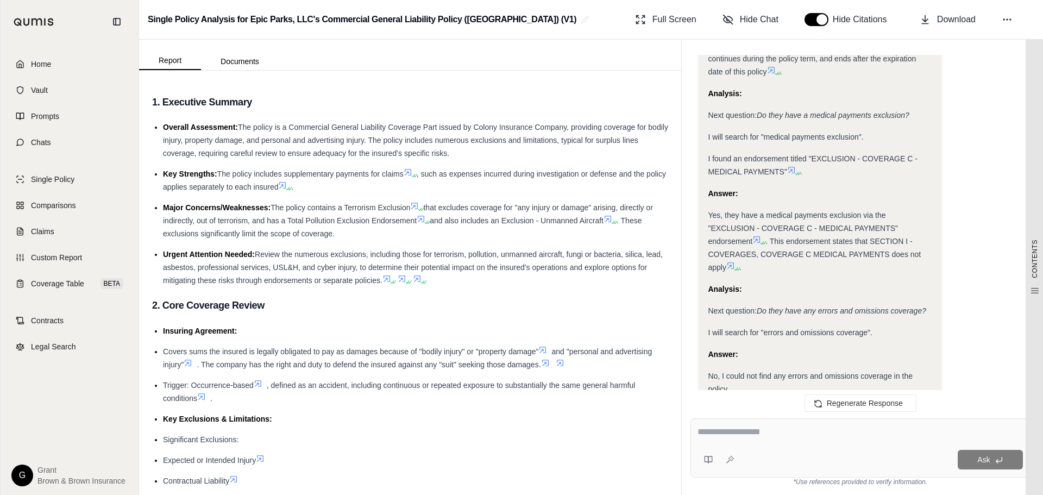
scroll to position [9321, 0]
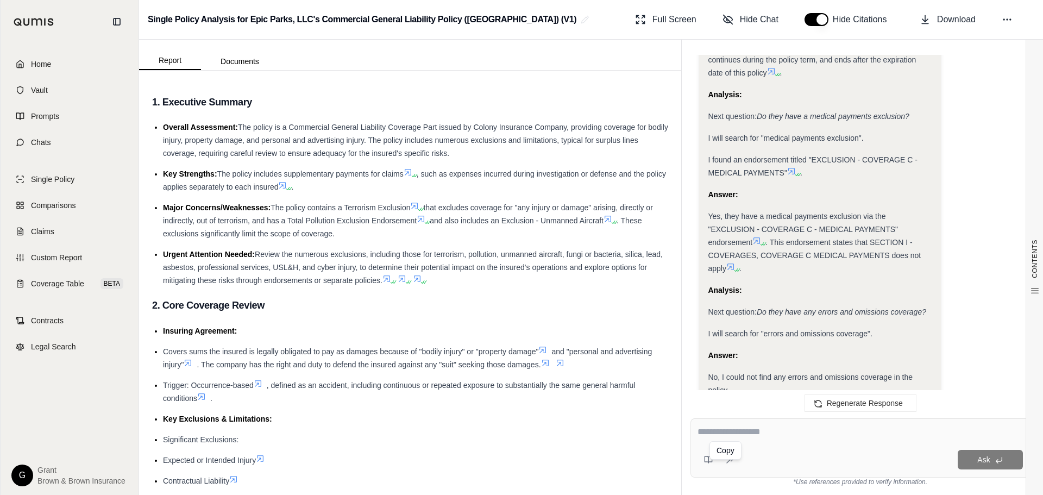
click at [743, 429] on textarea at bounding box center [861, 432] width 326 height 13
click at [716, 461] on button at bounding box center [709, 460] width 22 height 22
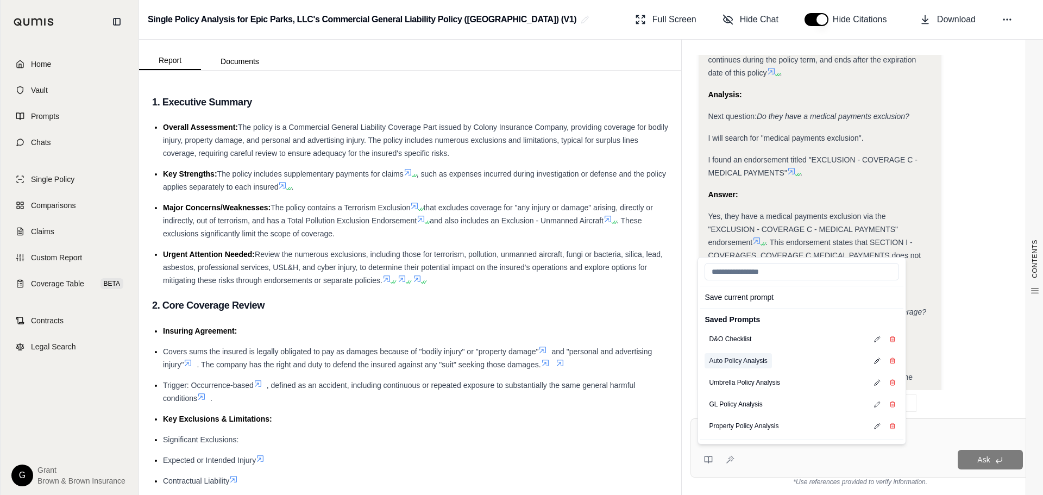
click at [748, 367] on button "Auto Policy Analysis" at bounding box center [738, 360] width 67 height 15
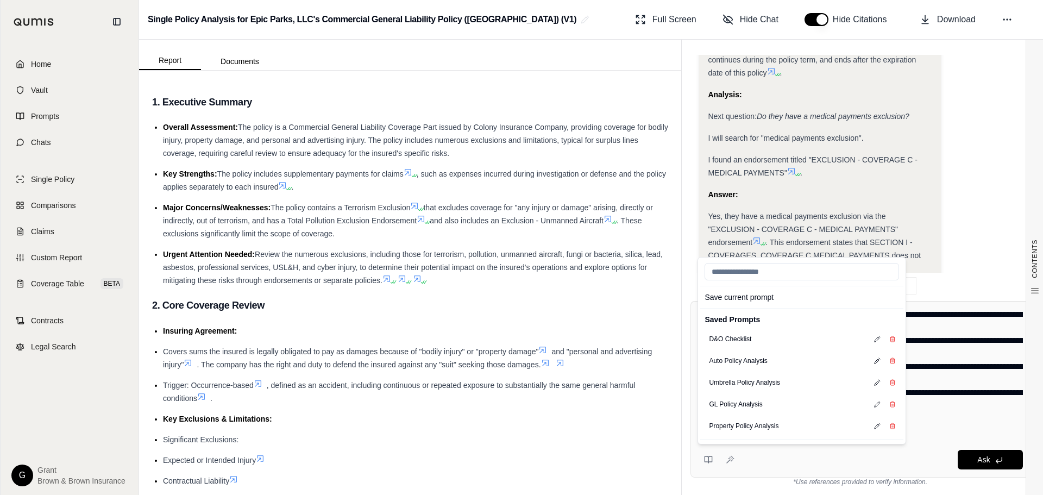
click at [935, 381] on textarea "**********" at bounding box center [861, 373] width 326 height 130
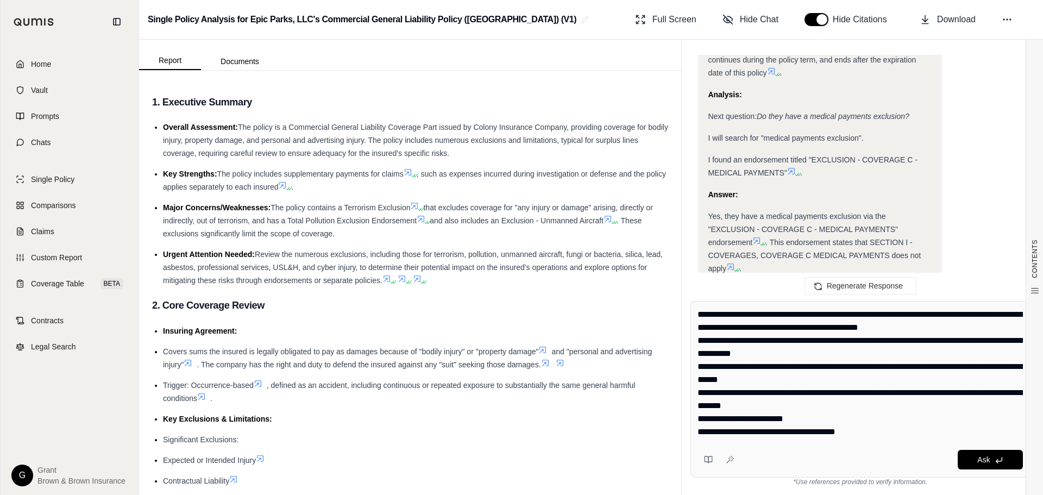
drag, startPoint x: 859, startPoint y: 430, endPoint x: 701, endPoint y: 270, distance: 225.2
click at [701, 270] on div "Hi Grant 👋 - We have generated a report based on the documents you uploaded. Pl…" at bounding box center [860, 270] width 357 height 449
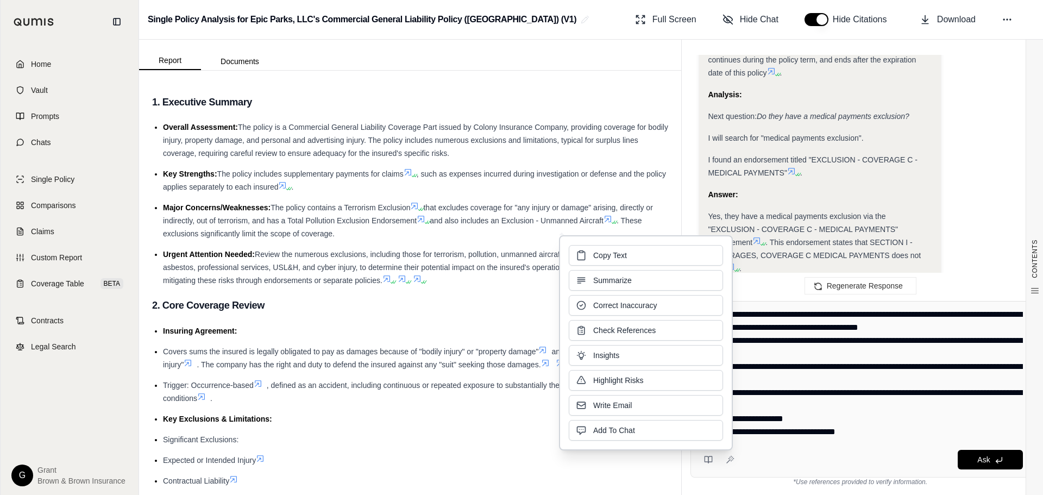
click at [829, 360] on textarea "**********" at bounding box center [861, 373] width 326 height 130
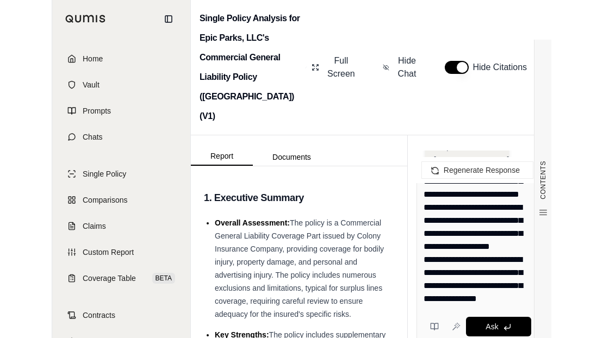
scroll to position [117, 0]
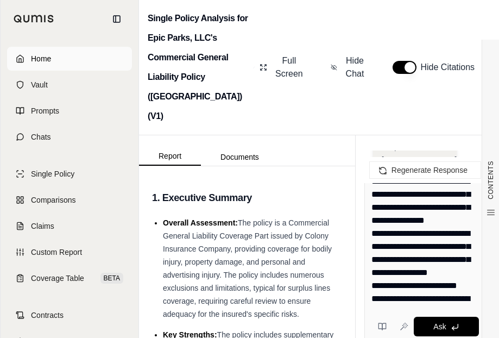
click at [34, 66] on link "Home" at bounding box center [69, 59] width 125 height 24
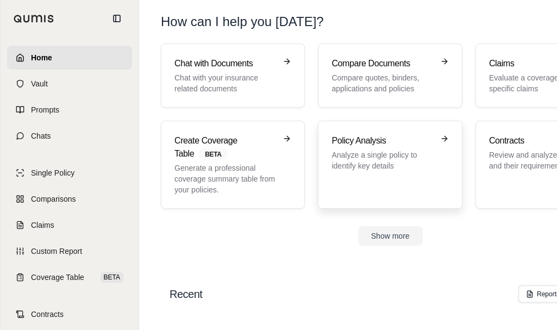
click at [349, 159] on p "Analyze a single policy to identify key details" at bounding box center [383, 160] width 102 height 22
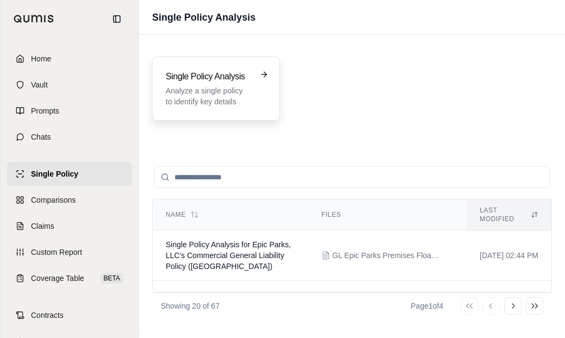
click at [191, 68] on div "Single Policy Analysis Analyze a single policy to identify key details" at bounding box center [216, 89] width 128 height 64
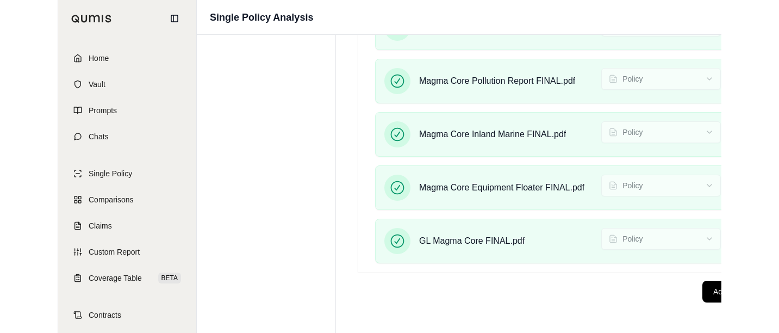
scroll to position [282, 0]
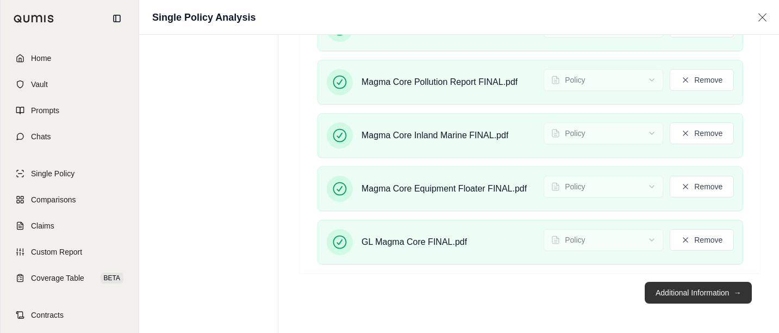
click at [697, 292] on button "Additional Information →" at bounding box center [698, 293] width 107 height 22
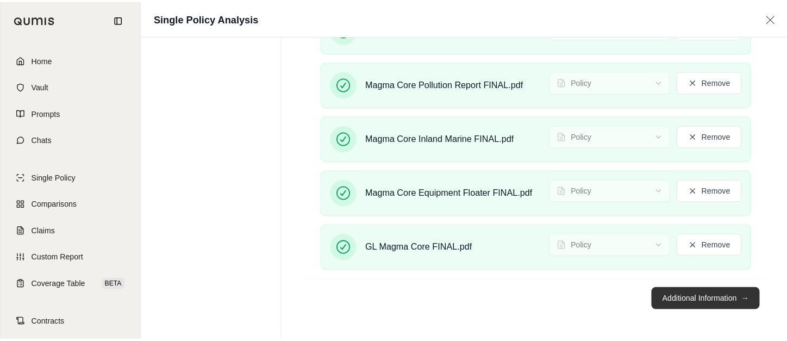
scroll to position [0, 0]
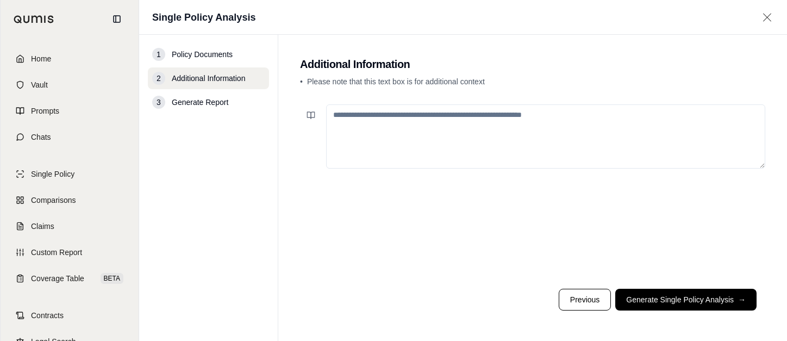
click at [505, 139] on textarea at bounding box center [545, 136] width 439 height 64
type textarea "*"
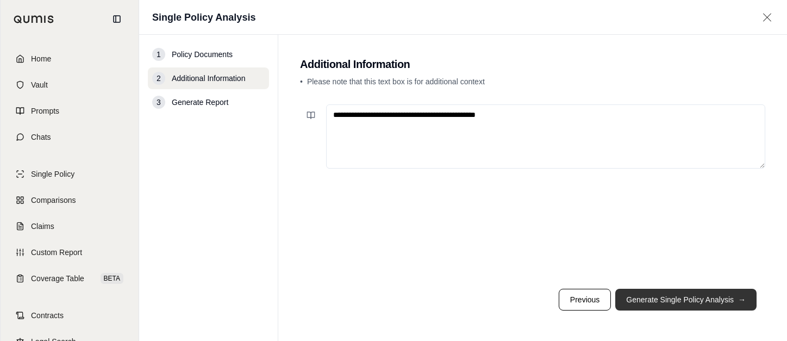
type textarea "**********"
click at [679, 298] on button "Generate Single Policy Analysis →" at bounding box center [685, 300] width 141 height 22
